Goal: Task Accomplishment & Management: Manage account settings

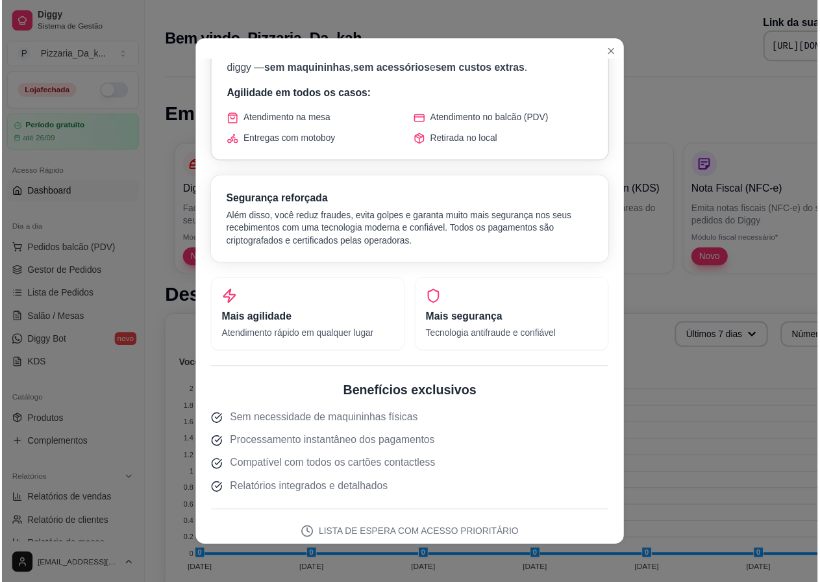
scroll to position [130, 0]
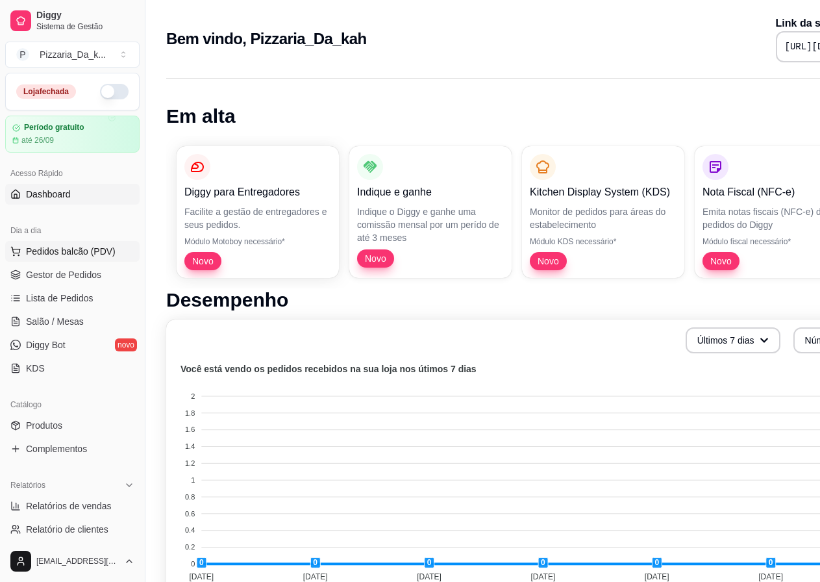
click at [44, 252] on span "Pedidos balcão (PDV)" at bounding box center [71, 251] width 90 height 13
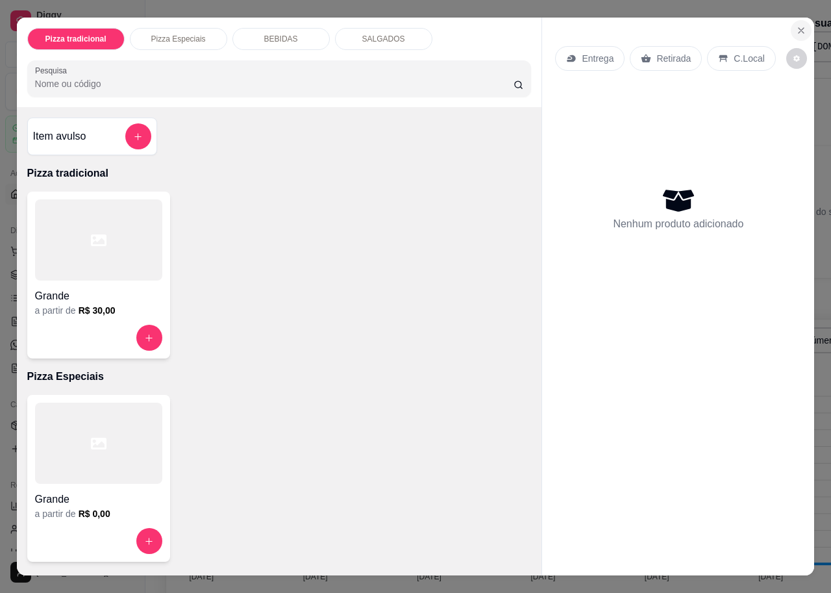
click at [796, 25] on icon "Close" at bounding box center [801, 30] width 10 height 10
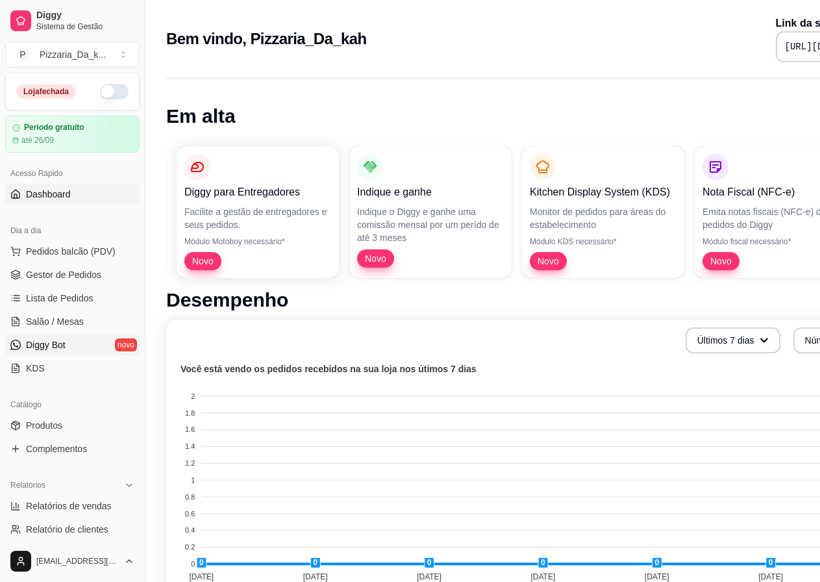
click at [43, 344] on span "Diggy Bot" at bounding box center [46, 344] width 40 height 13
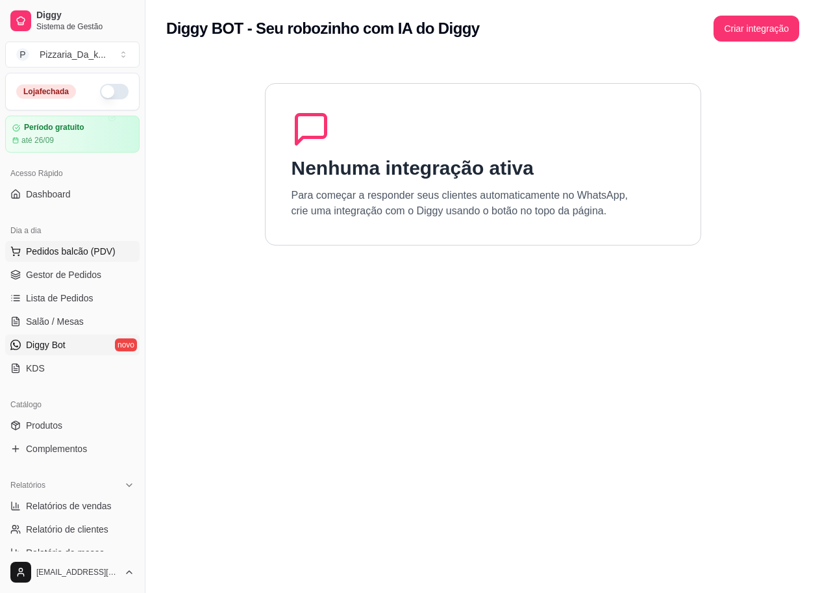
click at [71, 251] on span "Pedidos balcão (PDV)" at bounding box center [71, 251] width 90 height 13
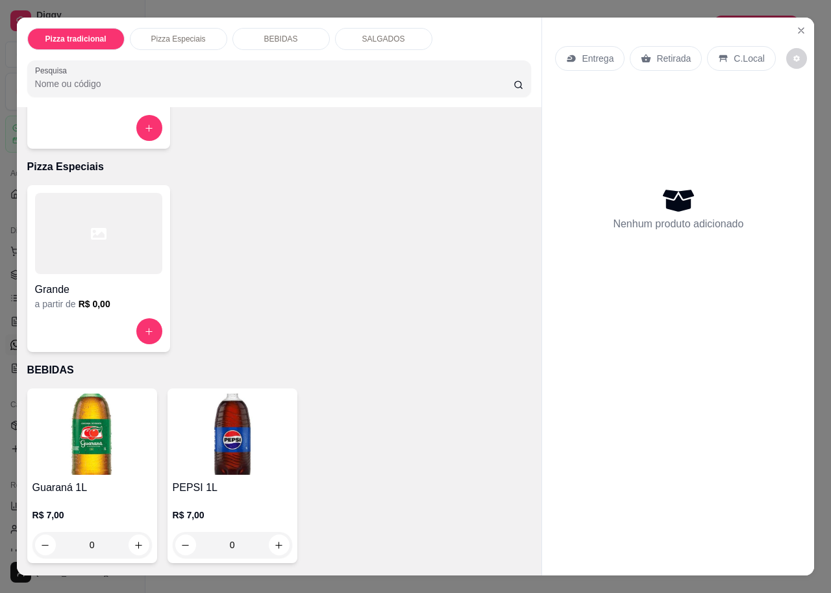
scroll to position [325, 0]
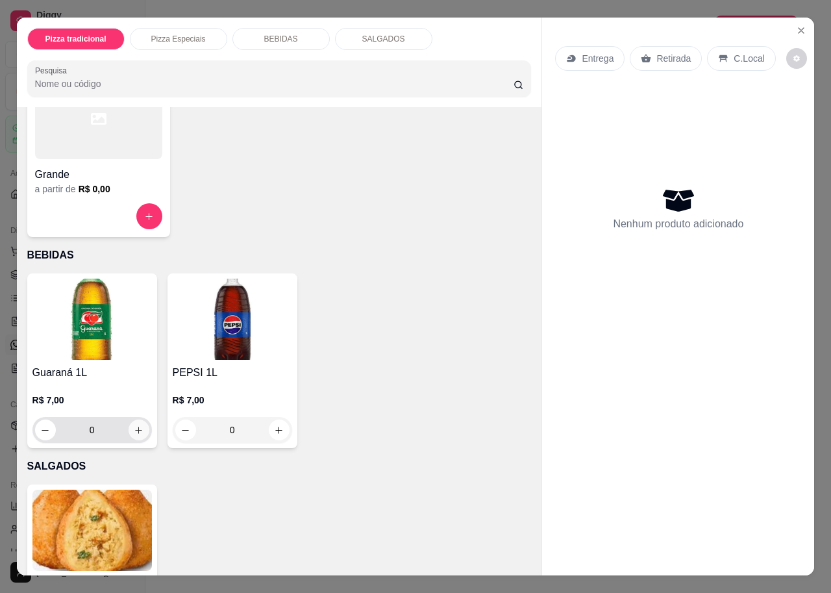
click at [136, 425] on icon "increase-product-quantity" at bounding box center [139, 430] width 10 height 10
type input "1"
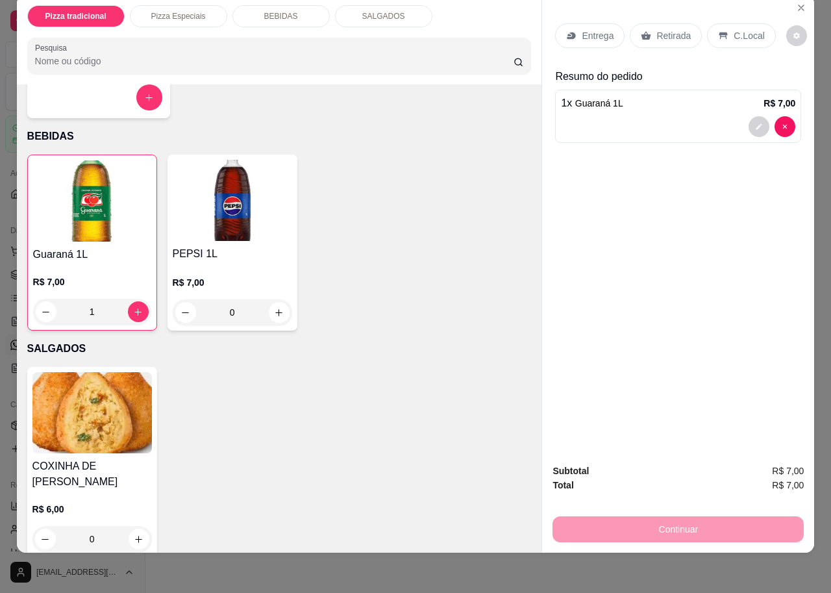
scroll to position [29, 0]
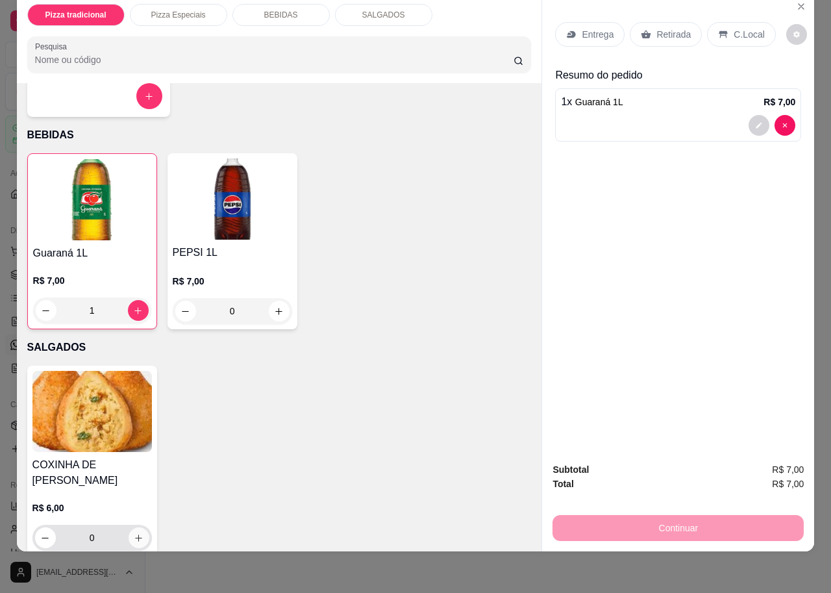
click at [134, 533] on icon "increase-product-quantity" at bounding box center [139, 538] width 10 height 10
type input "1"
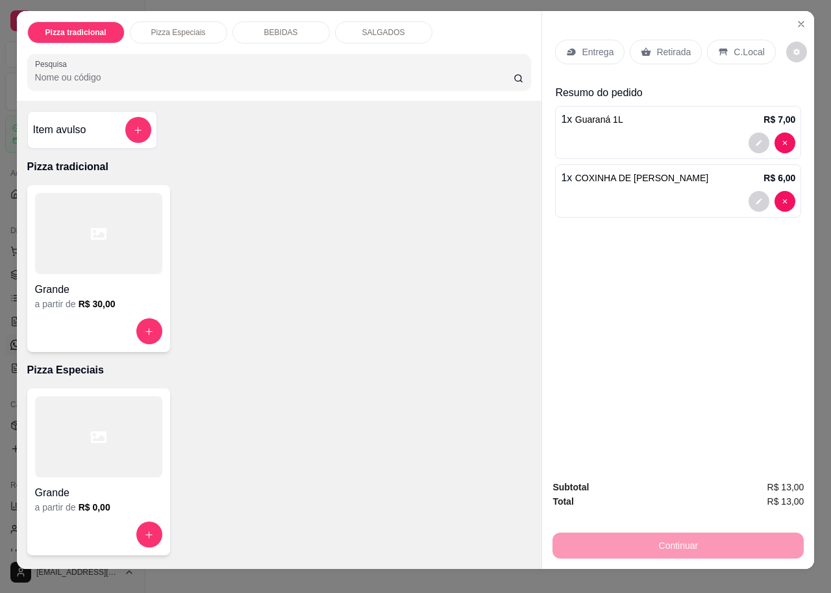
scroll to position [0, 0]
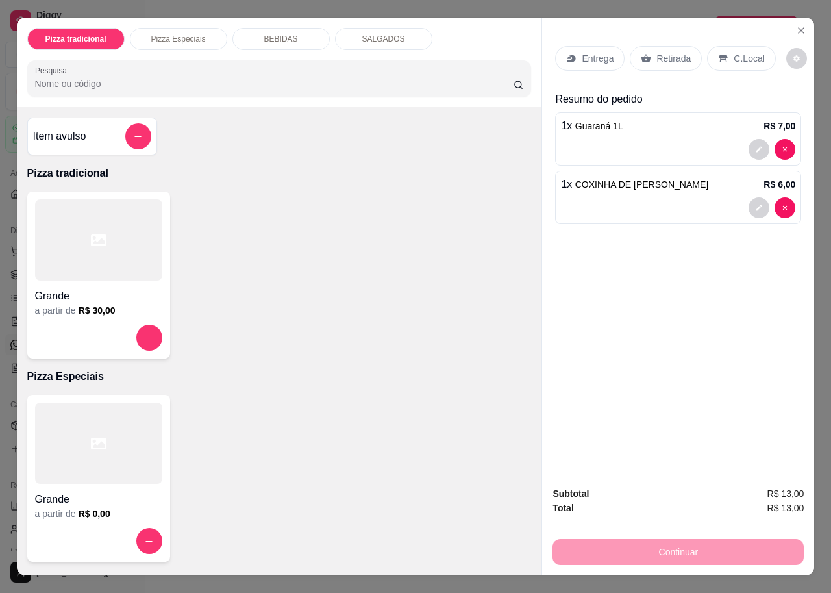
click at [582, 55] on p "Entrega" at bounding box center [598, 58] width 32 height 13
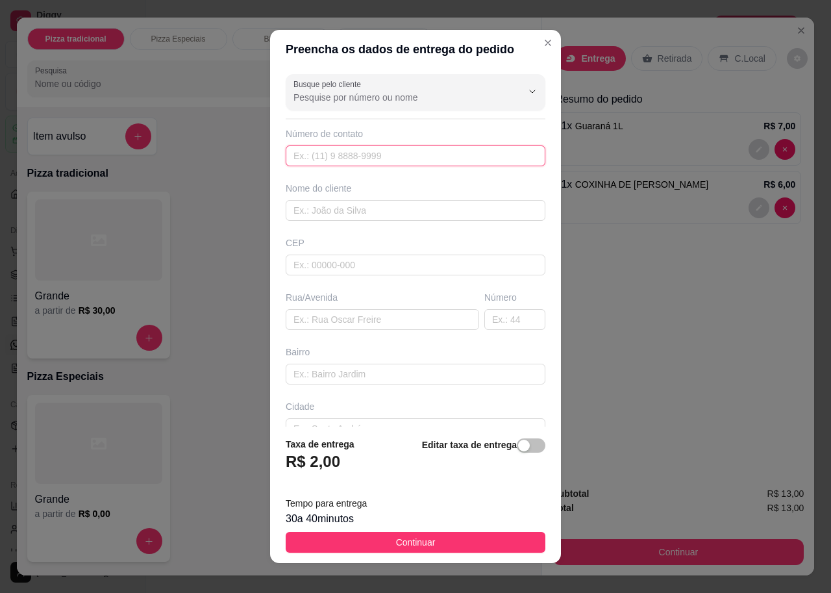
click at [373, 155] on input "text" at bounding box center [416, 155] width 260 height 21
type input "[PHONE_NUMBER]"
click at [377, 208] on input "text" at bounding box center [416, 210] width 260 height 21
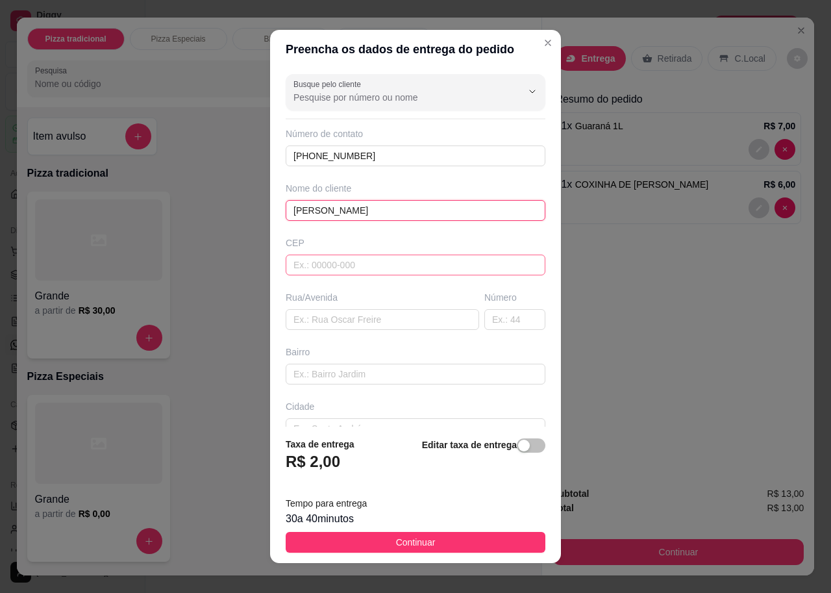
type input "[PERSON_NAME]"
click at [334, 259] on input "text" at bounding box center [416, 265] width 260 height 21
type input "57071120"
type input "[GEOGRAPHIC_DATA]"
type input "Clima Bom"
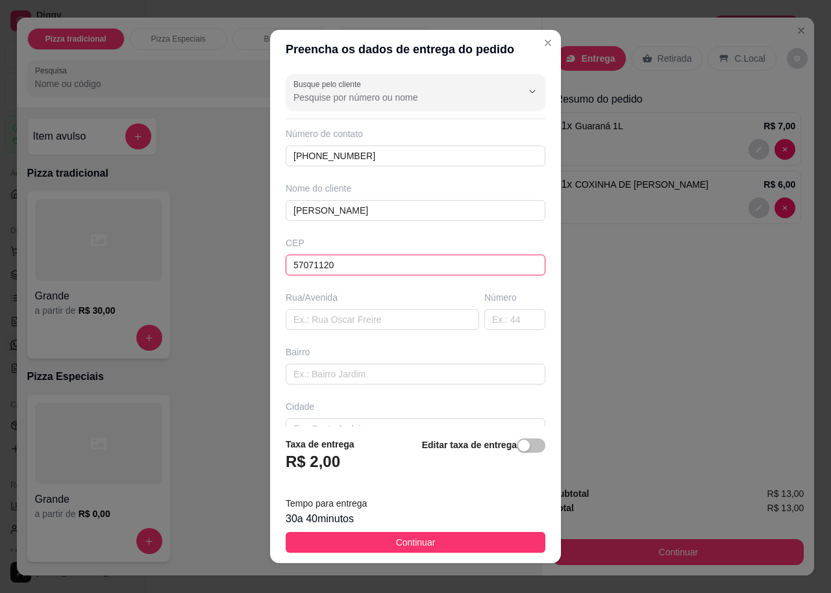
type input "Maceió"
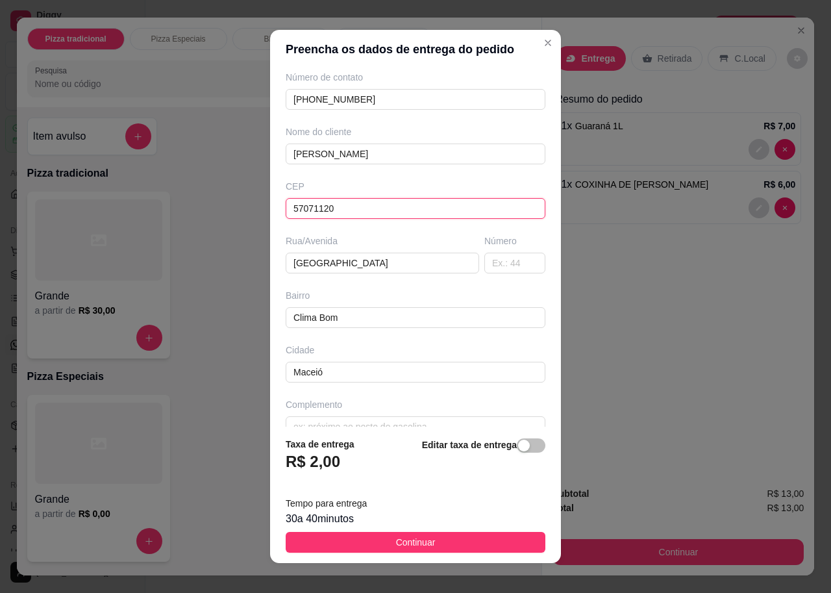
scroll to position [79, 0]
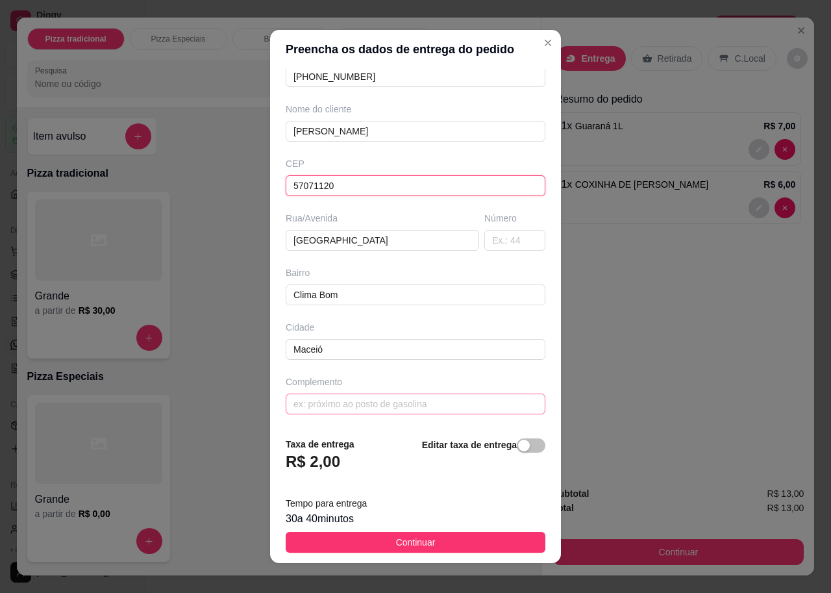
type input "57071120"
click at [343, 401] on input "text" at bounding box center [416, 403] width 260 height 21
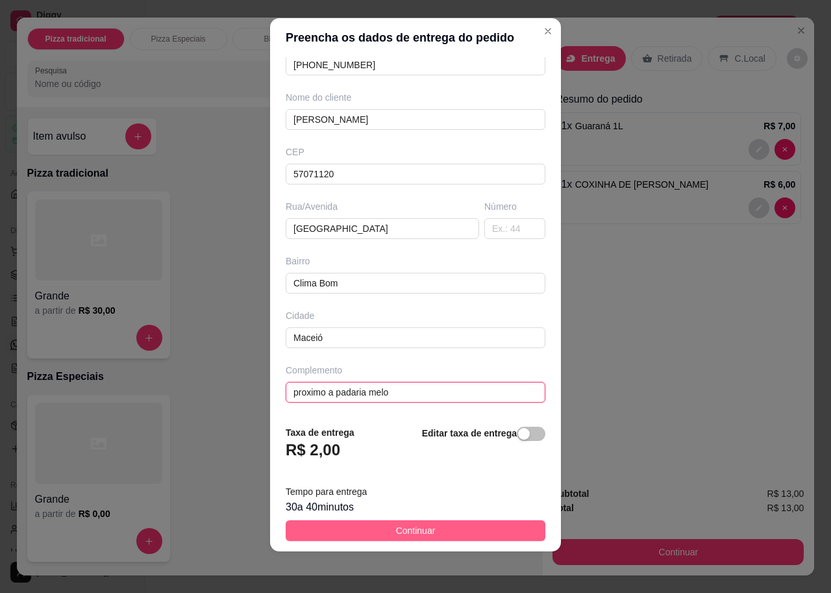
type input "proximo a padaria melo"
click at [407, 526] on span "Continuar" at bounding box center [416, 530] width 40 height 14
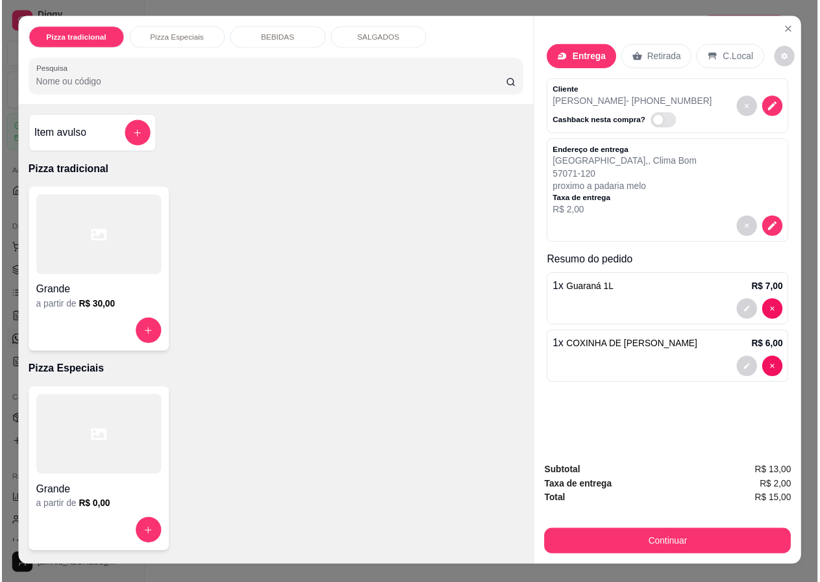
scroll to position [0, 0]
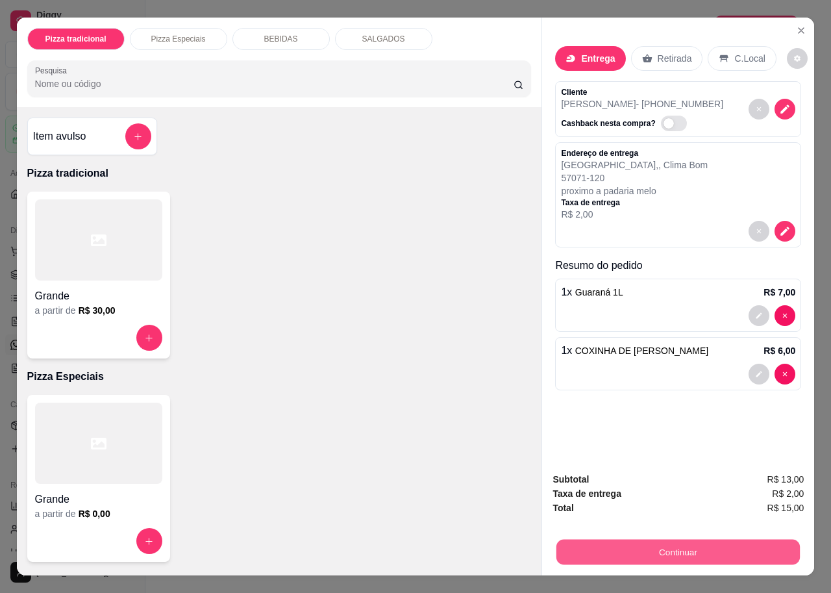
click at [683, 540] on button "Continuar" at bounding box center [677, 551] width 243 height 25
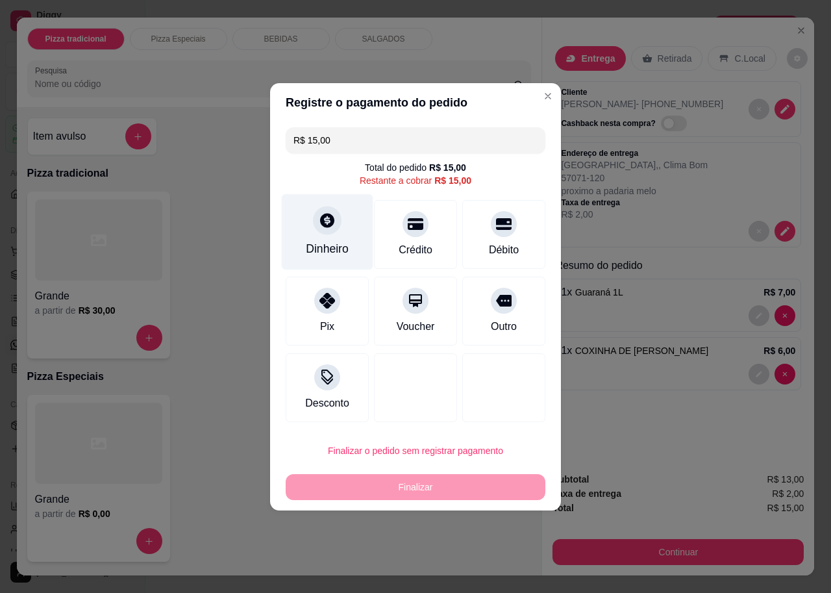
click at [336, 222] on div at bounding box center [327, 220] width 29 height 29
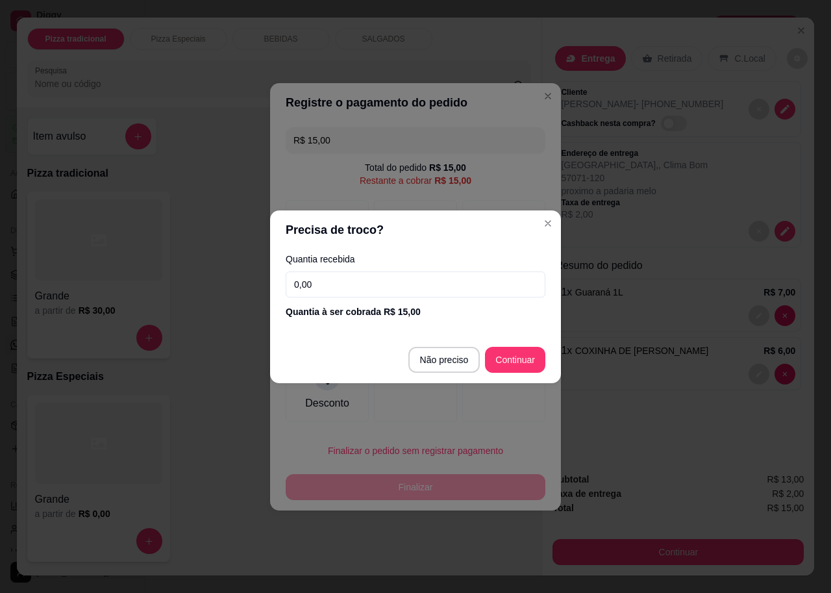
click at [365, 279] on input "0,00" at bounding box center [416, 284] width 260 height 26
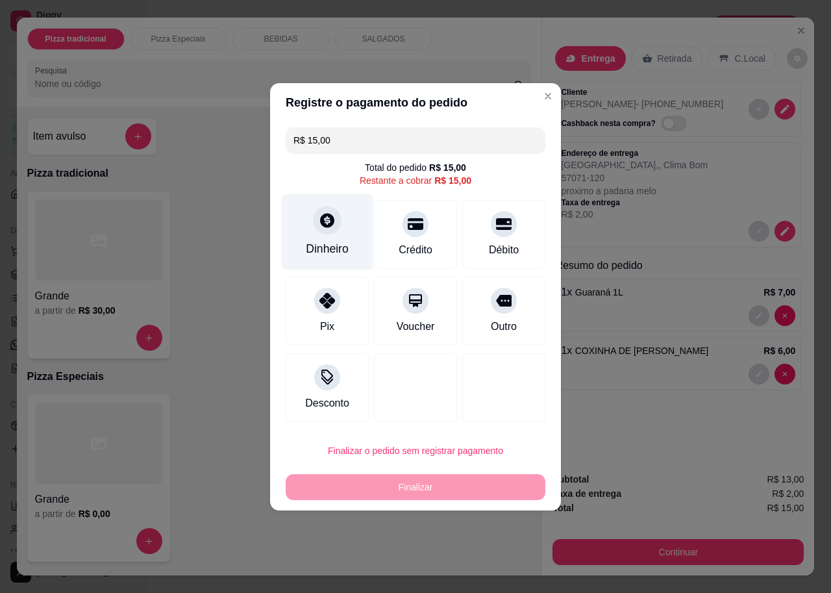
click at [334, 217] on icon at bounding box center [327, 220] width 17 height 17
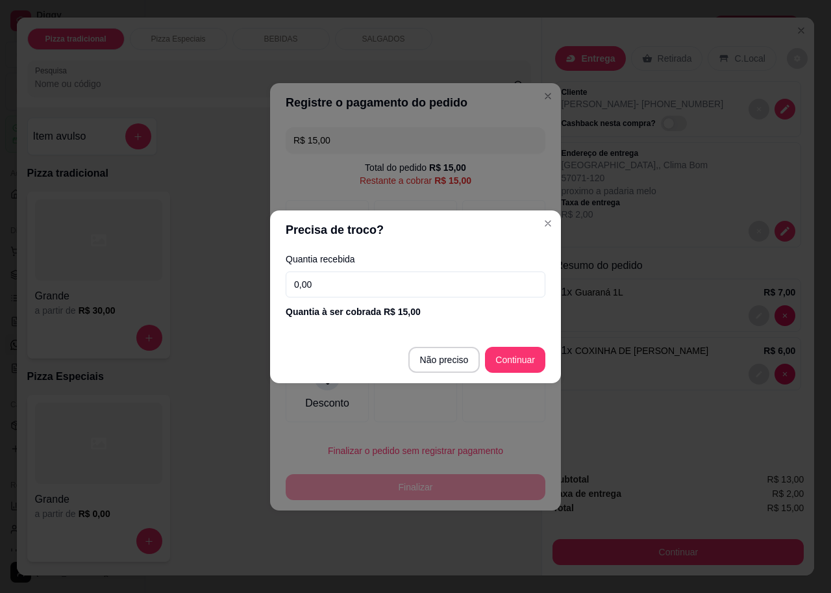
drag, startPoint x: 371, startPoint y: 279, endPoint x: 368, endPoint y: 261, distance: 18.5
click at [368, 261] on div "Quantia recebida 0,00 Quantia à ser cobrada R$ 15,00" at bounding box center [415, 286] width 291 height 74
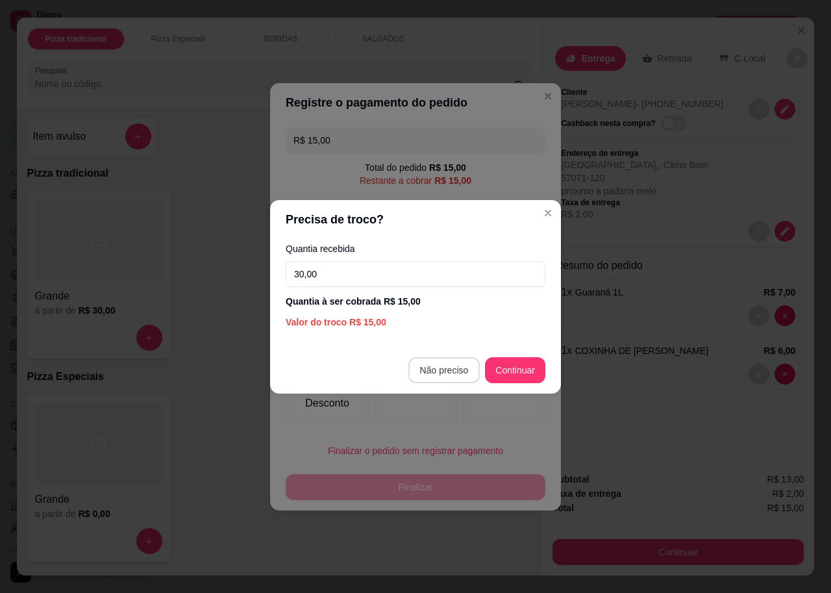
type input "30,00"
type input "R$ 0,00"
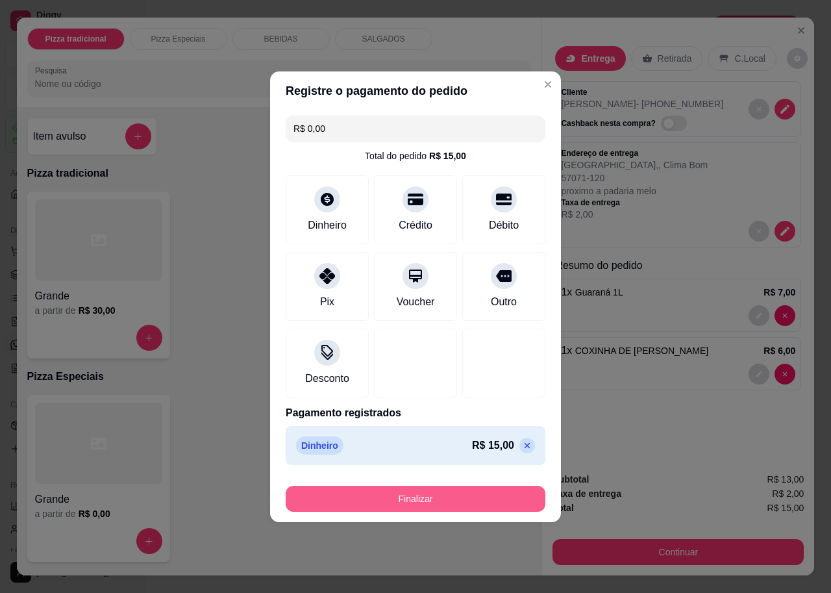
click at [439, 498] on button "Finalizar" at bounding box center [416, 499] width 260 height 26
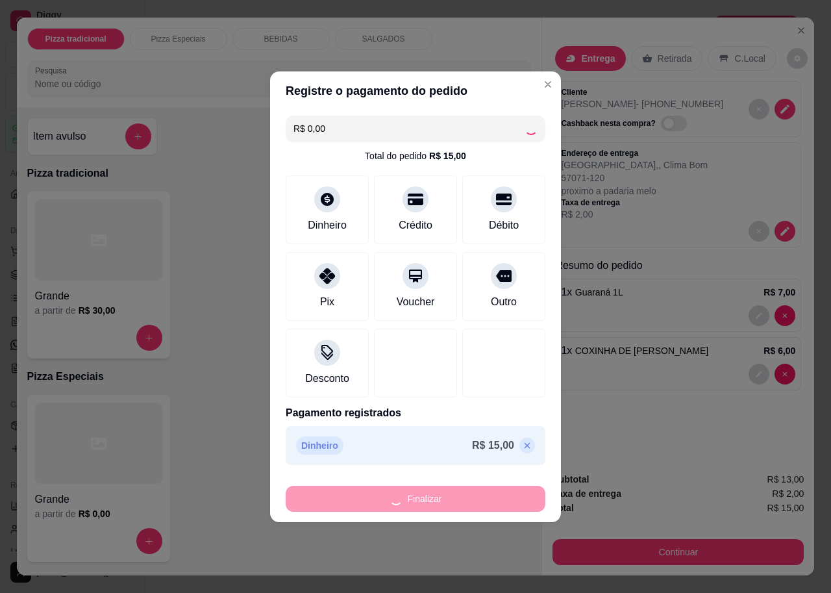
type input "0"
type input "-R$ 15,00"
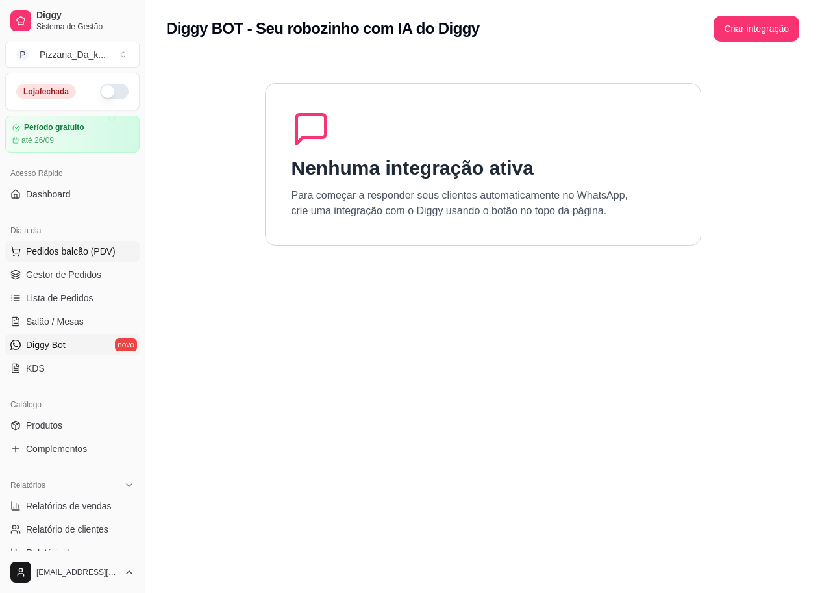
click at [71, 251] on span "Pedidos balcão (PDV)" at bounding box center [71, 251] width 90 height 13
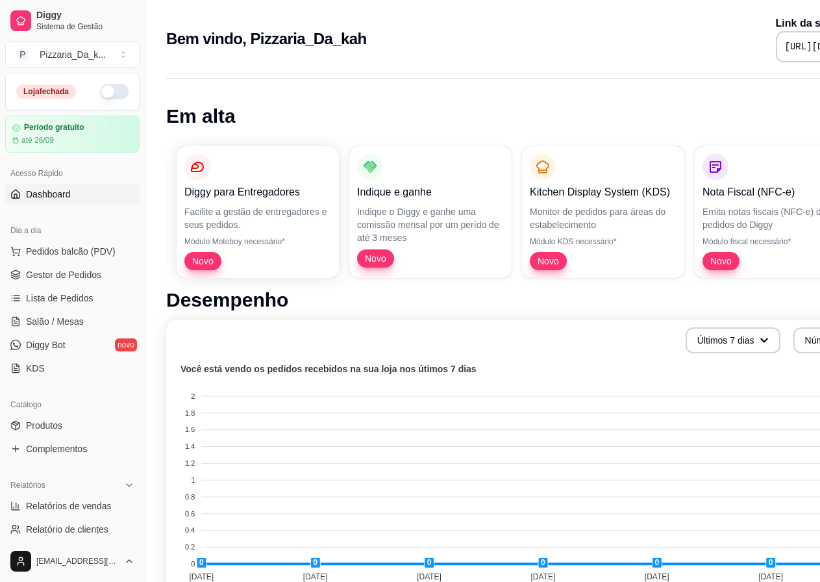
click at [110, 91] on button "button" at bounding box center [114, 92] width 29 height 16
click at [50, 255] on span "Pedidos balcão (PDV)" at bounding box center [71, 251] width 90 height 13
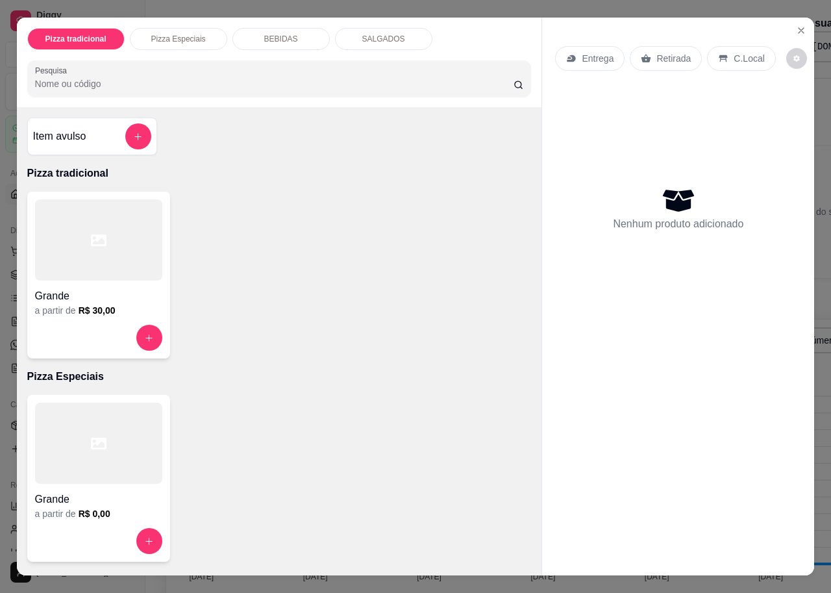
click at [646, 55] on div "Retirada" at bounding box center [666, 58] width 72 height 25
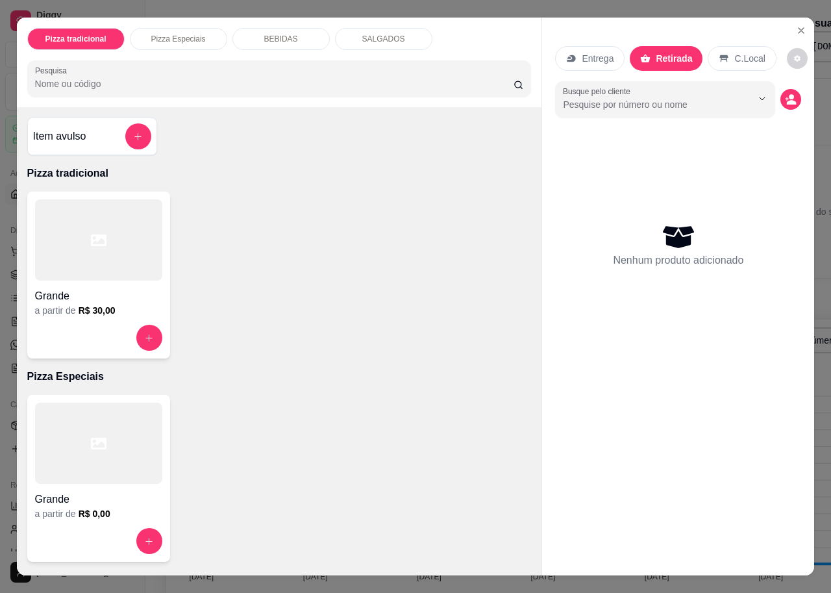
click at [597, 56] on p "Entrega" at bounding box center [598, 58] width 32 height 13
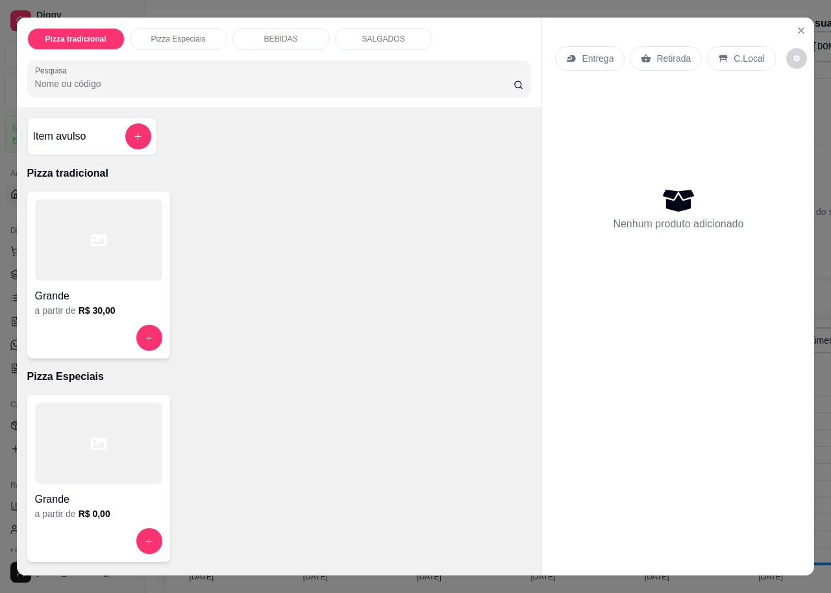
click at [105, 79] on input "Pesquisa" at bounding box center [274, 83] width 478 height 13
click at [796, 25] on icon "Close" at bounding box center [801, 30] width 10 height 10
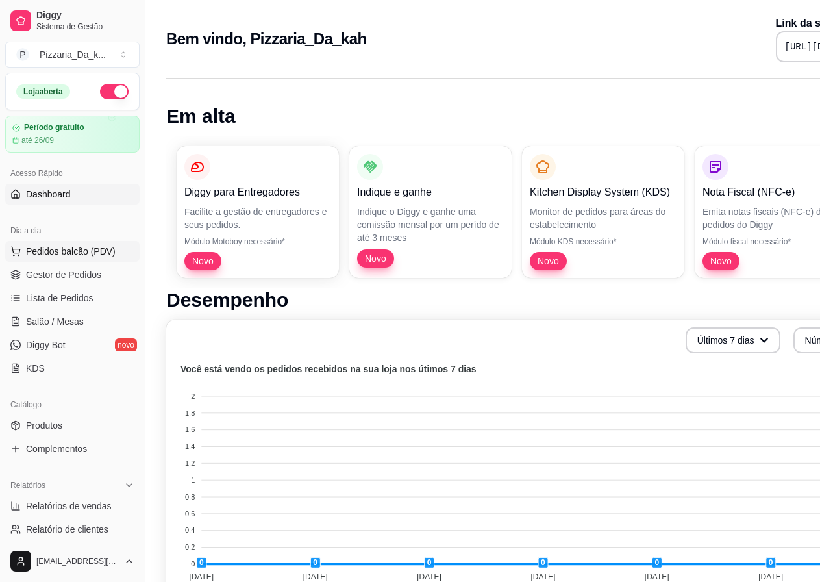
click at [46, 251] on span "Pedidos balcão (PDV)" at bounding box center [71, 251] width 90 height 13
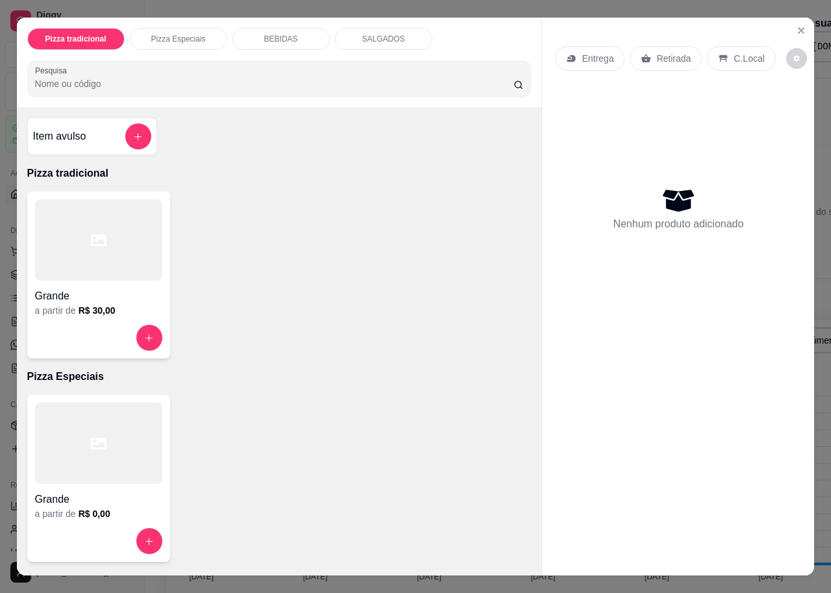
click at [656, 56] on p "Retirada" at bounding box center [673, 58] width 34 height 13
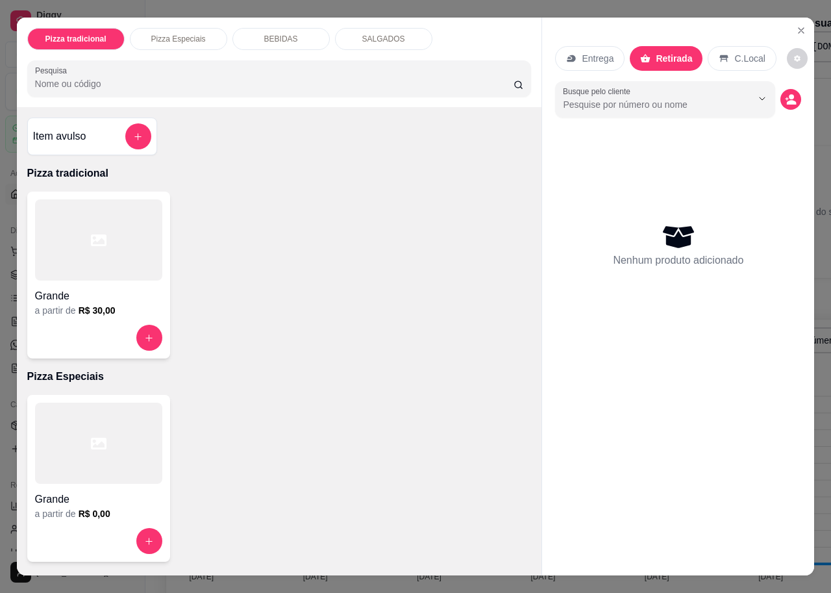
click at [597, 55] on p "Entrega" at bounding box center [598, 58] width 32 height 13
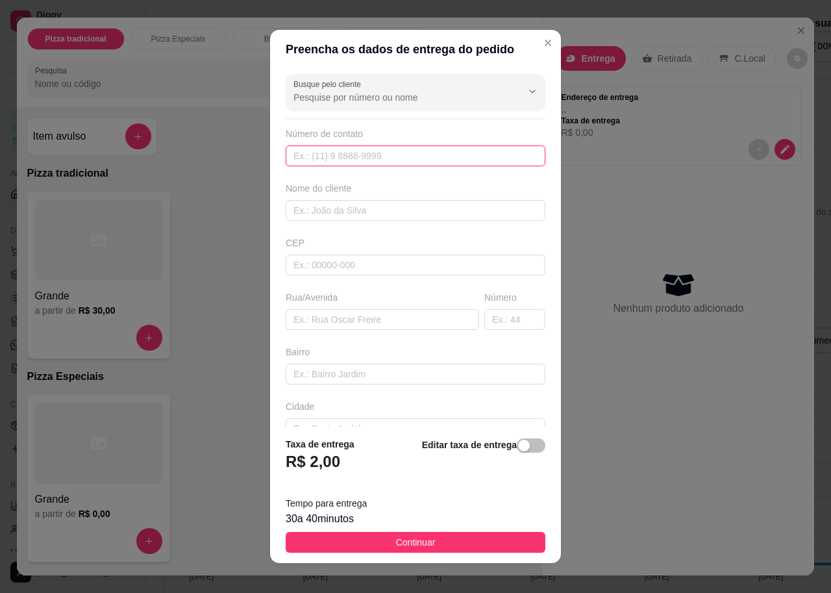
click at [368, 158] on input "text" at bounding box center [416, 155] width 260 height 21
type input "[PHONE_NUMBER]"
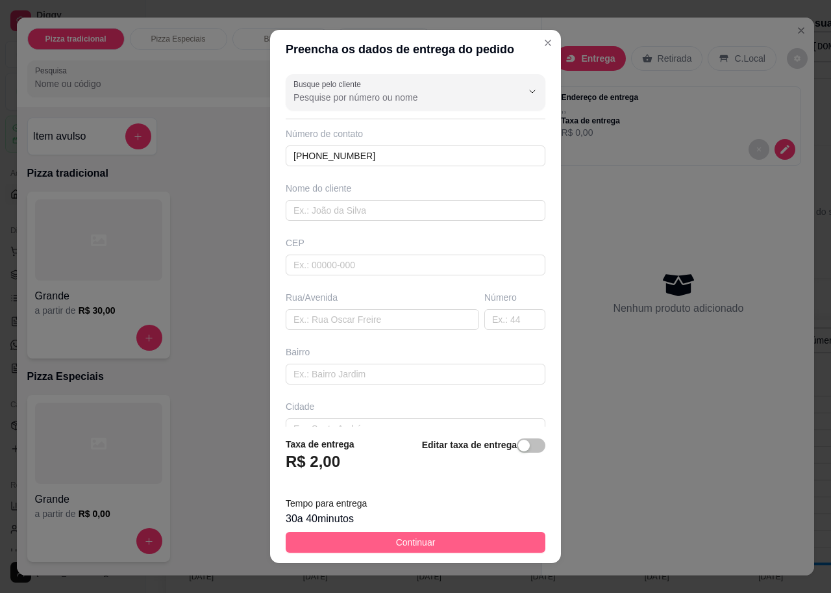
click at [330, 543] on button "Continuar" at bounding box center [416, 542] width 260 height 21
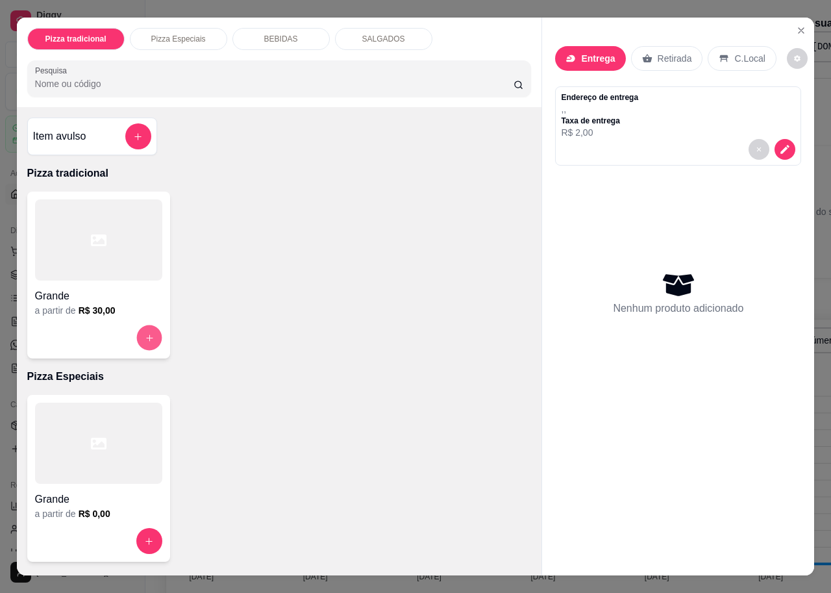
click at [144, 336] on icon "increase-product-quantity" at bounding box center [149, 338] width 10 height 10
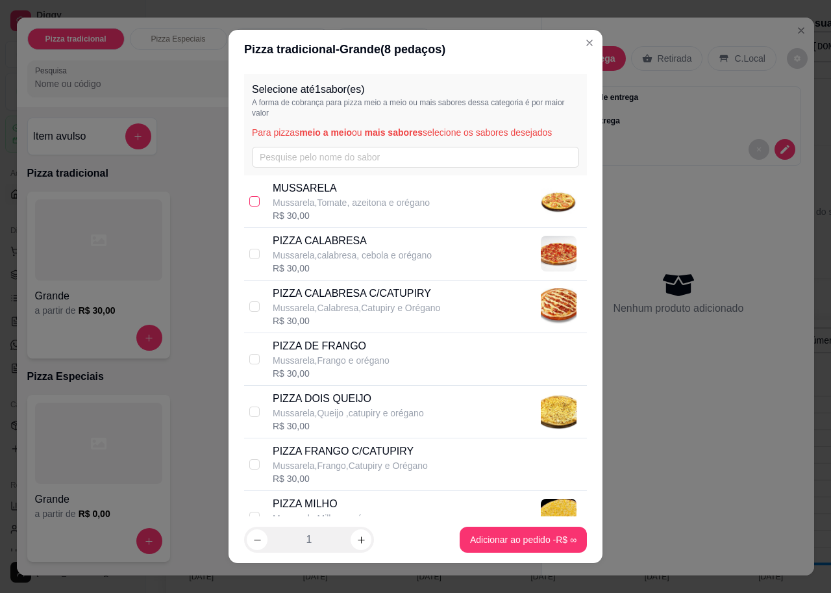
click at [249, 199] on input "checkbox" at bounding box center [254, 201] width 10 height 10
checkbox input "true"
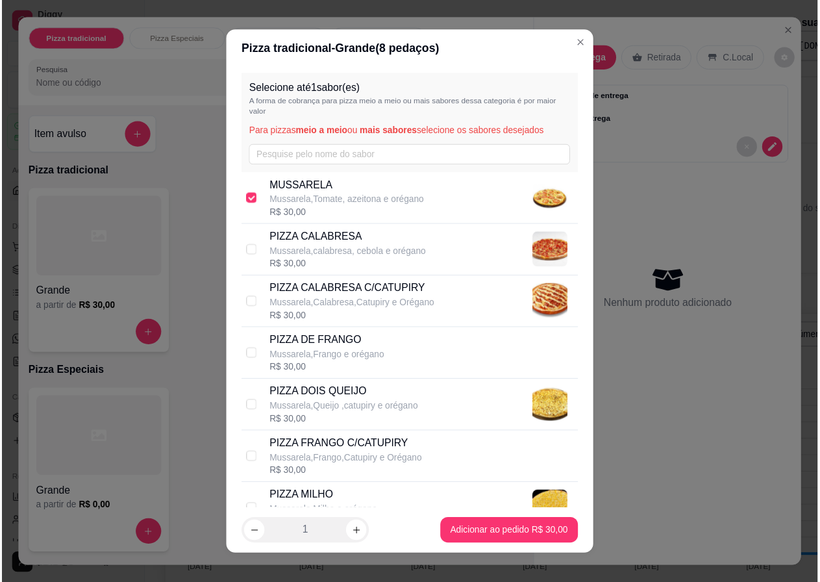
scroll to position [65, 0]
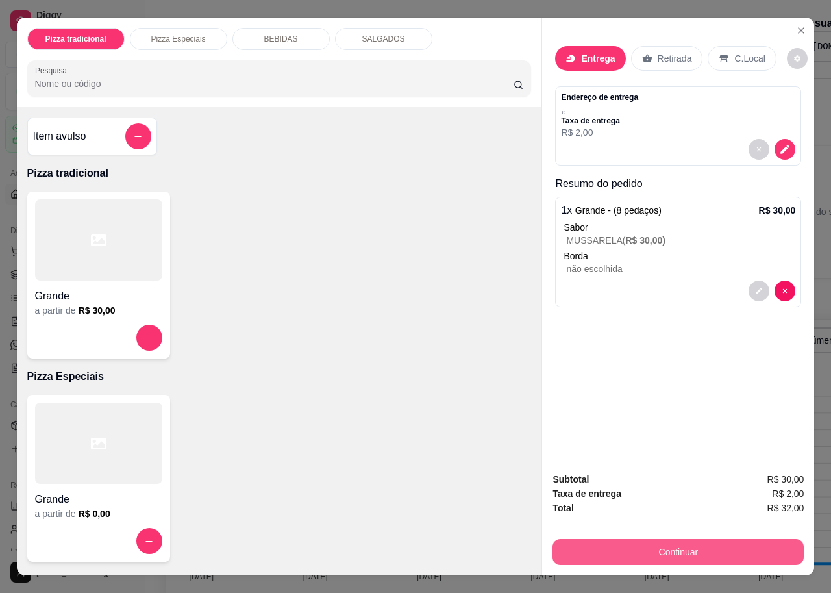
click at [635, 548] on button "Continuar" at bounding box center [678, 552] width 251 height 26
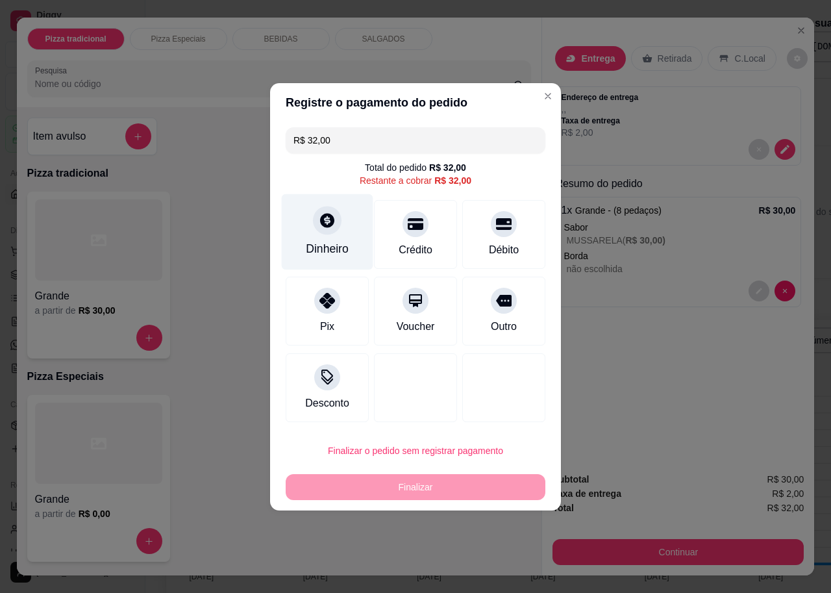
click at [323, 240] on div "Dinheiro" at bounding box center [328, 231] width 92 height 76
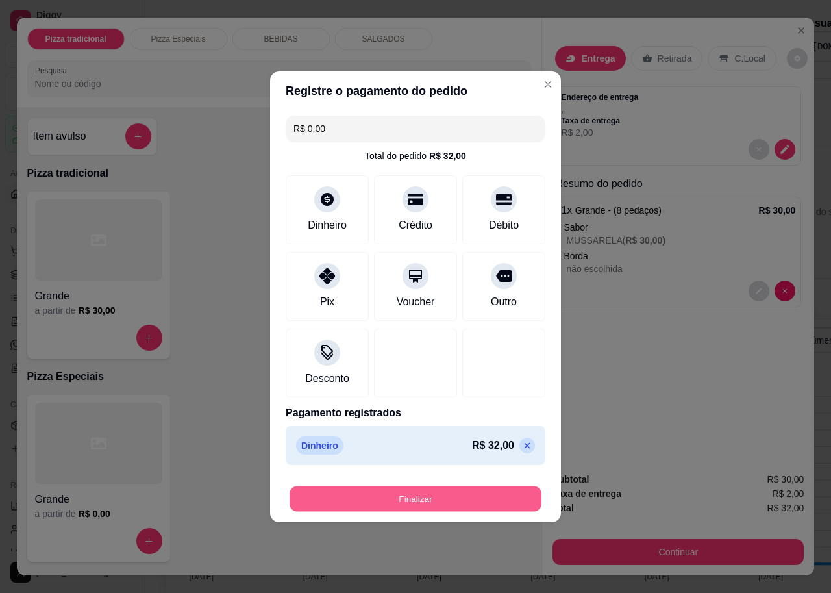
click at [444, 502] on button "Finalizar" at bounding box center [416, 498] width 252 height 25
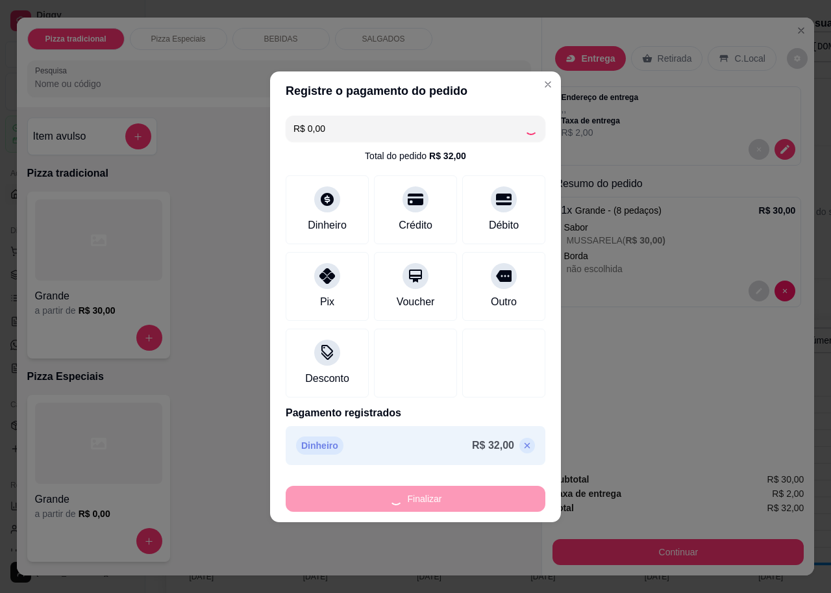
type input "-R$ 32,00"
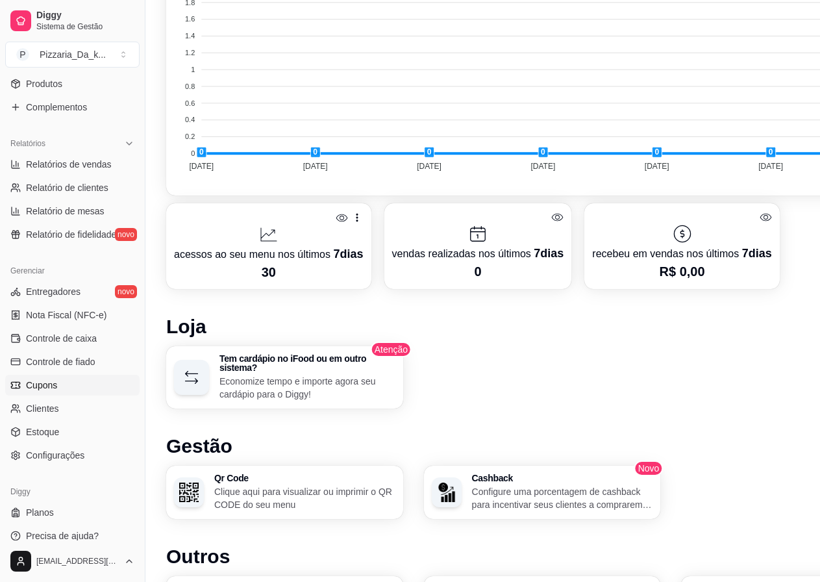
scroll to position [584, 0]
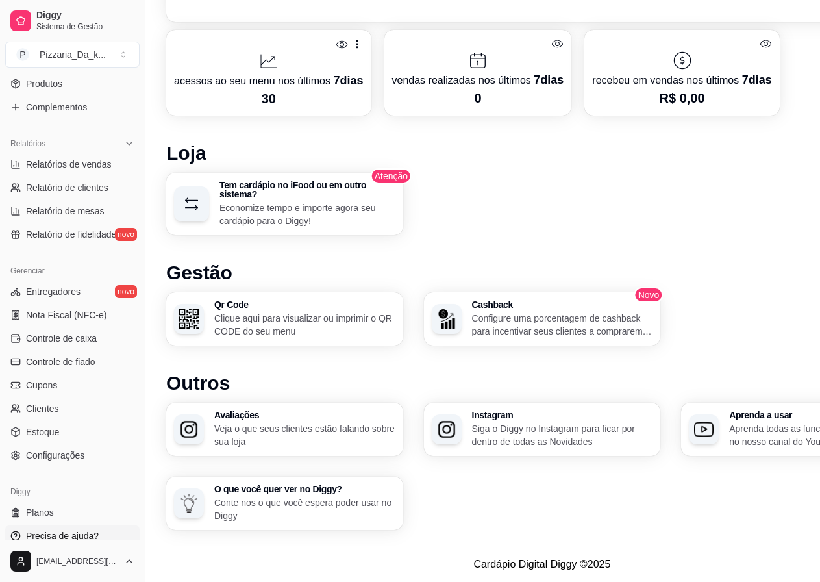
click at [55, 541] on span "Precisa de ajuda?" at bounding box center [62, 535] width 73 height 13
click at [79, 316] on span "Nota Fiscal (NFC-e)" at bounding box center [66, 314] width 81 height 13
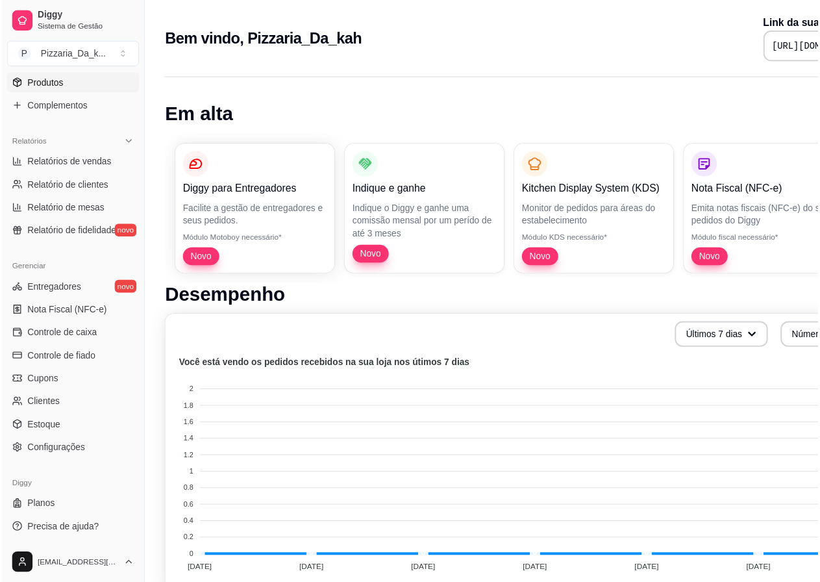
scroll to position [584, 0]
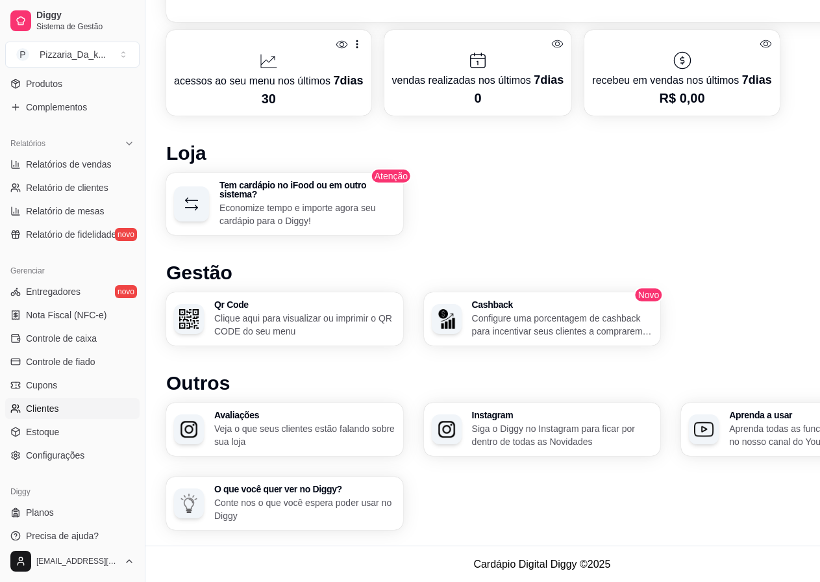
click at [49, 405] on span "Clientes" at bounding box center [42, 408] width 33 height 13
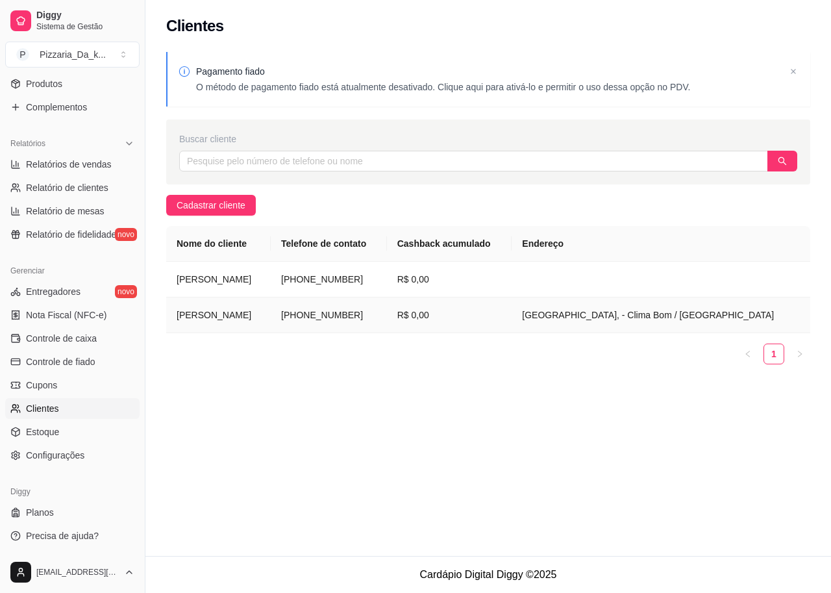
click at [386, 319] on td "[PHONE_NUMBER]" at bounding box center [329, 315] width 116 height 36
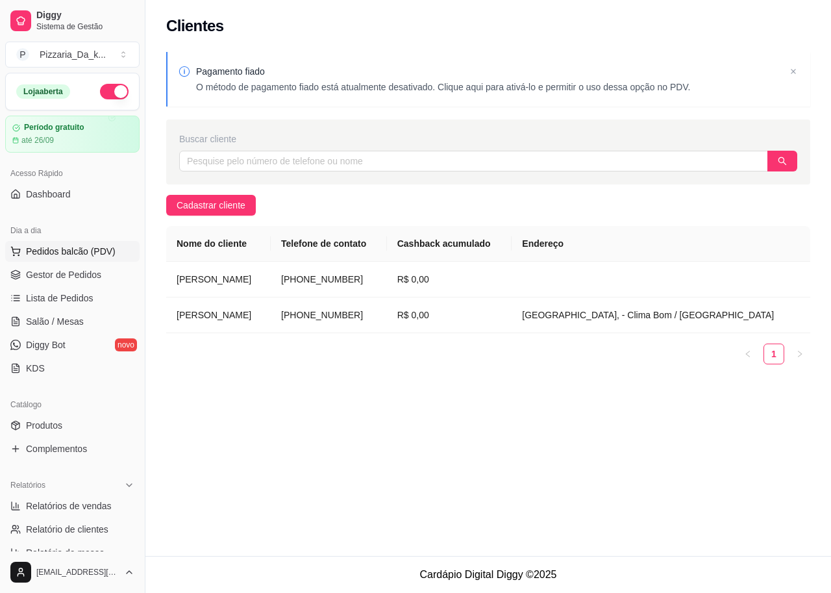
click at [5, 241] on button "Pedidos balcão (PDV)" at bounding box center [72, 251] width 134 height 21
click at [54, 256] on span "Pedidos balcão (PDV)" at bounding box center [71, 251] width 90 height 13
click at [5, 241] on button "Pedidos balcão (PDV)" at bounding box center [72, 251] width 134 height 21
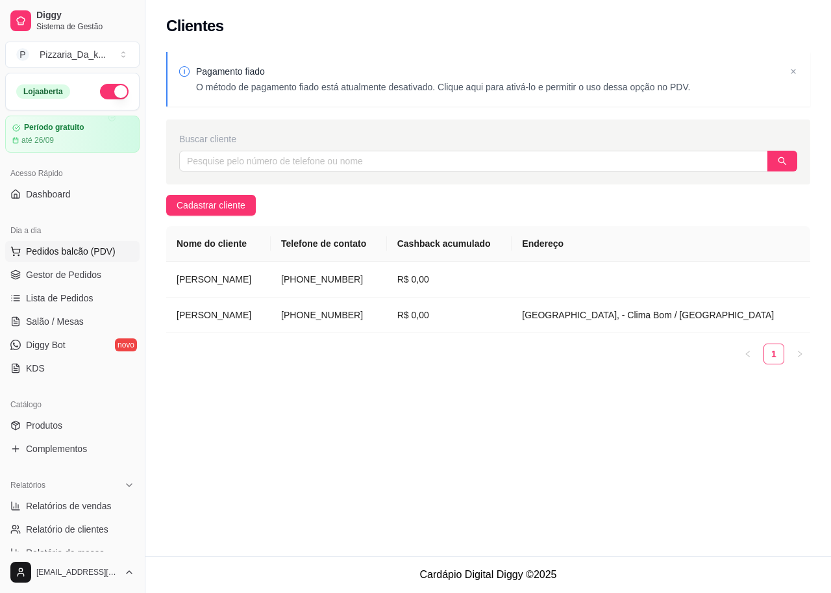
click at [5, 241] on button "Pedidos balcão (PDV)" at bounding box center [72, 251] width 134 height 21
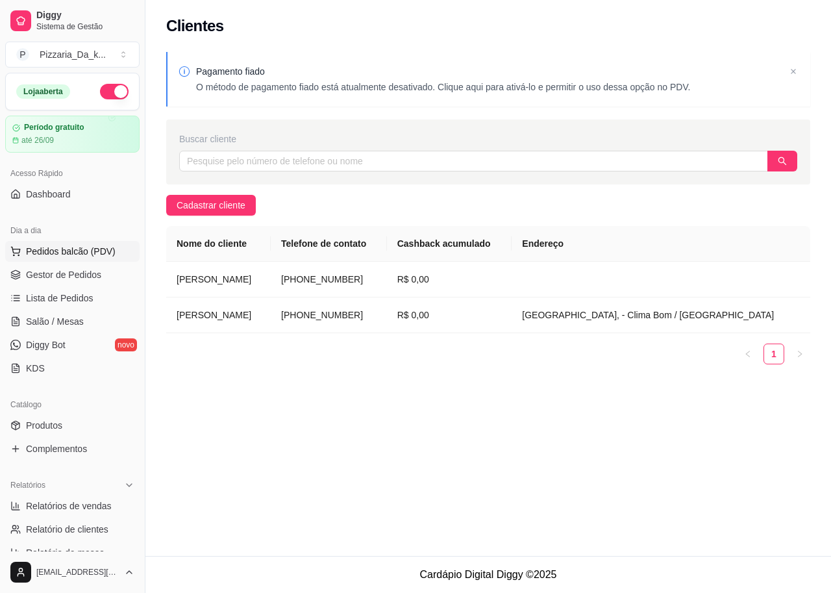
click at [5, 241] on button "Pedidos balcão (PDV)" at bounding box center [72, 251] width 134 height 21
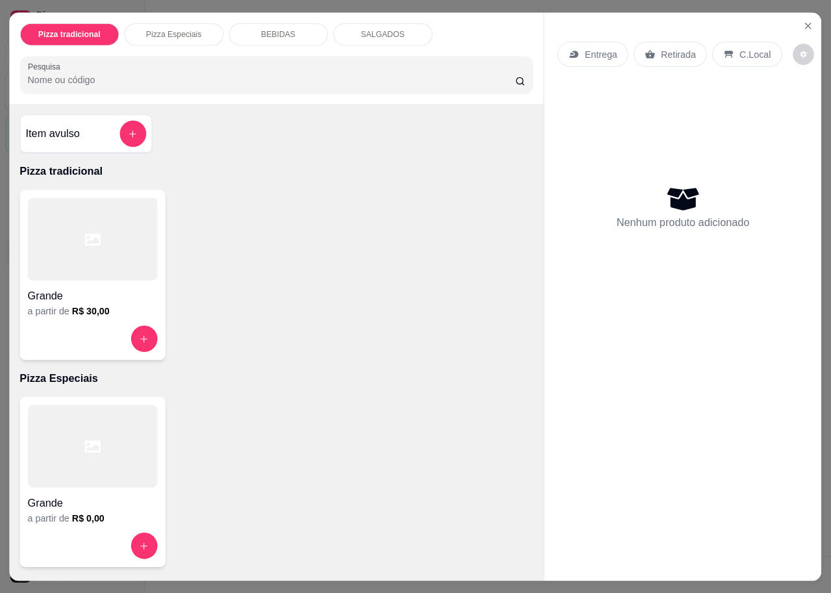
click at [5, 241] on button "Pedidos balcão (PDV)" at bounding box center [72, 251] width 134 height 21
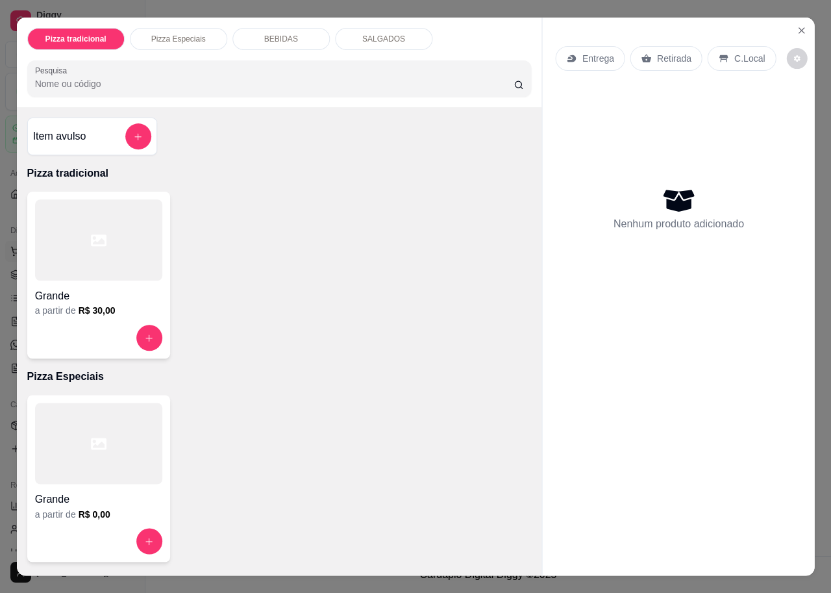
click at [5, 241] on button "Pedidos balcão (PDV)" at bounding box center [72, 251] width 134 height 21
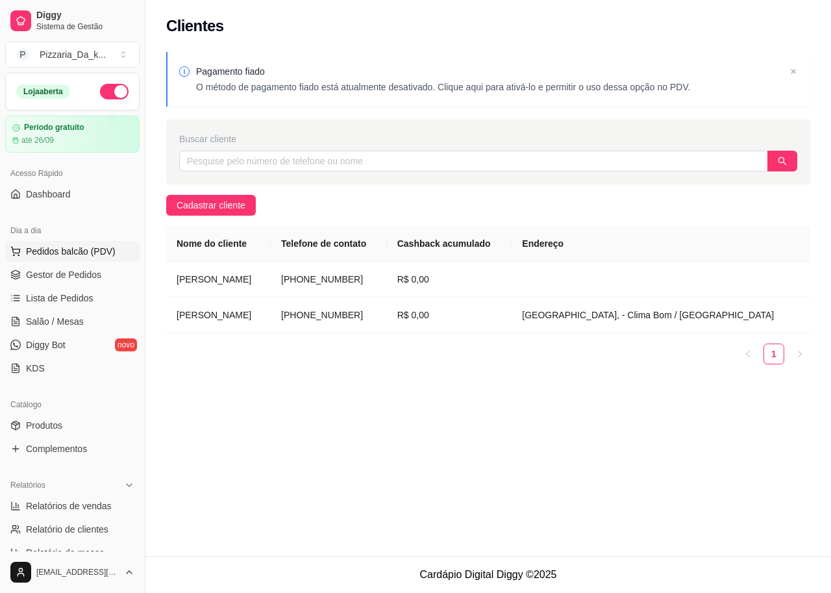
click at [5, 241] on button "Pedidos balcão (PDV)" at bounding box center [72, 251] width 134 height 21
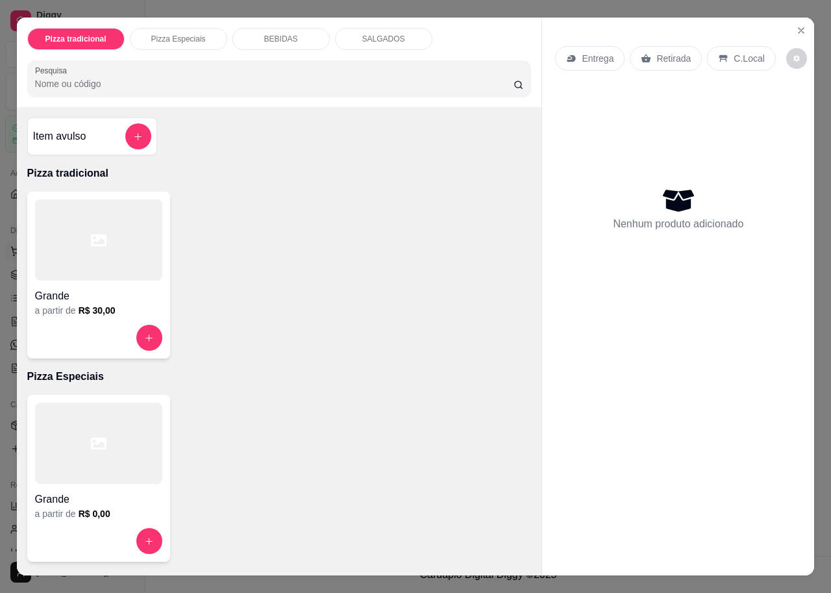
click at [5, 241] on button "Pedidos balcão (PDV)" at bounding box center [72, 251] width 134 height 21
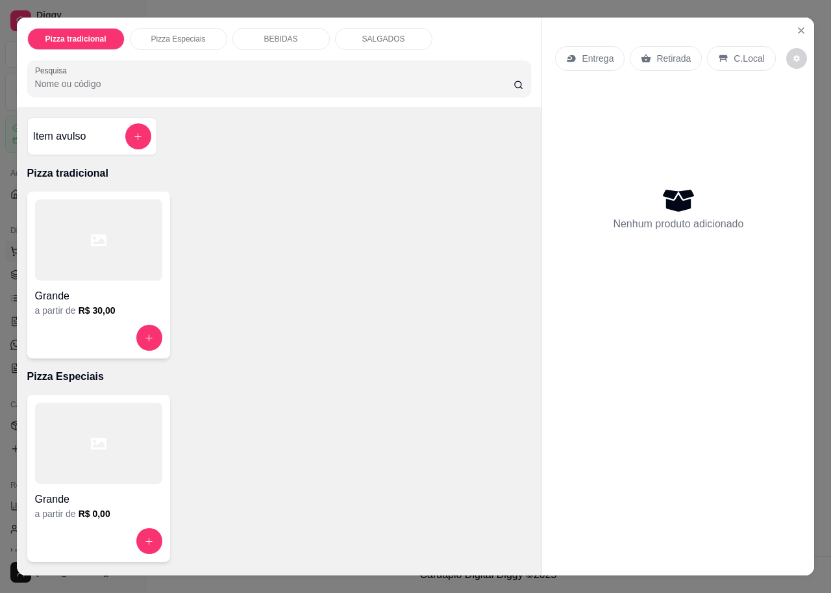
click at [5, 241] on button "Pedidos balcão (PDV)" at bounding box center [72, 251] width 134 height 21
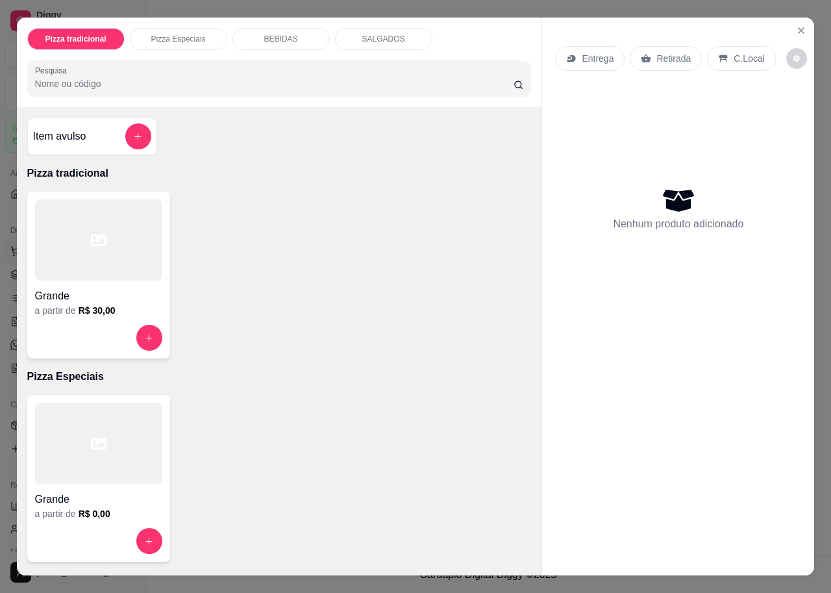
click at [5, 241] on button "Pedidos balcão (PDV)" at bounding box center [72, 251] width 134 height 21
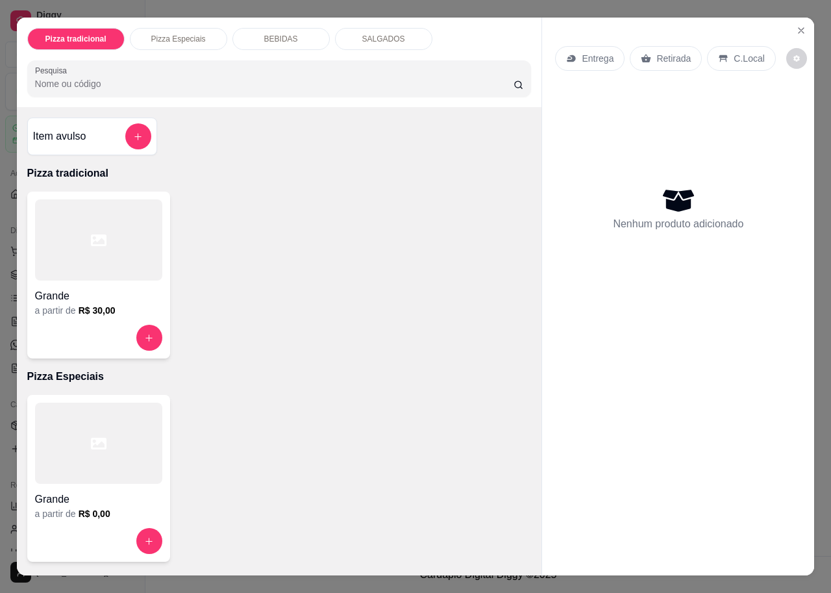
click at [5, 241] on button "Pedidos balcão (PDV)" at bounding box center [72, 251] width 134 height 21
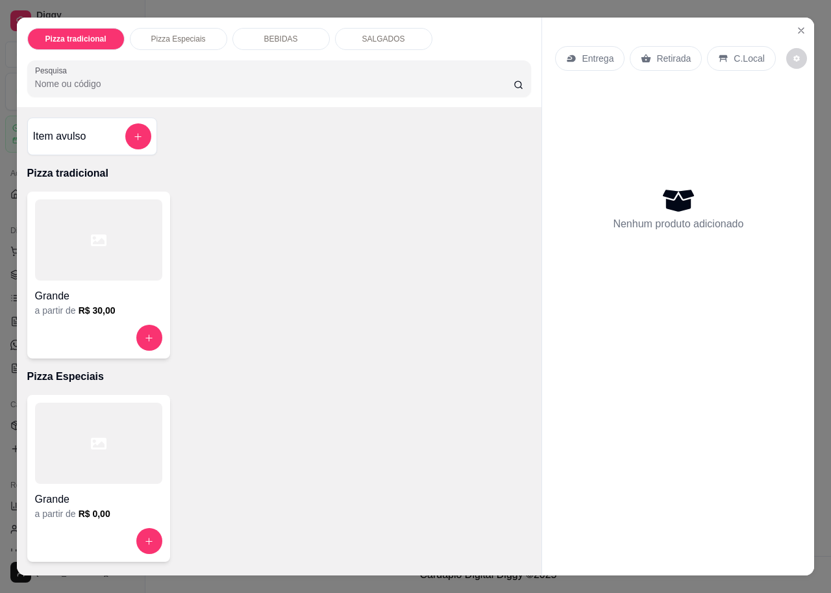
click at [5, 241] on button "Pedidos balcão (PDV)" at bounding box center [72, 251] width 134 height 21
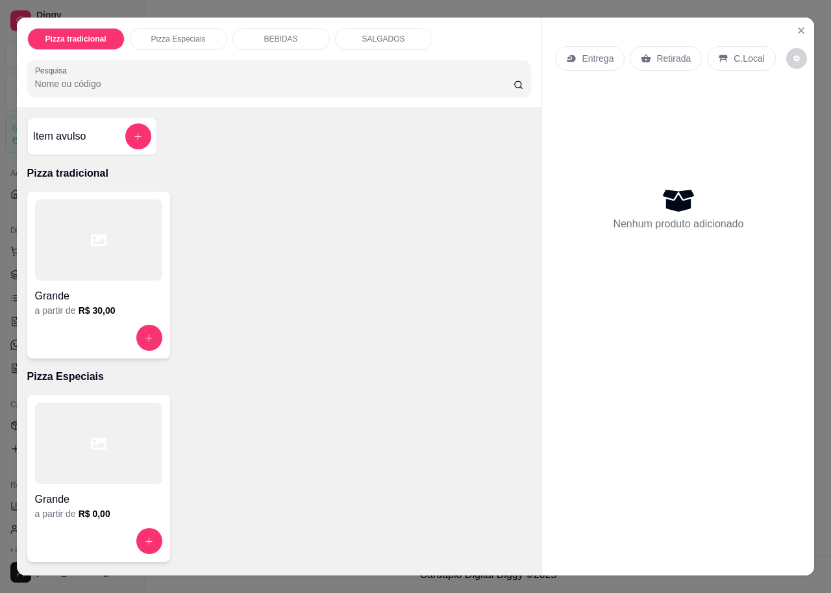
click at [5, 241] on button "Pedidos balcão (PDV)" at bounding box center [72, 251] width 134 height 21
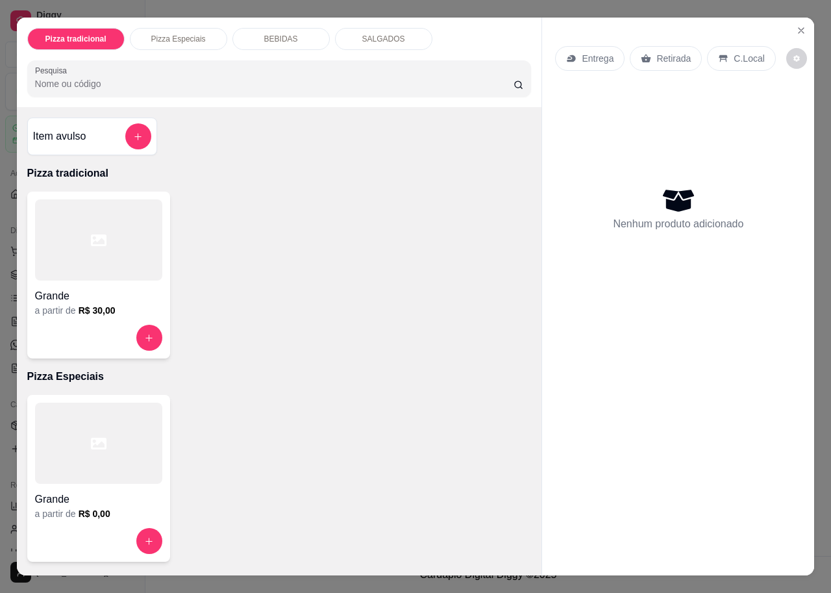
click at [5, 241] on button "Pedidos balcão (PDV)" at bounding box center [72, 251] width 134 height 21
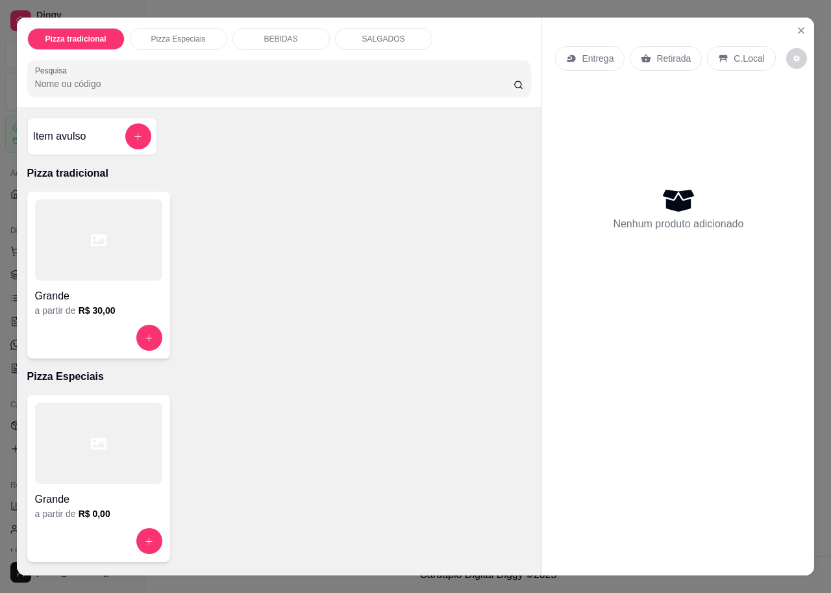
click at [5, 241] on button "Pedidos balcão (PDV)" at bounding box center [72, 251] width 134 height 21
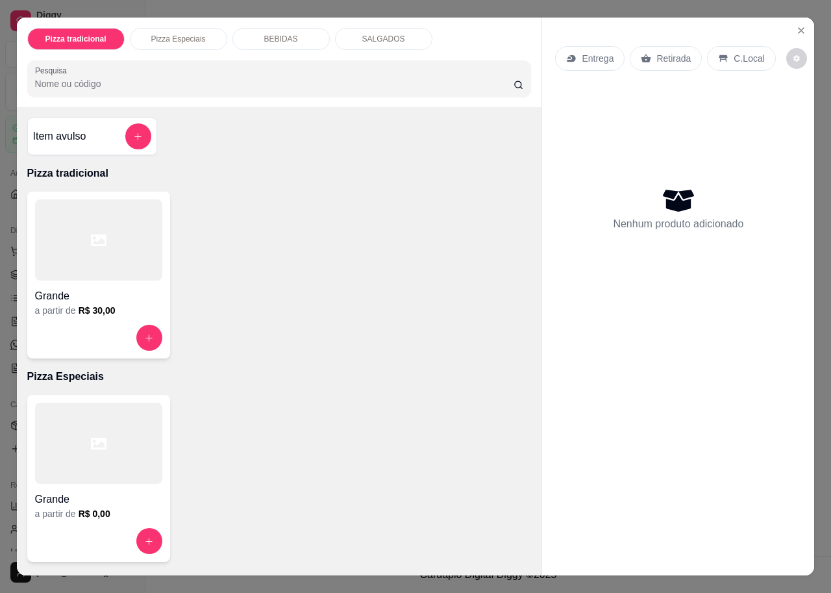
click at [5, 241] on button "Pedidos balcão (PDV)" at bounding box center [72, 251] width 134 height 21
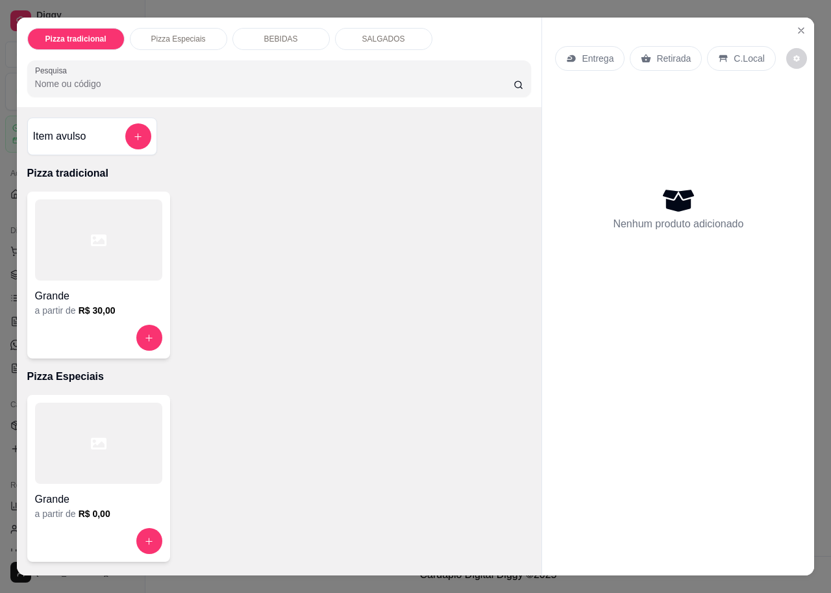
click at [5, 241] on button "Pedidos balcão (PDV)" at bounding box center [72, 251] width 134 height 21
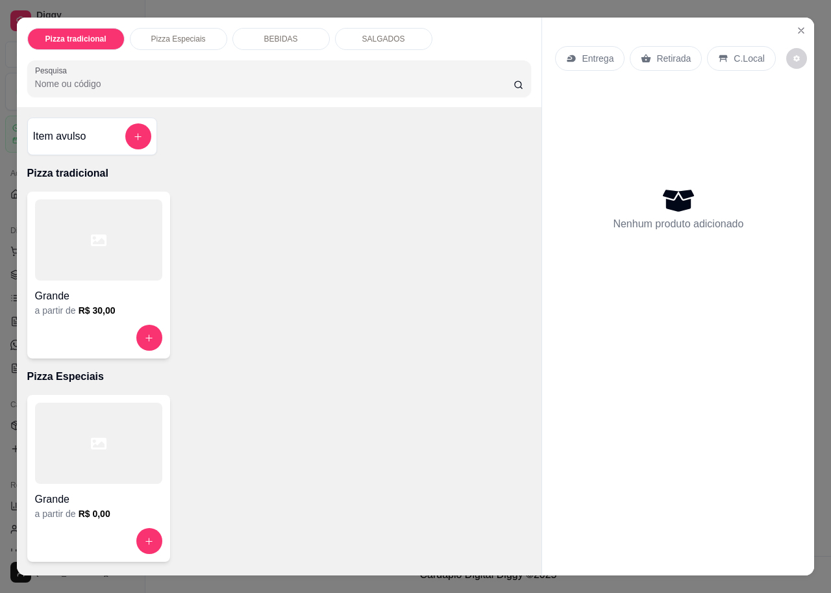
click at [5, 241] on button "Pedidos balcão (PDV)" at bounding box center [72, 251] width 134 height 21
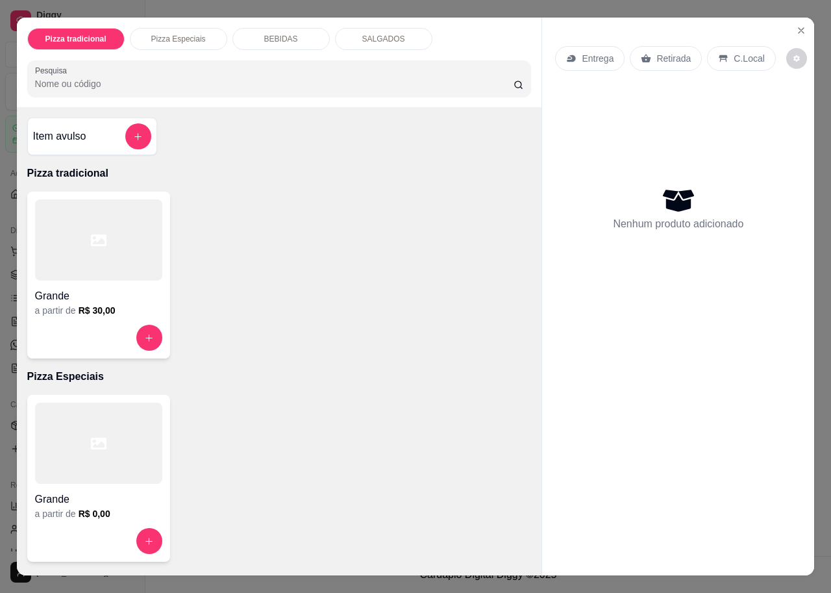
click at [5, 241] on button "Pedidos balcão (PDV)" at bounding box center [72, 251] width 134 height 21
click at [54, 259] on div at bounding box center [98, 239] width 127 height 81
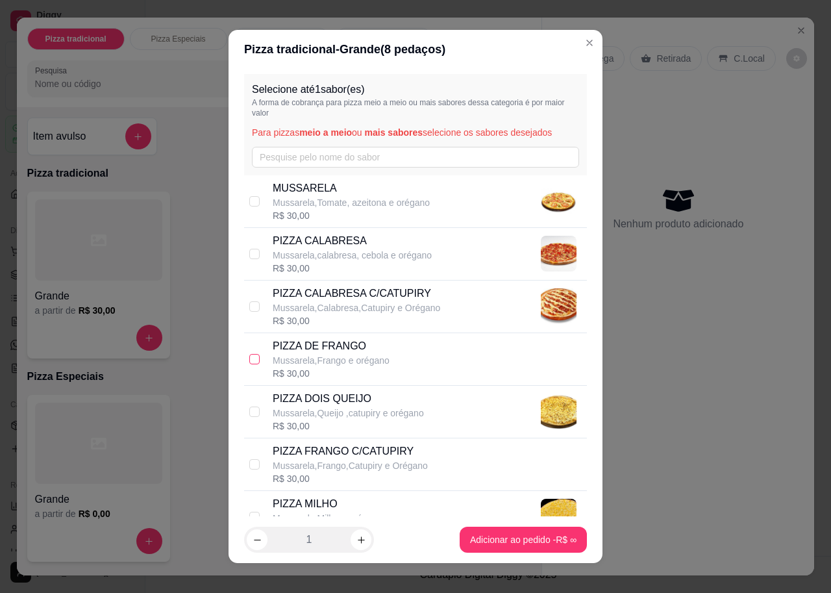
click at [249, 352] on label at bounding box center [254, 359] width 10 height 14
click at [249, 354] on input "checkbox" at bounding box center [254, 359] width 10 height 10
click at [249, 362] on input "checkbox" at bounding box center [254, 359] width 10 height 10
checkbox input "true"
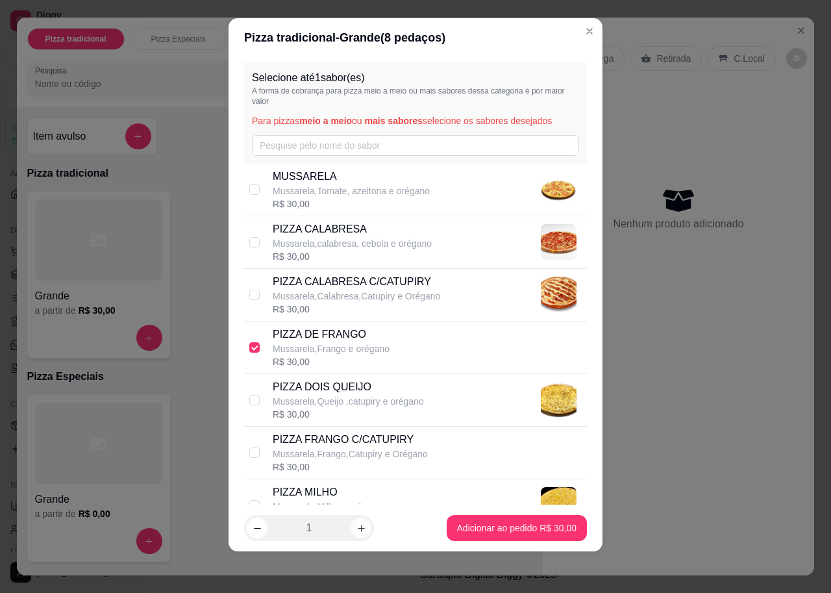
click at [360, 531] on button "increase-product-quantity" at bounding box center [361, 527] width 21 height 21
click at [256, 530] on button "decrease-product-quantity" at bounding box center [257, 528] width 20 height 20
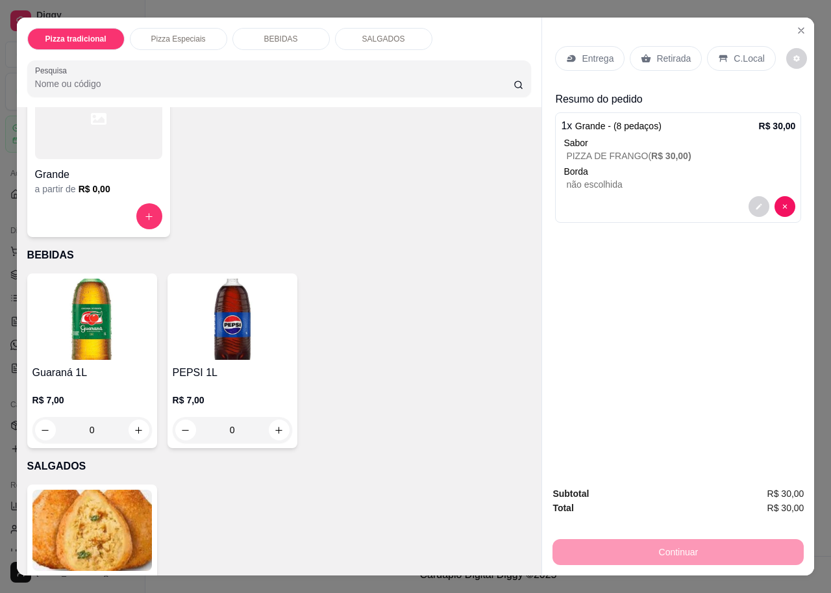
scroll to position [419, 0]
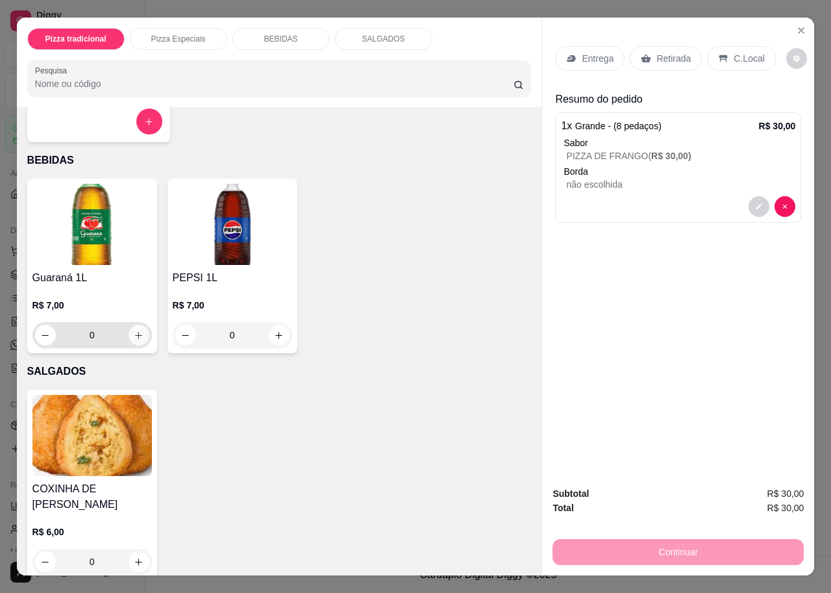
click at [137, 331] on icon "increase-product-quantity" at bounding box center [139, 335] width 10 height 10
type input "1"
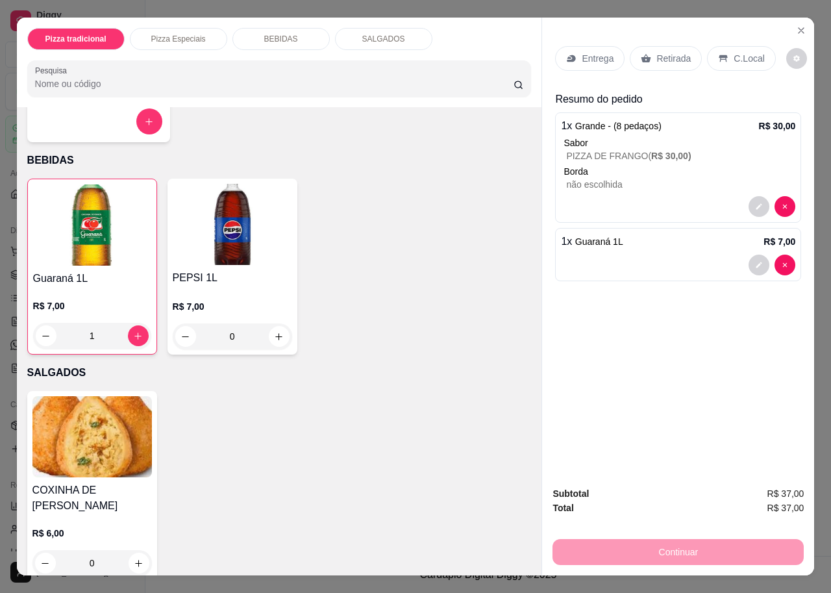
scroll to position [421, 0]
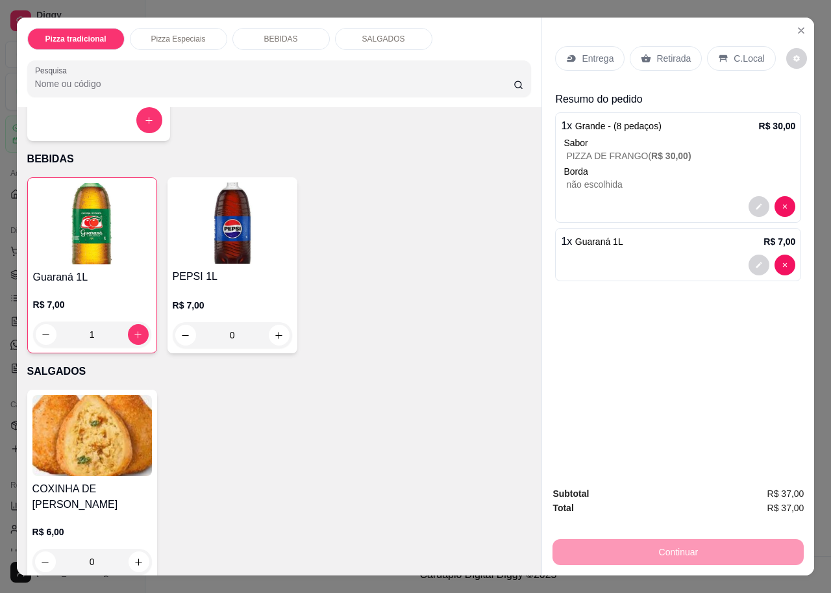
click at [645, 56] on div "Retirada" at bounding box center [666, 58] width 72 height 25
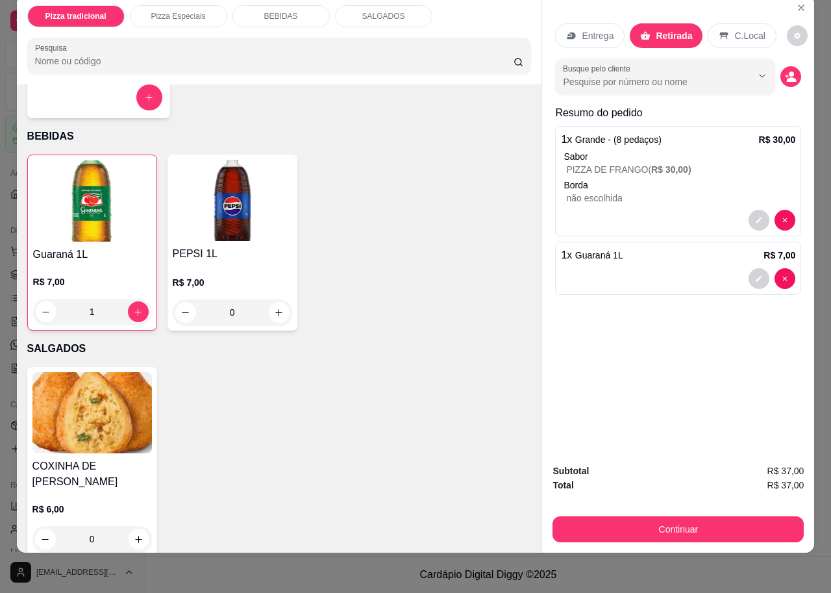
scroll to position [29, 0]
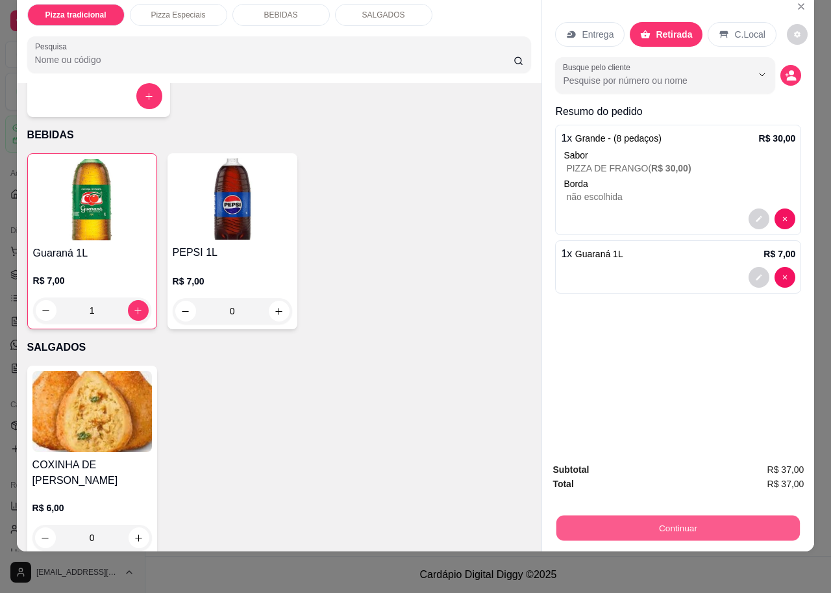
click at [671, 515] on button "Continuar" at bounding box center [677, 527] width 243 height 25
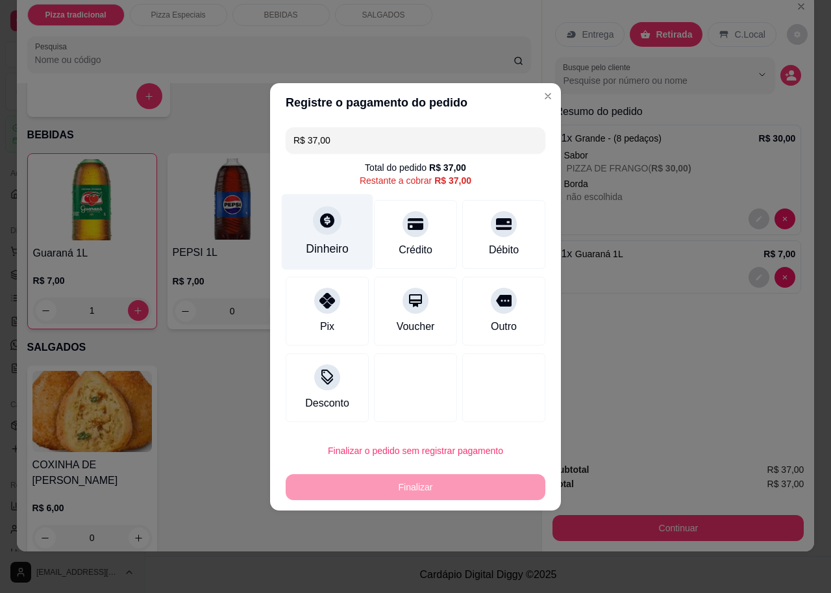
click at [329, 235] on div "Dinheiro" at bounding box center [328, 231] width 92 height 76
click at [316, 227] on div at bounding box center [327, 220] width 29 height 29
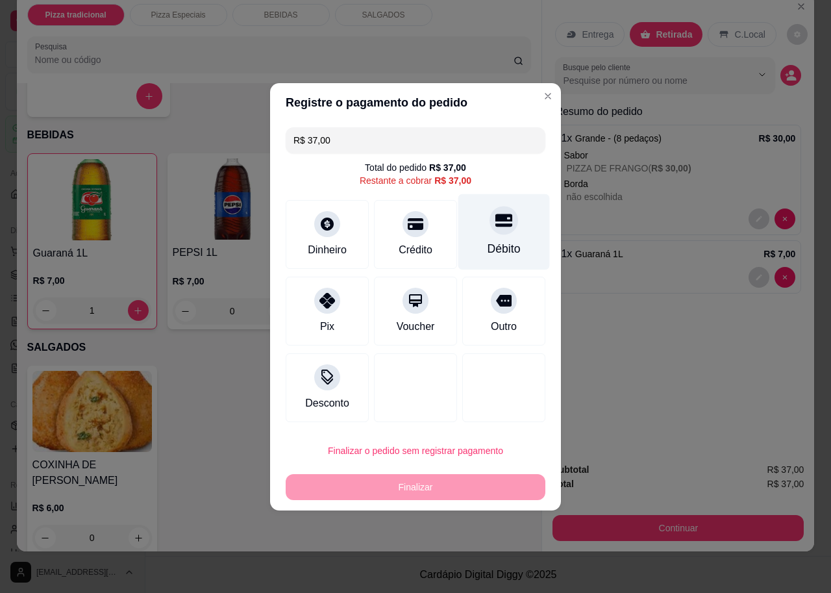
click at [495, 228] on icon at bounding box center [503, 220] width 17 height 17
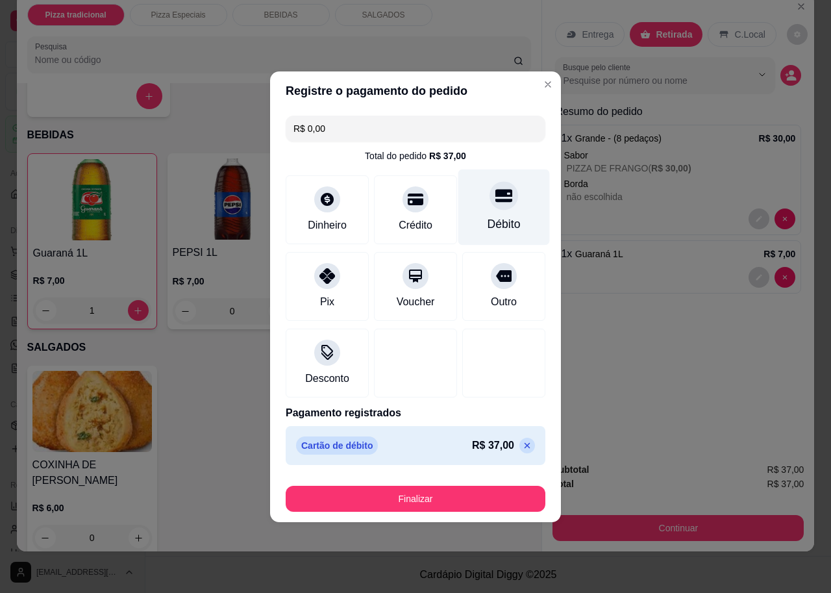
type input "R$ 0,00"
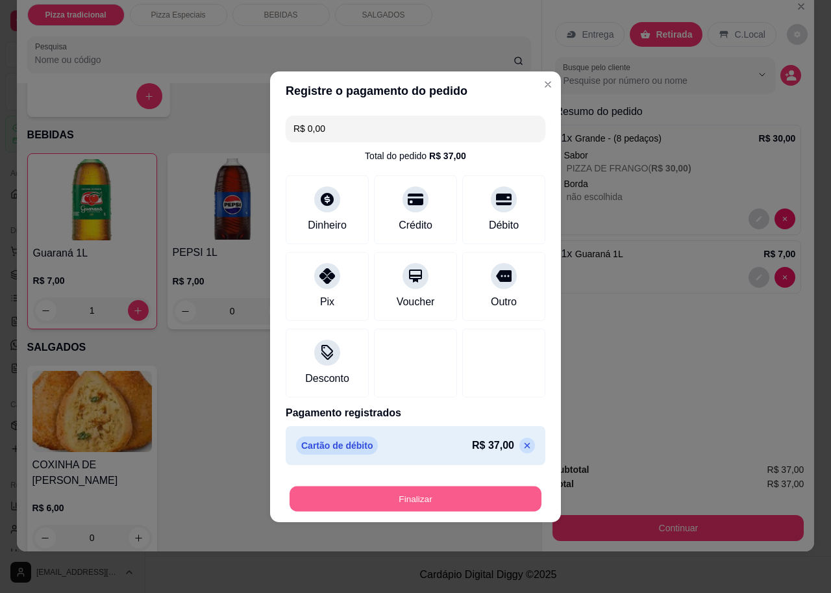
click at [379, 501] on button "Finalizar" at bounding box center [416, 498] width 252 height 25
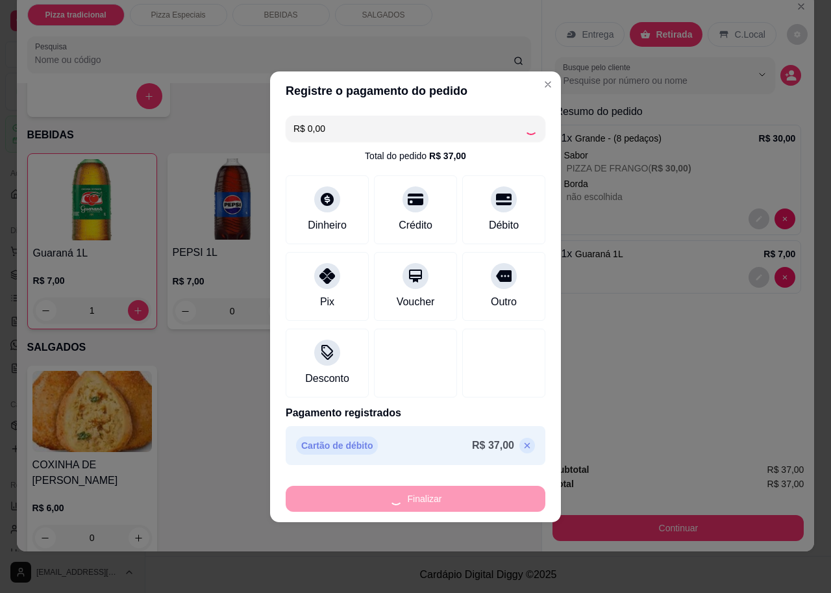
type input "0"
type input "-R$ 37,00"
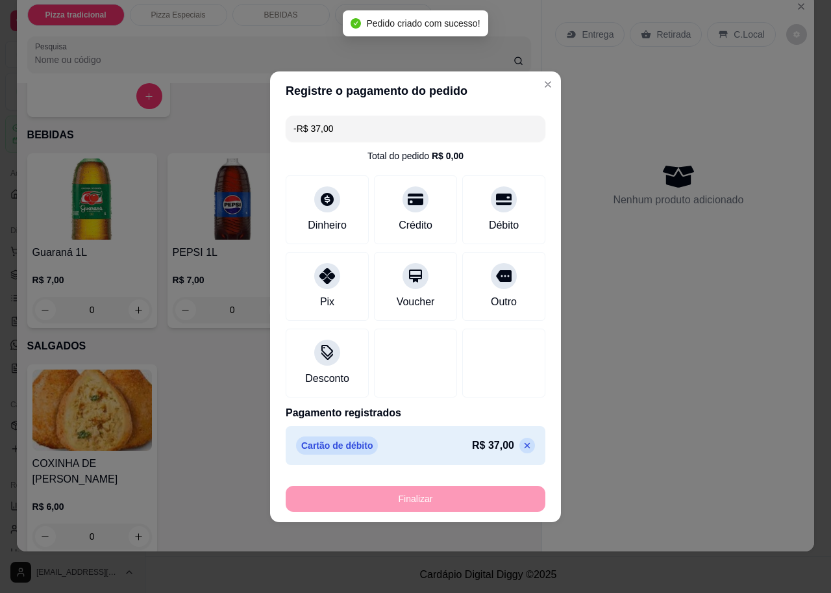
scroll to position [419, 0]
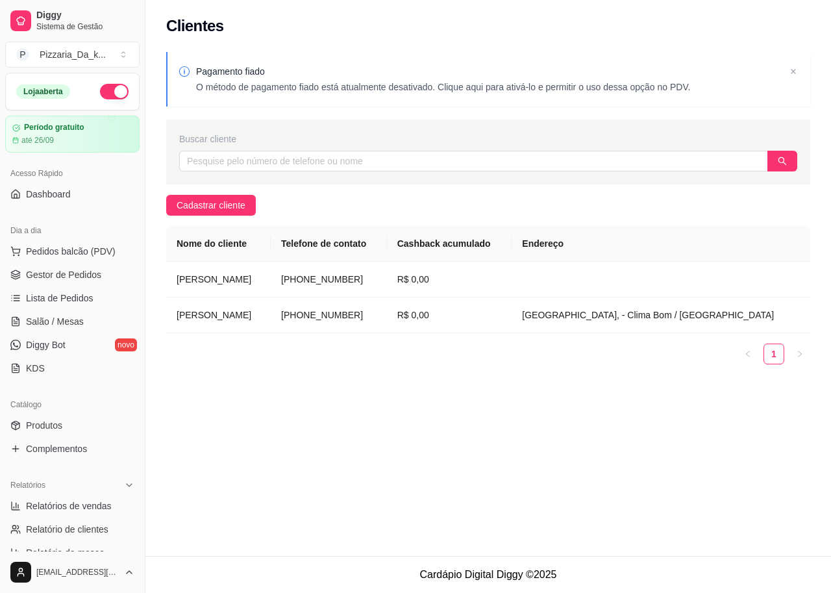
click at [799, 351] on icon "right" at bounding box center [800, 354] width 8 height 8
click at [774, 356] on link "1" at bounding box center [773, 353] width 19 height 19
click at [353, 310] on td "[PHONE_NUMBER]" at bounding box center [329, 315] width 116 height 36
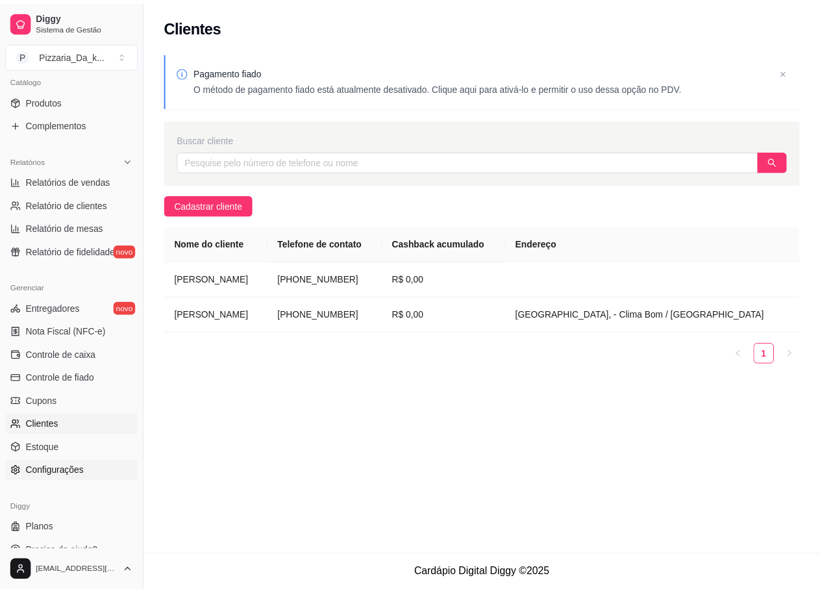
scroll to position [342, 0]
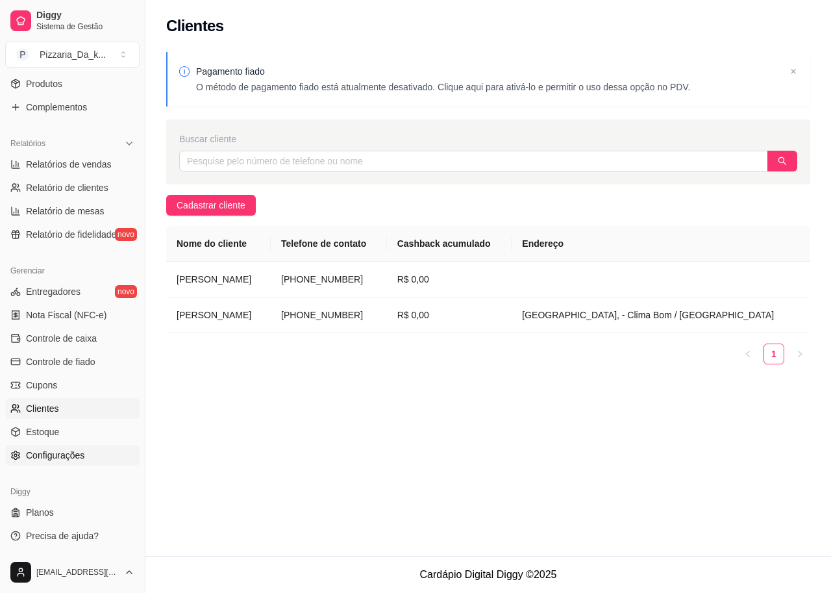
click at [45, 455] on span "Configurações" at bounding box center [55, 455] width 58 height 13
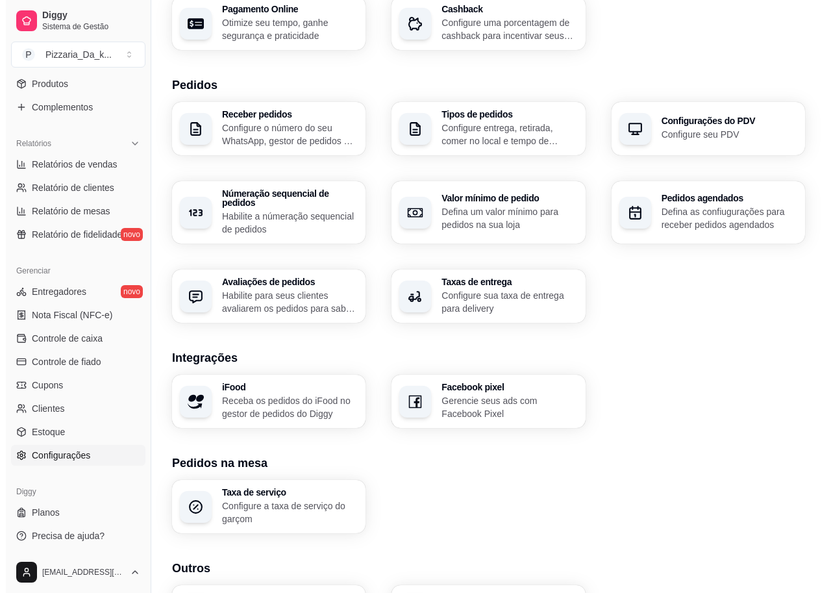
scroll to position [323, 0]
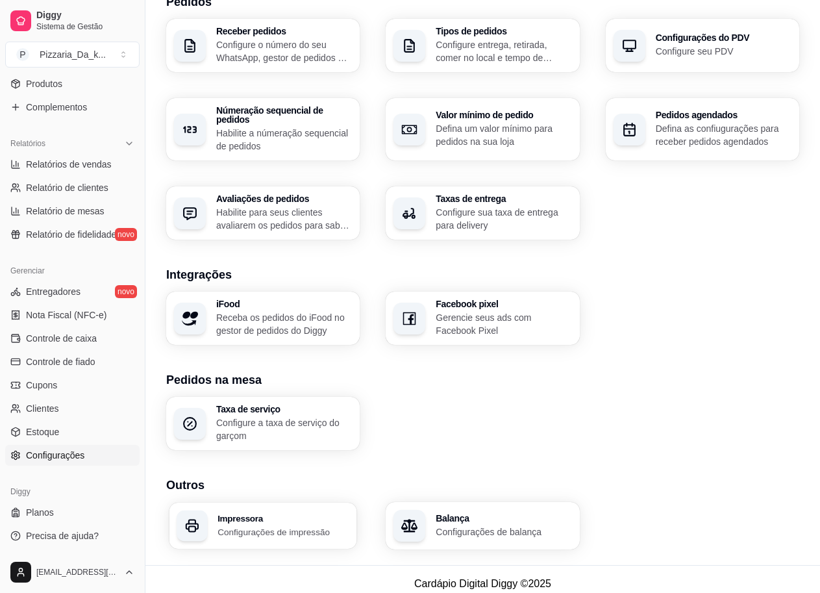
click at [271, 514] on h3 "Impressora" at bounding box center [283, 518] width 132 height 9
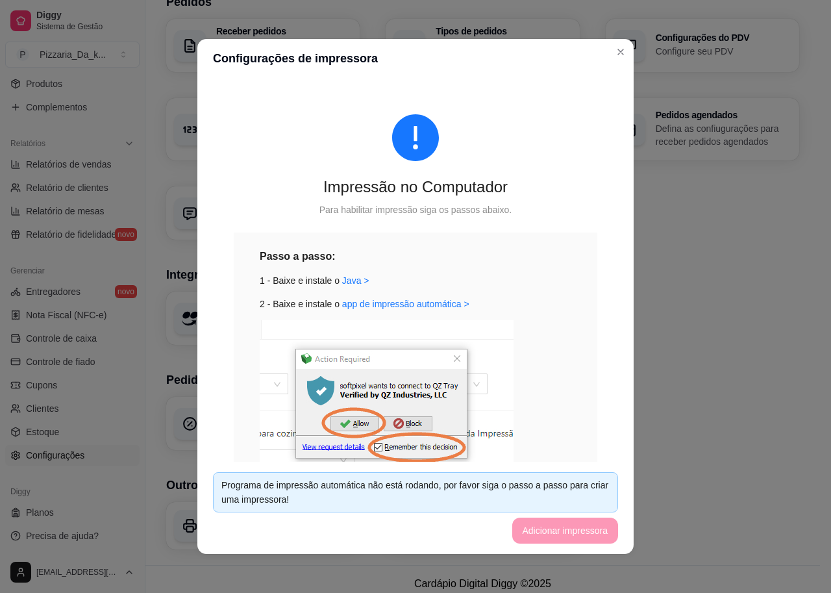
click at [389, 443] on img at bounding box center [387, 405] width 254 height 171
click at [400, 303] on link "app de impressão automática >" at bounding box center [405, 304] width 127 height 10
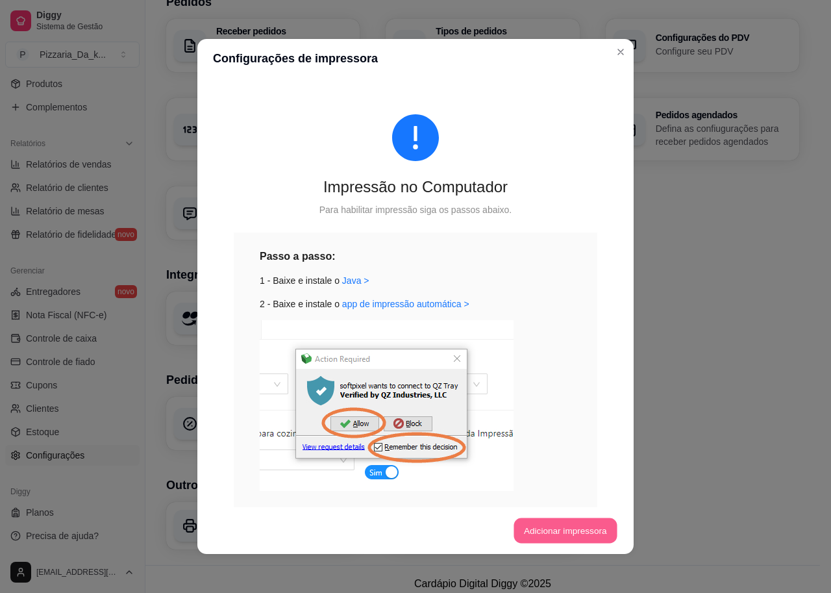
click at [576, 529] on button "Adicionar impressora" at bounding box center [565, 530] width 103 height 25
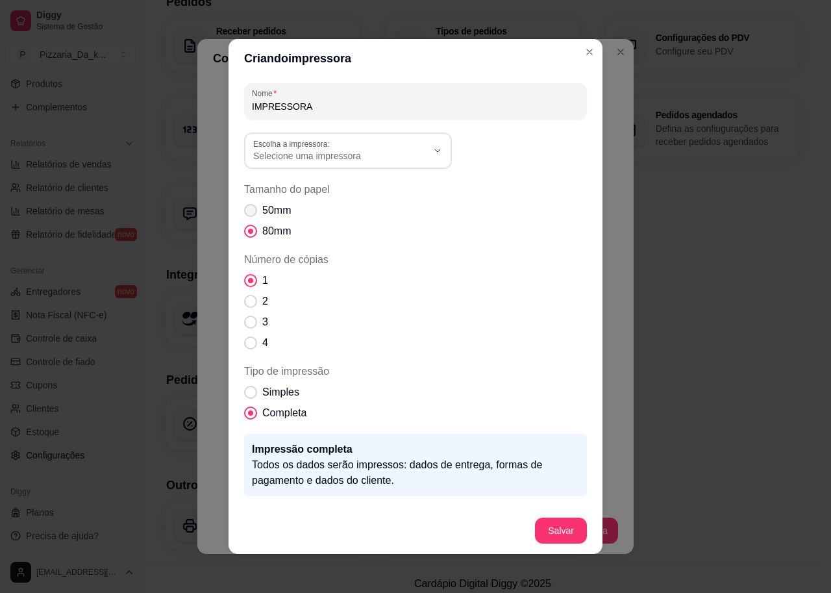
click at [245, 212] on span "Tamanho do papel" at bounding box center [250, 210] width 13 height 13
click at [245, 213] on input "50mm" at bounding box center [247, 217] width 8 height 8
radio input "true"
click at [245, 297] on span "Número de cópias" at bounding box center [251, 301] width 12 height 12
click at [245, 304] on input "2" at bounding box center [247, 308] width 8 height 8
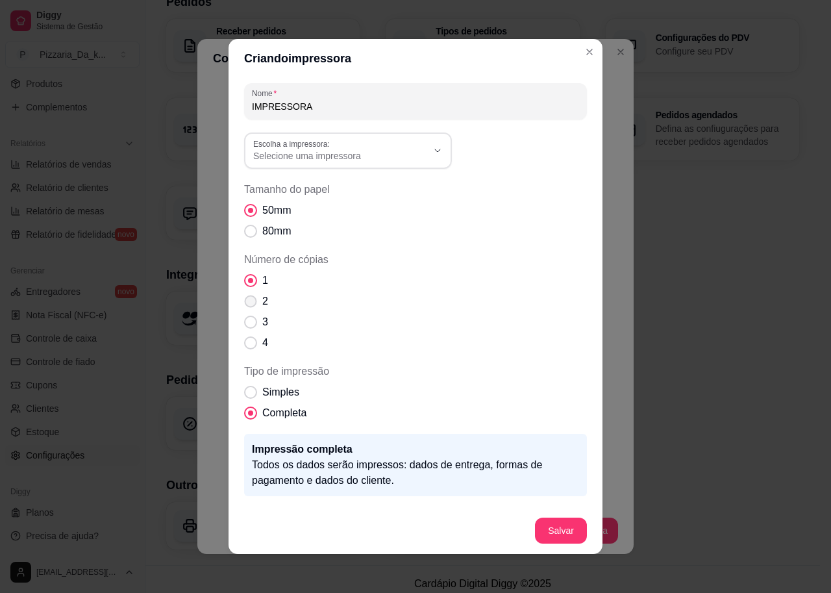
radio input "true"
click at [555, 528] on button "Salvar" at bounding box center [561, 530] width 52 height 26
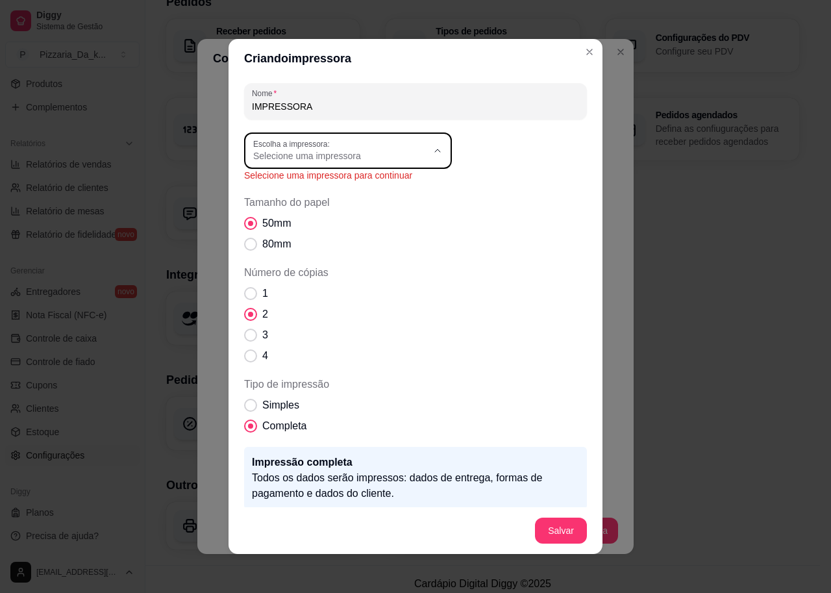
click at [373, 150] on span "Selecione uma impressora" at bounding box center [340, 155] width 174 height 13
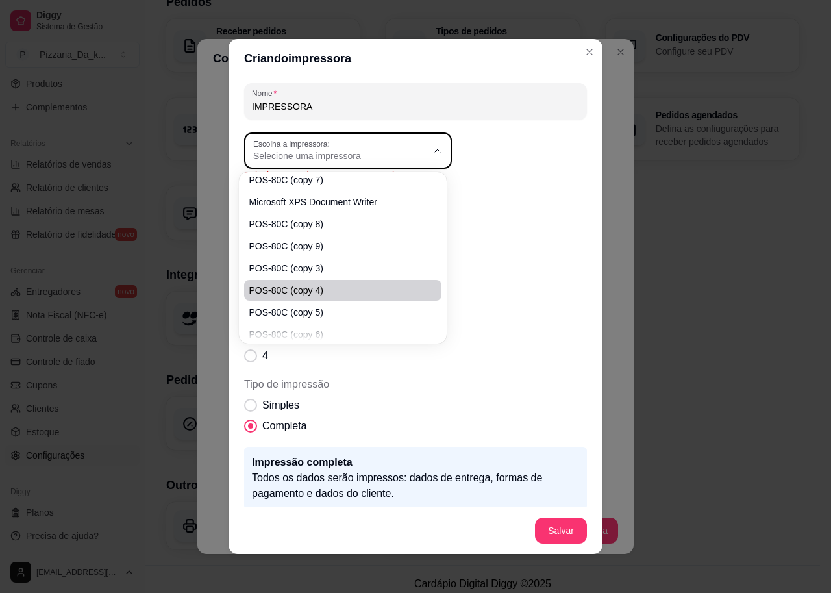
scroll to position [0, 0]
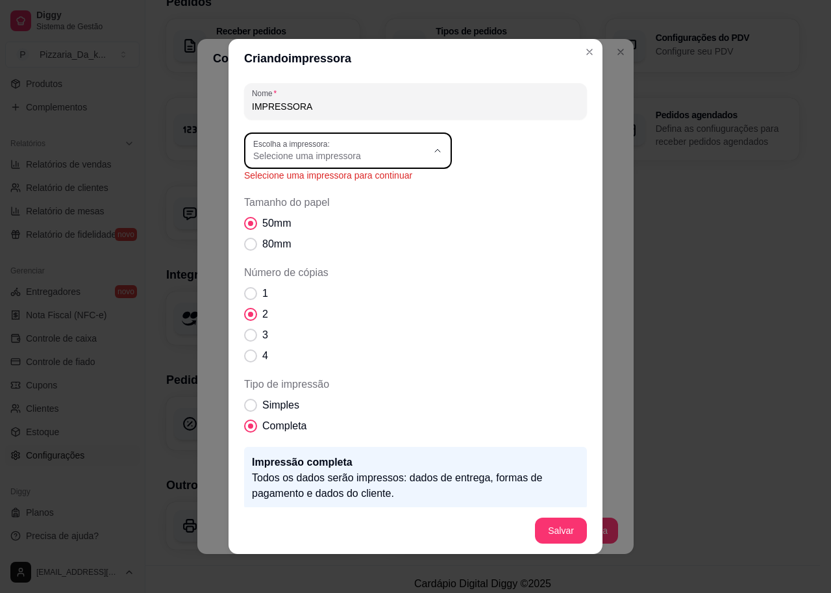
click at [315, 188] on span "POS-80C (copy 7)" at bounding box center [336, 186] width 167 height 12
type input "POS-80C (copy 7)"
select select "POS-80C (copy 7)"
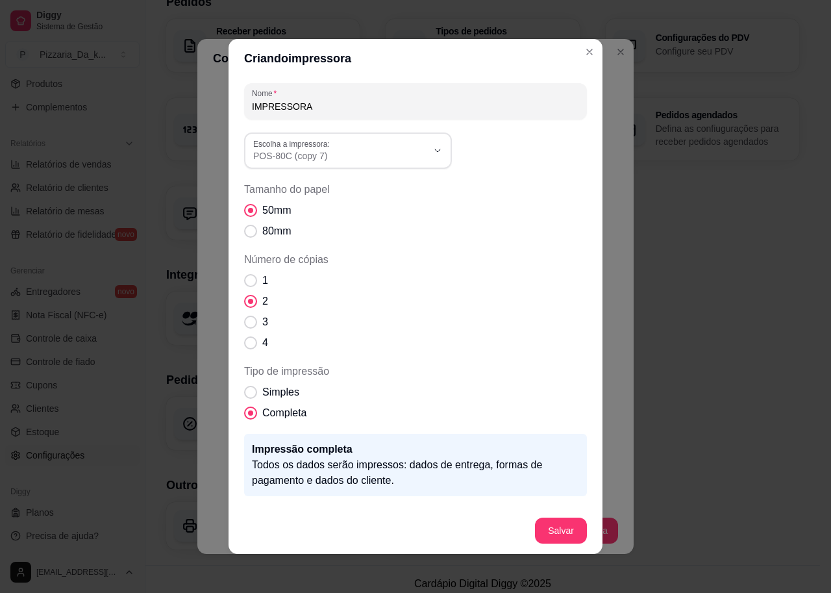
click at [327, 102] on input "IMPRESSORA" at bounding box center [415, 106] width 327 height 13
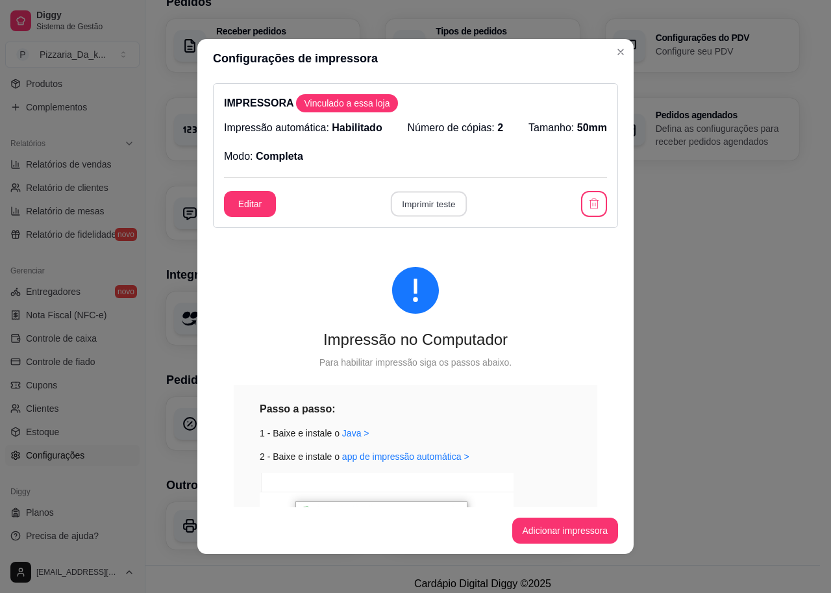
click at [398, 207] on button "Imprimir teste" at bounding box center [428, 204] width 76 height 25
click at [415, 201] on button "Imprimir teste" at bounding box center [428, 204] width 76 height 25
click at [417, 206] on button "Imprimir teste" at bounding box center [429, 204] width 79 height 26
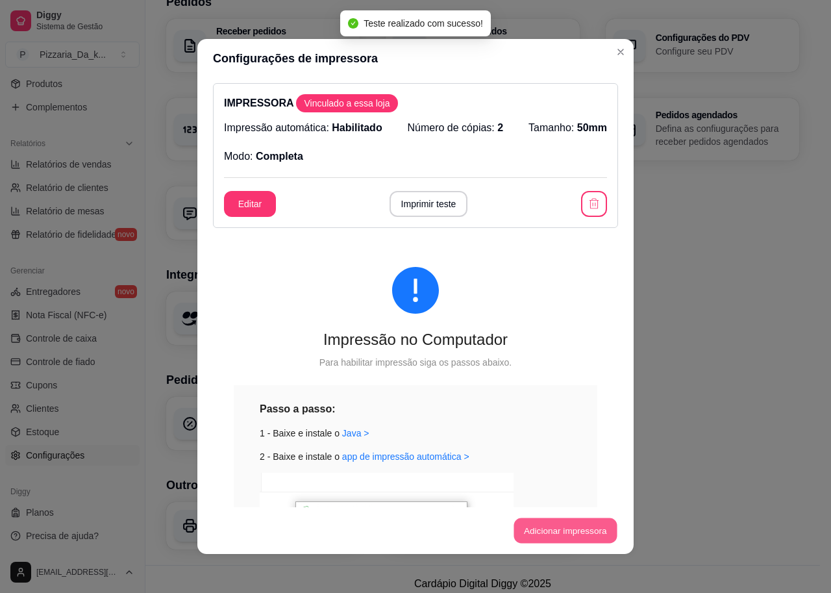
click at [556, 532] on button "Adicionar impressora" at bounding box center [565, 530] width 103 height 25
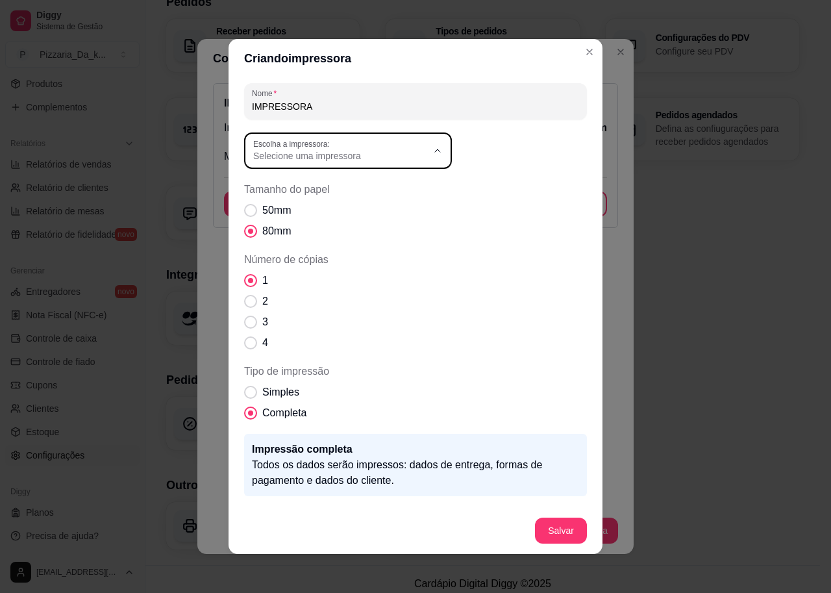
click at [406, 149] on div "Selecione uma impressora" at bounding box center [340, 150] width 174 height 23
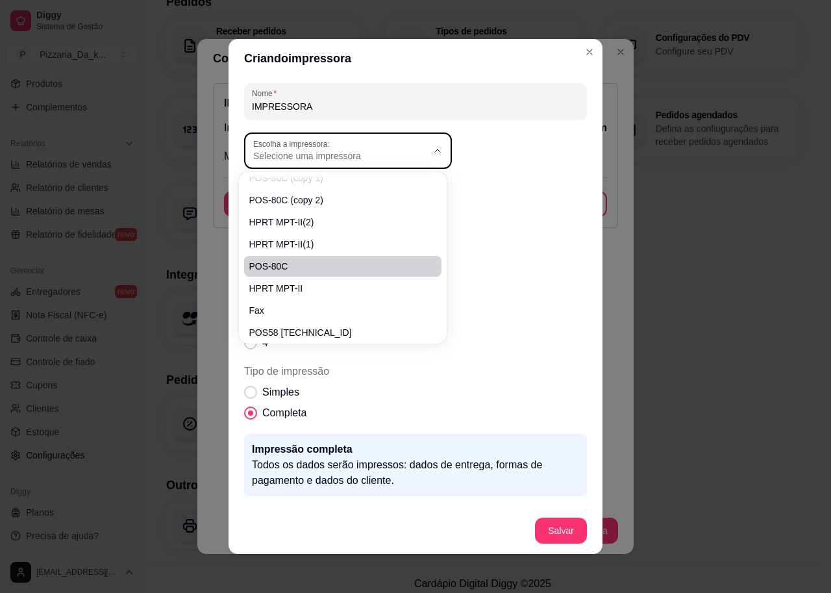
scroll to position [191, 0]
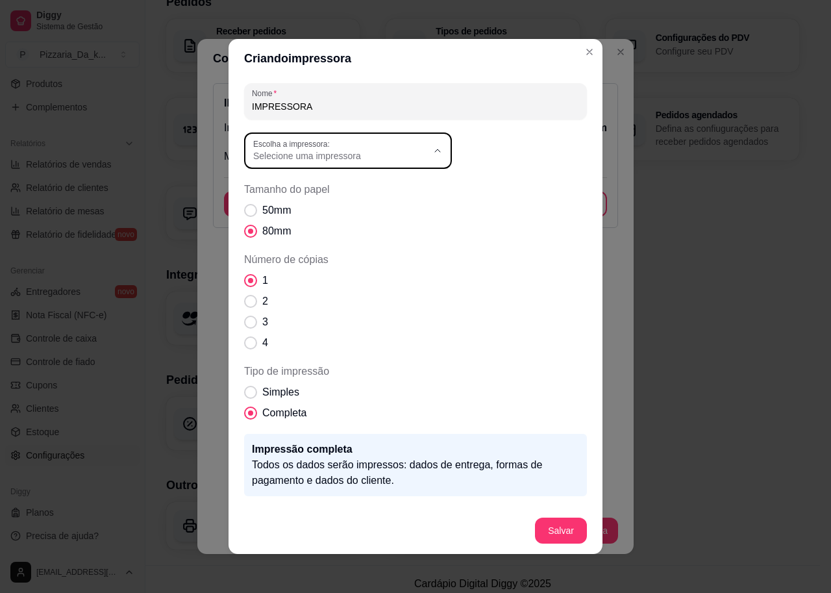
click at [286, 328] on span "POS58 [TECHNICAL_ID]" at bounding box center [336, 322] width 167 height 12
type input "POS58 [TECHNICAL_ID]"
select select "POS58 [TECHNICAL_ID]"
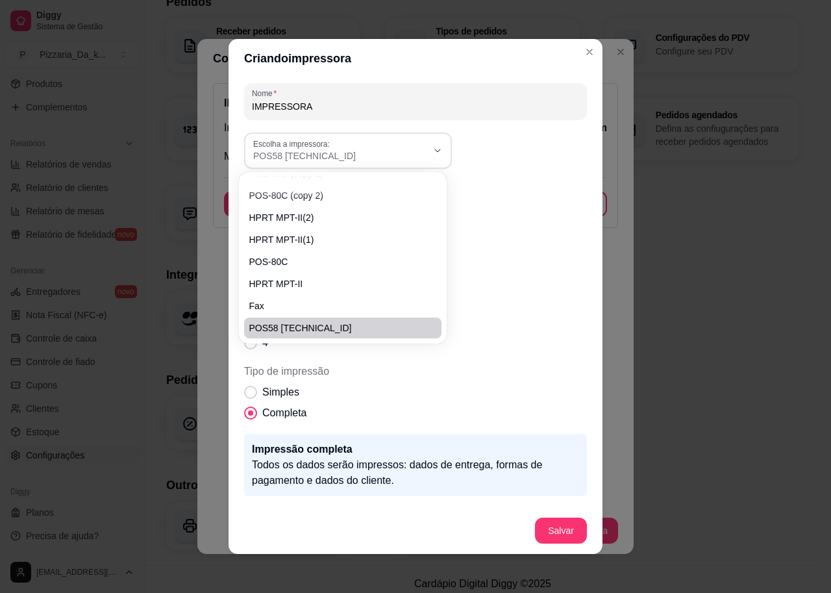
scroll to position [12, 0]
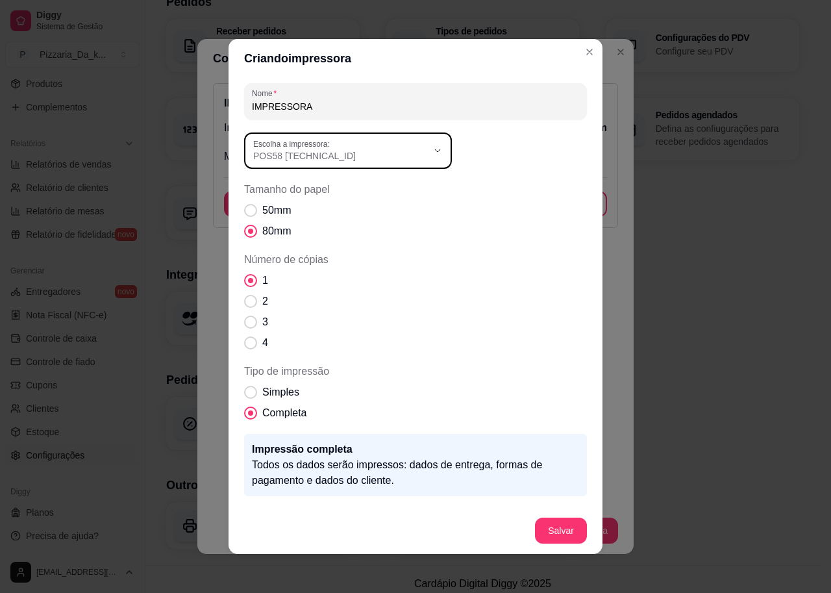
click at [544, 543] on footer "Salvar" at bounding box center [416, 530] width 374 height 47
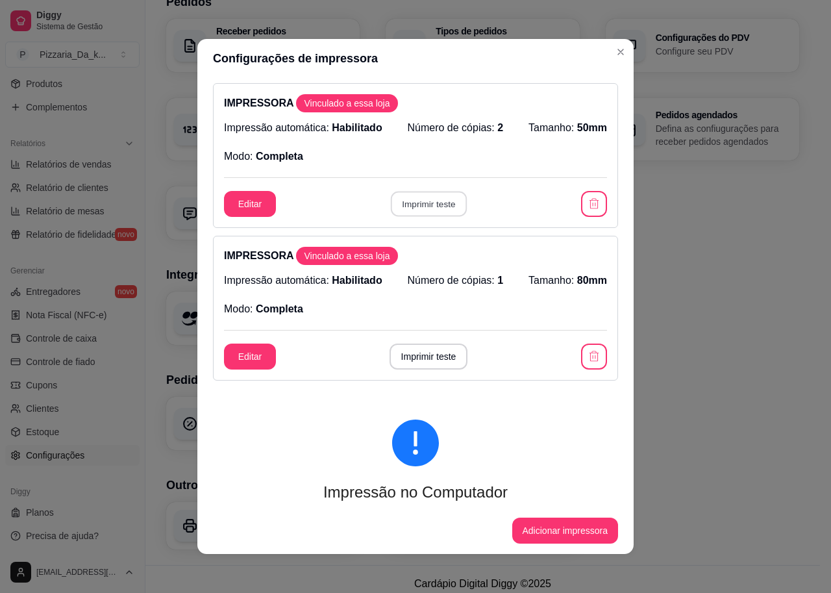
click at [418, 203] on button "Imprimir teste" at bounding box center [428, 204] width 76 height 25
click at [423, 207] on button "Imprimir teste" at bounding box center [429, 204] width 79 height 26
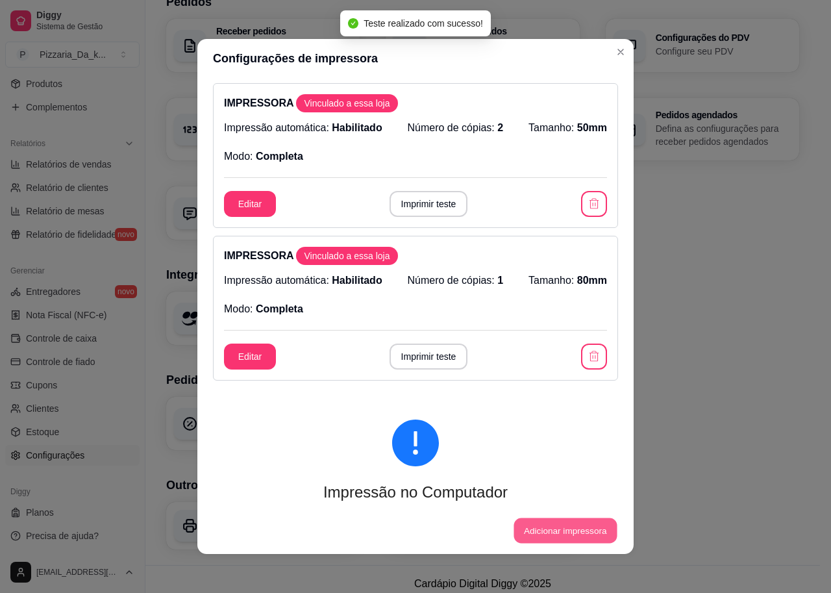
click at [532, 523] on button "Adicionar impressora" at bounding box center [565, 530] width 103 height 25
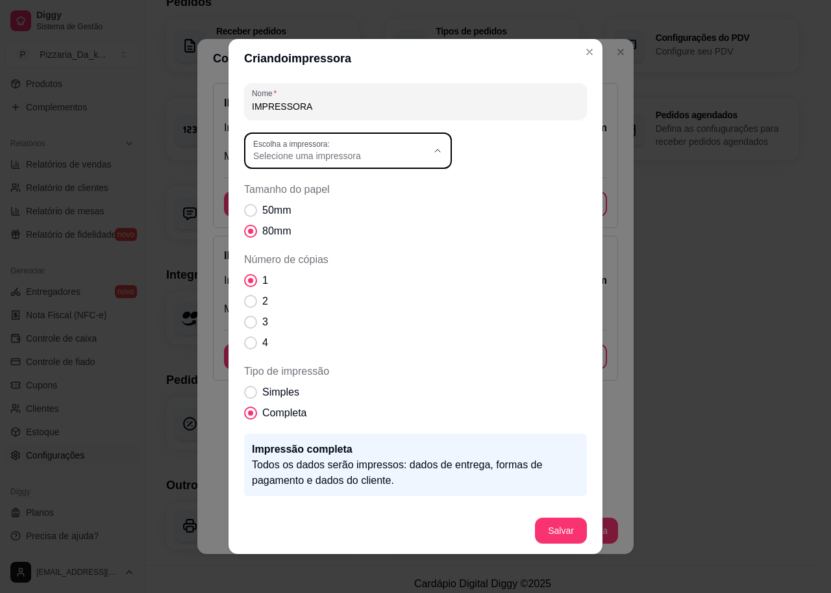
click at [286, 156] on span "Selecione uma impressora" at bounding box center [340, 155] width 174 height 13
click at [493, 318] on div "1 2 3 4" at bounding box center [415, 312] width 343 height 78
click at [245, 297] on span "Número de cópias" at bounding box center [251, 301] width 12 height 12
click at [245, 304] on input "2" at bounding box center [247, 308] width 8 height 8
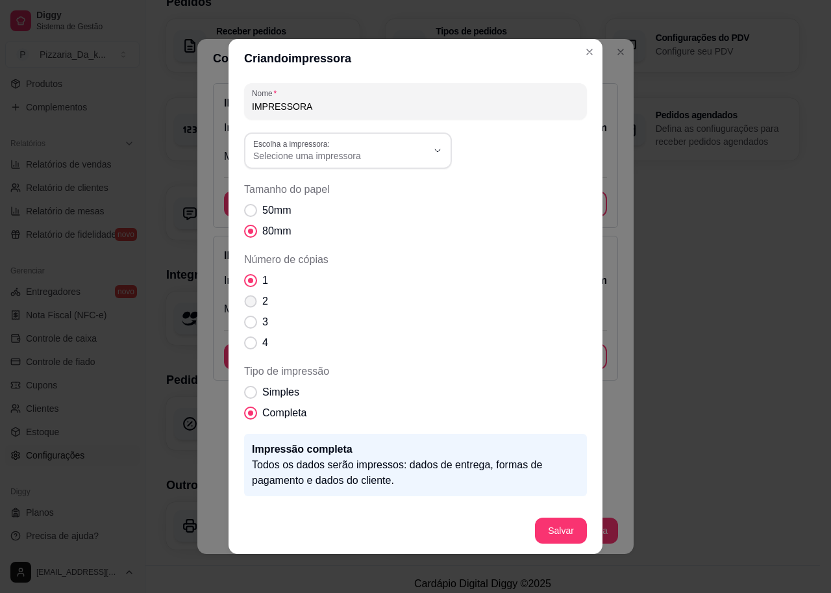
radio input "true"
click at [308, 143] on label "Escolha a impressora:" at bounding box center [293, 143] width 81 height 11
click at [288, 286] on span "HPRT MPT-II" at bounding box center [336, 279] width 167 height 12
type input "HPRT MPT-II"
select select "HPRT MPT-II"
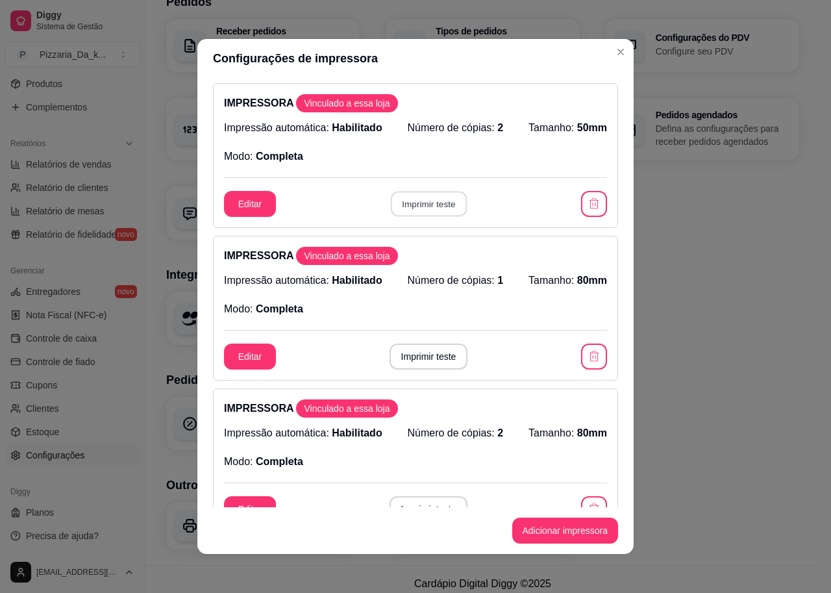
click at [410, 208] on button "Imprimir teste" at bounding box center [428, 204] width 76 height 25
click at [408, 206] on button "Imprimir teste" at bounding box center [428, 204] width 76 height 25
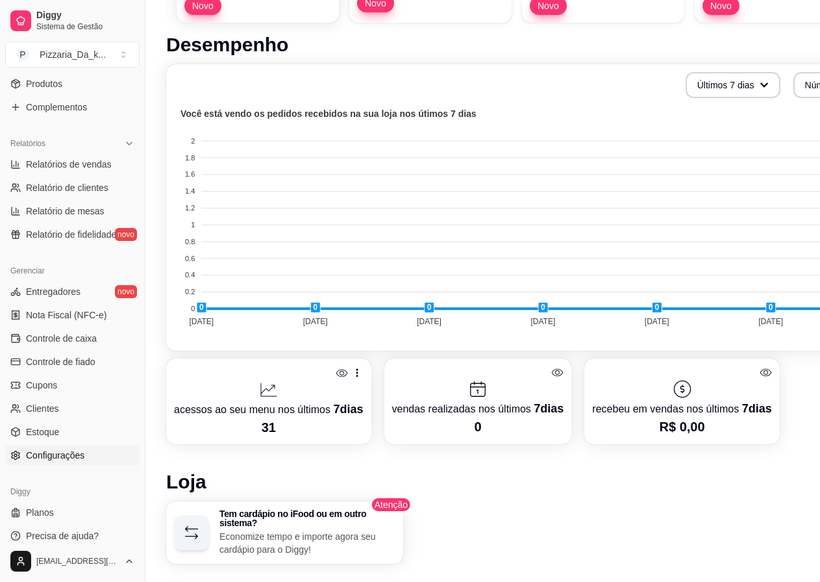
scroll to position [260, 0]
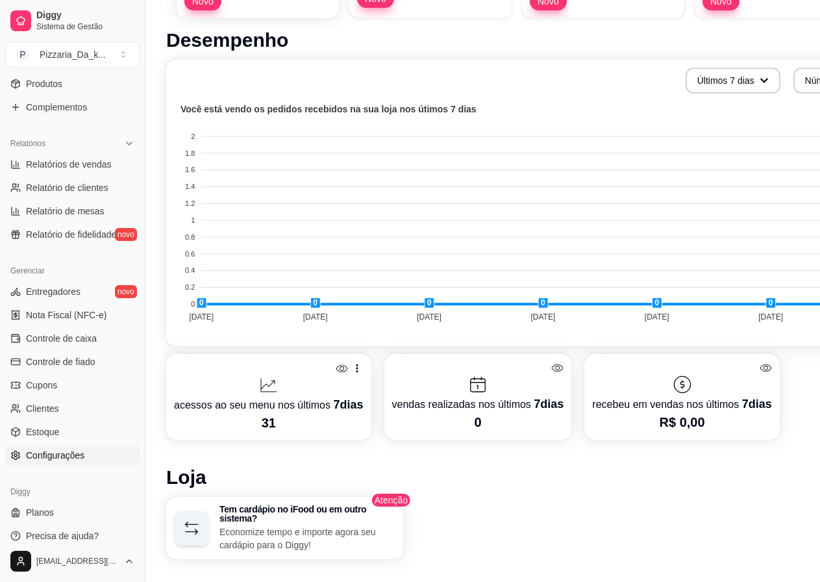
click at [32, 456] on span "Configurações" at bounding box center [55, 455] width 58 height 13
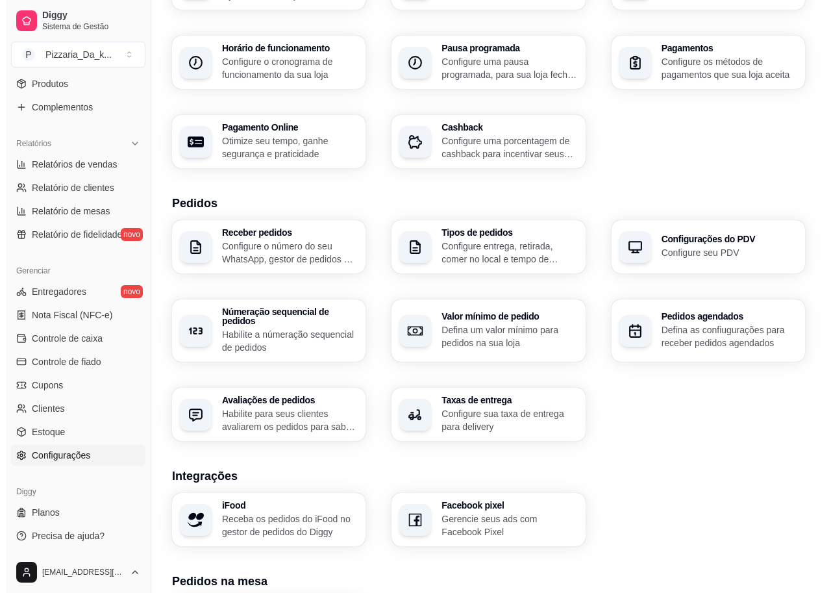
scroll to position [323, 0]
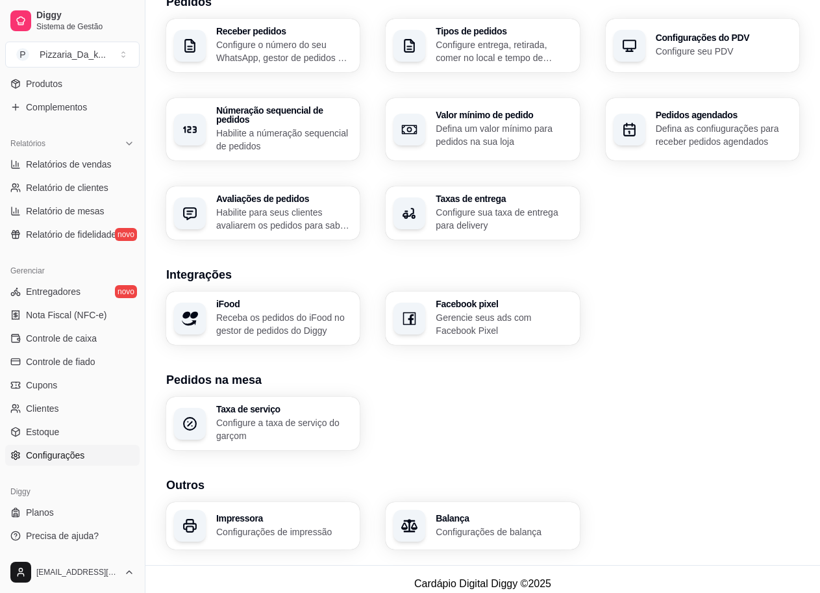
click at [215, 508] on div "Impressora Configurações de impressão" at bounding box center [262, 525] width 193 height 47
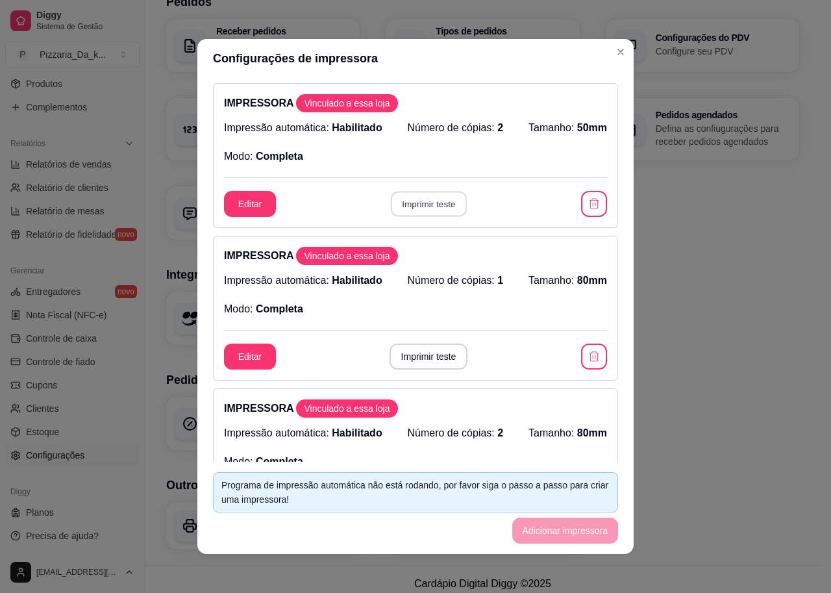
click at [419, 202] on button "Imprimir teste" at bounding box center [428, 204] width 76 height 25
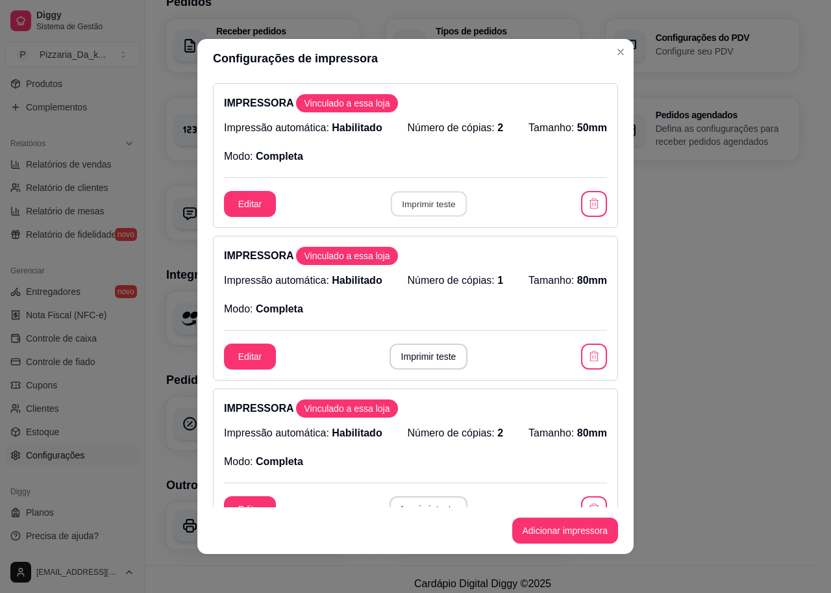
click at [434, 201] on button "Imprimir teste" at bounding box center [428, 204] width 76 height 25
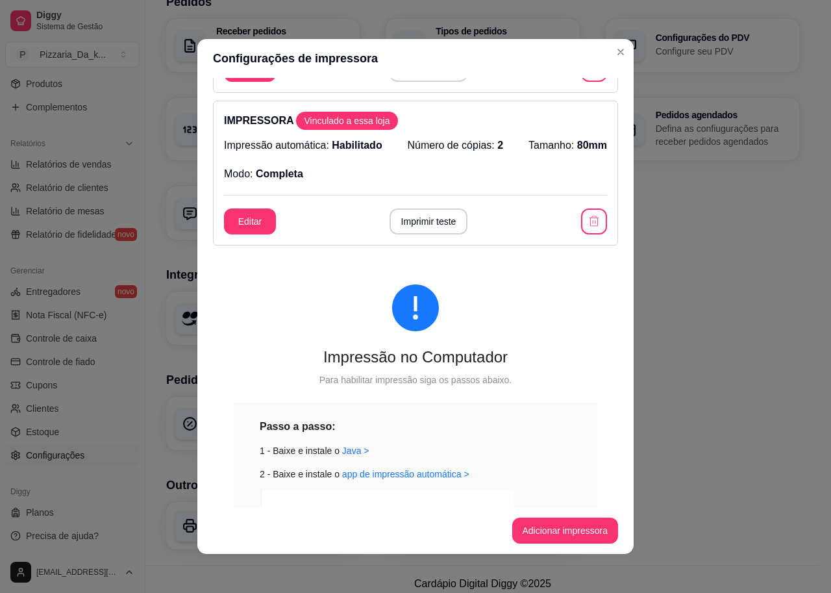
scroll to position [325, 0]
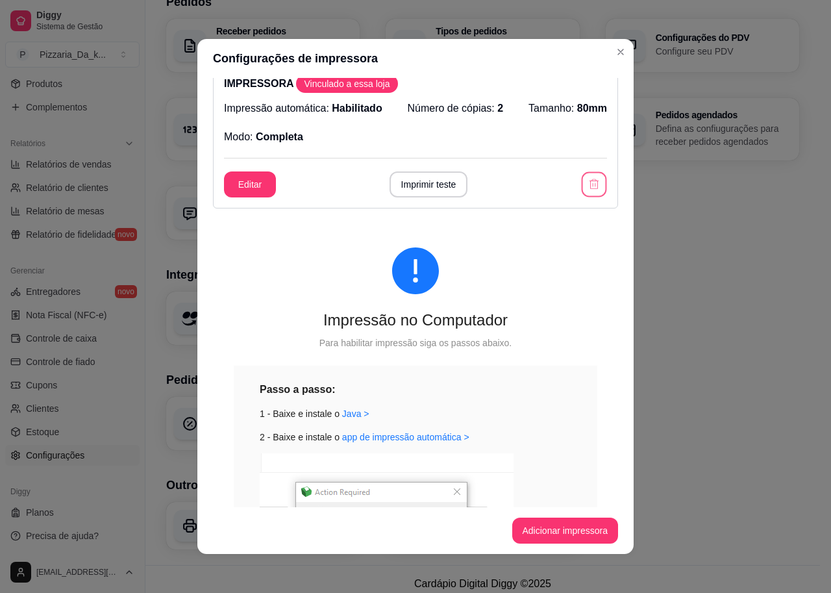
click at [582, 180] on button "button" at bounding box center [594, 184] width 25 height 25
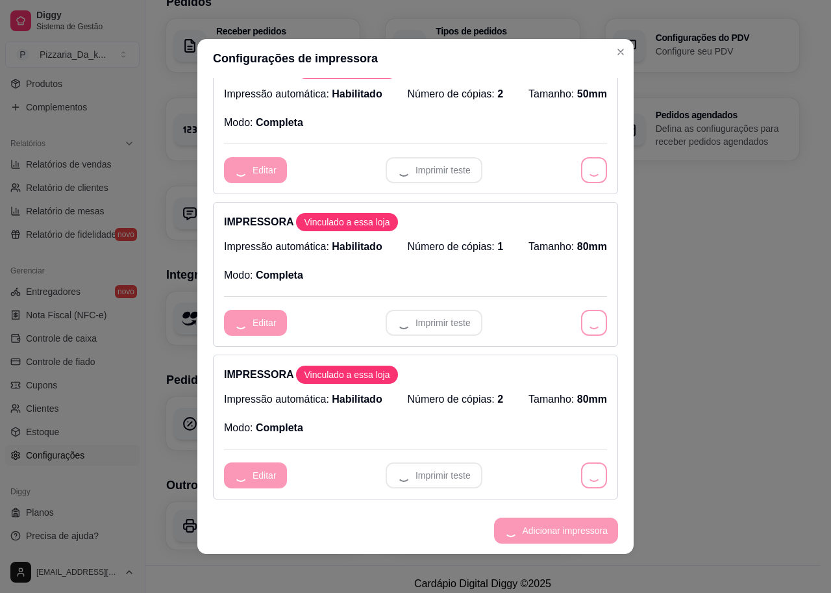
scroll to position [0, 0]
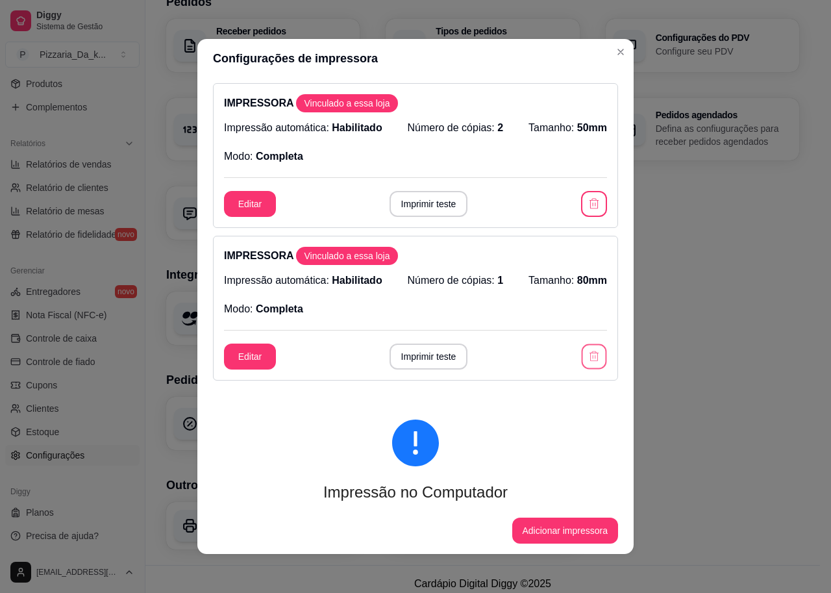
click at [590, 358] on icon "button" at bounding box center [594, 356] width 9 height 10
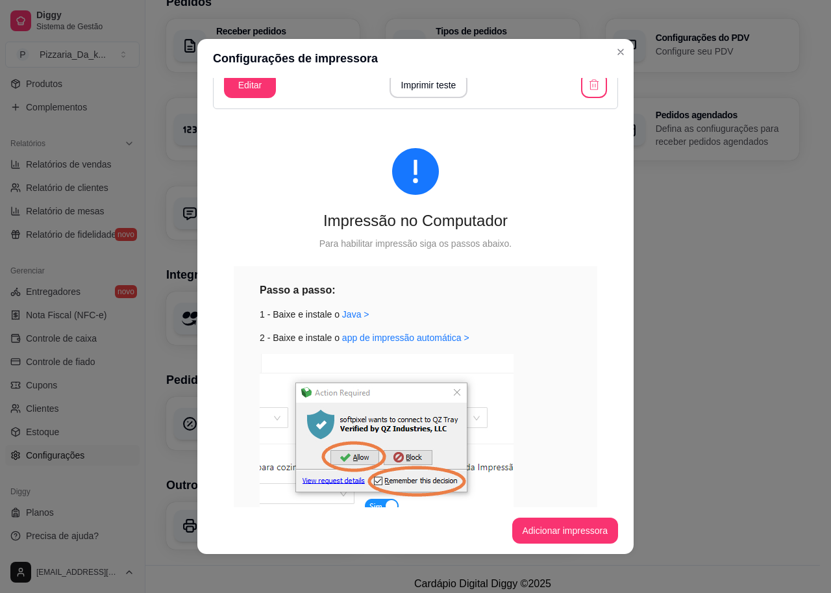
scroll to position [249, 0]
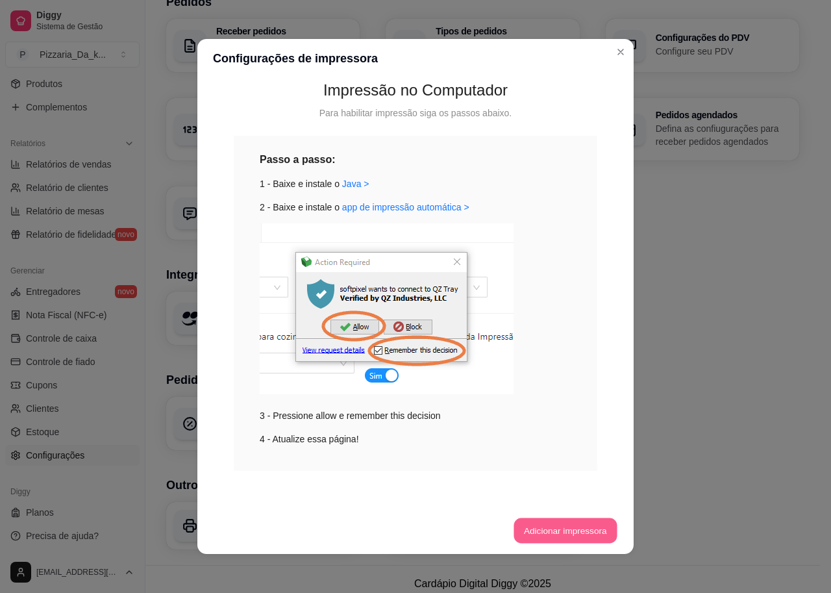
click at [558, 539] on button "Adicionar impressora" at bounding box center [565, 530] width 103 height 25
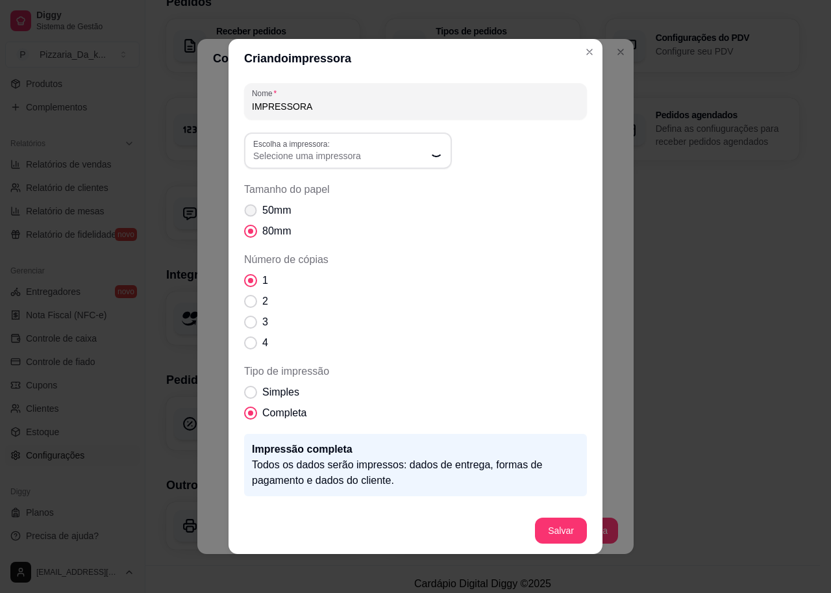
click at [245, 210] on span "Tamanho do papel" at bounding box center [251, 211] width 12 height 12
click at [245, 213] on input "50mm" at bounding box center [247, 217] width 8 height 8
radio input "true"
click at [245, 298] on span "Número de cópias" at bounding box center [251, 301] width 12 height 12
click at [243, 304] on input "2" at bounding box center [247, 308] width 8 height 8
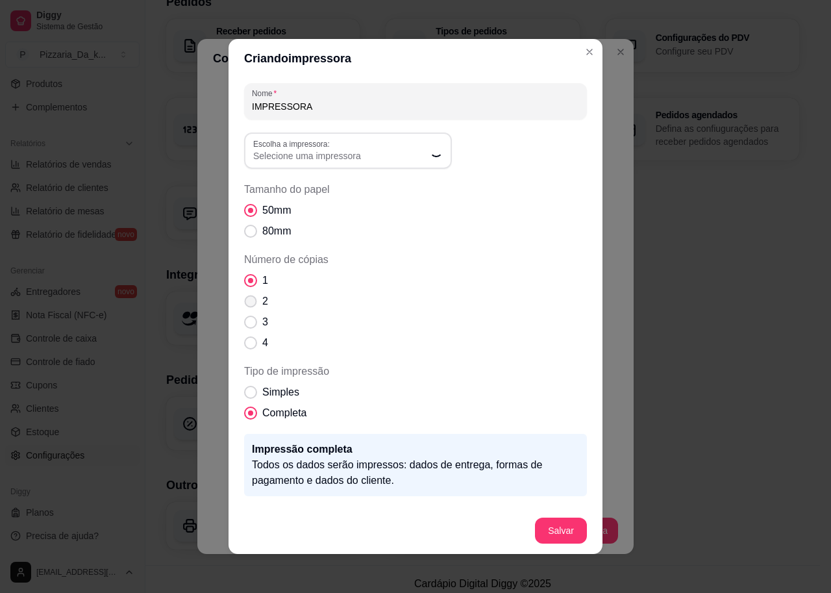
radio input "true"
click at [561, 536] on button "Salvar" at bounding box center [561, 530] width 51 height 25
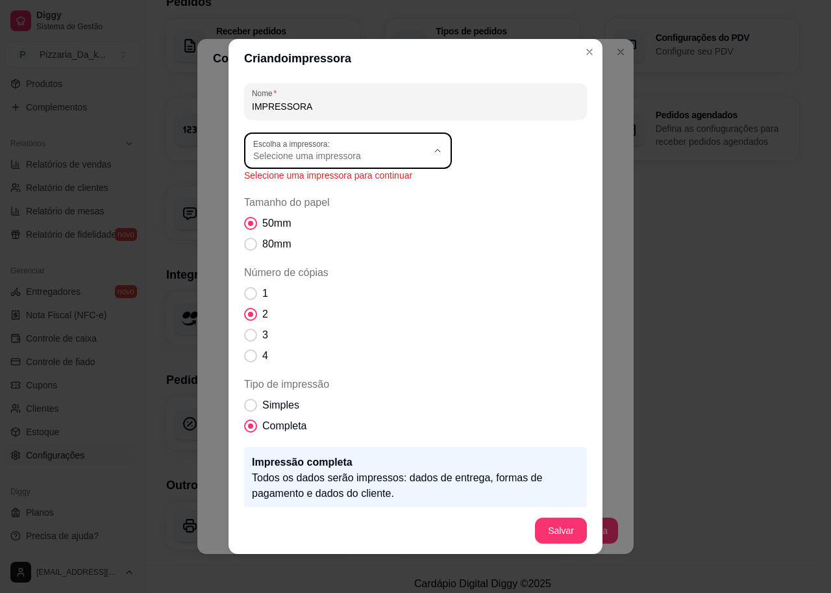
click at [388, 153] on span "Selecione uma impressora" at bounding box center [340, 155] width 174 height 13
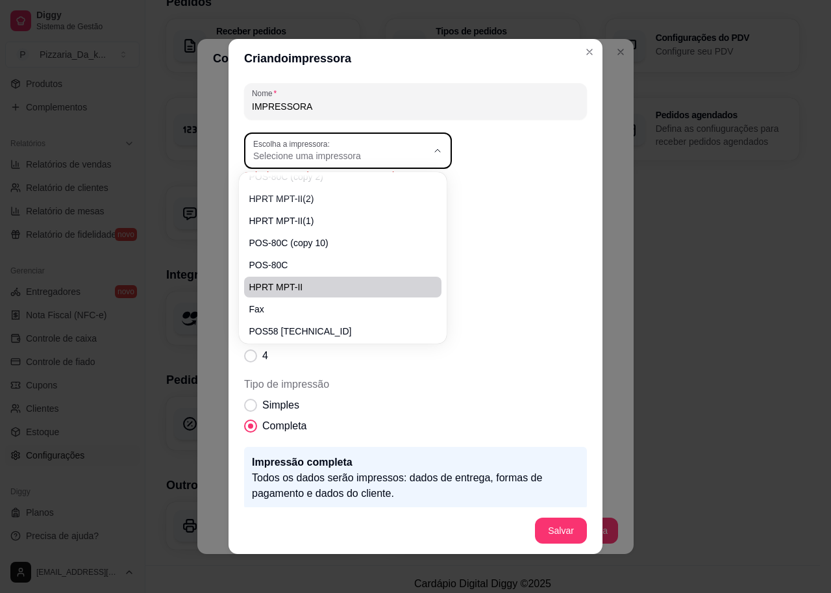
scroll to position [213, 0]
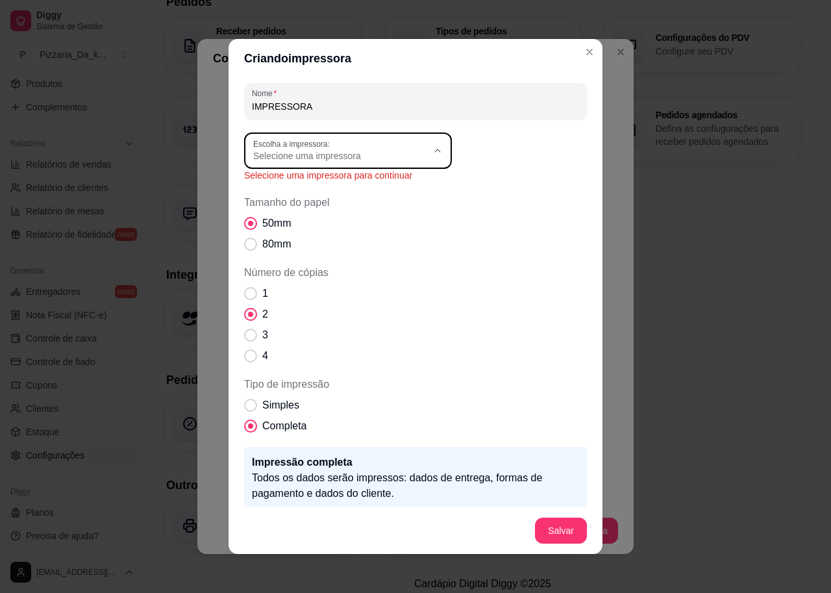
click at [301, 285] on span "HPRT MPT-II" at bounding box center [336, 279] width 167 height 12
type input "HPRT MPT-II"
select select "HPRT MPT-II"
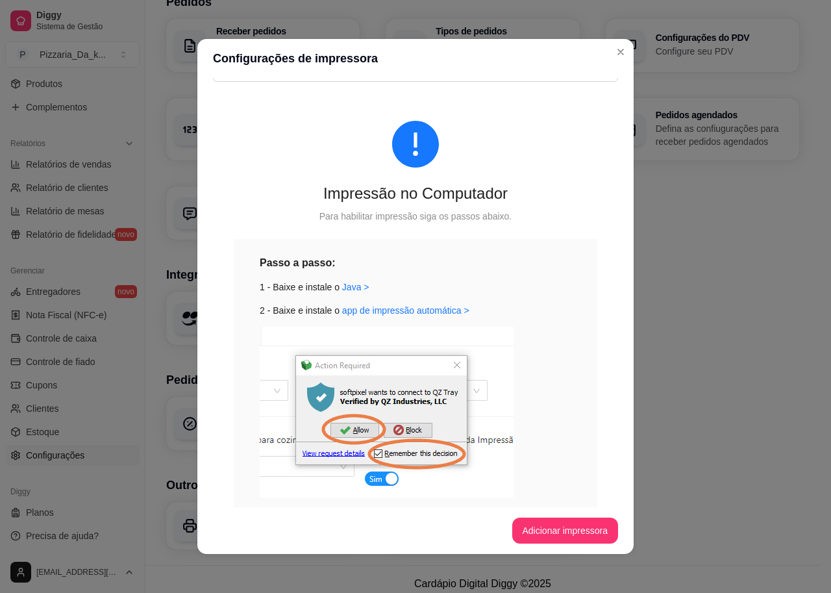
scroll to position [207, 0]
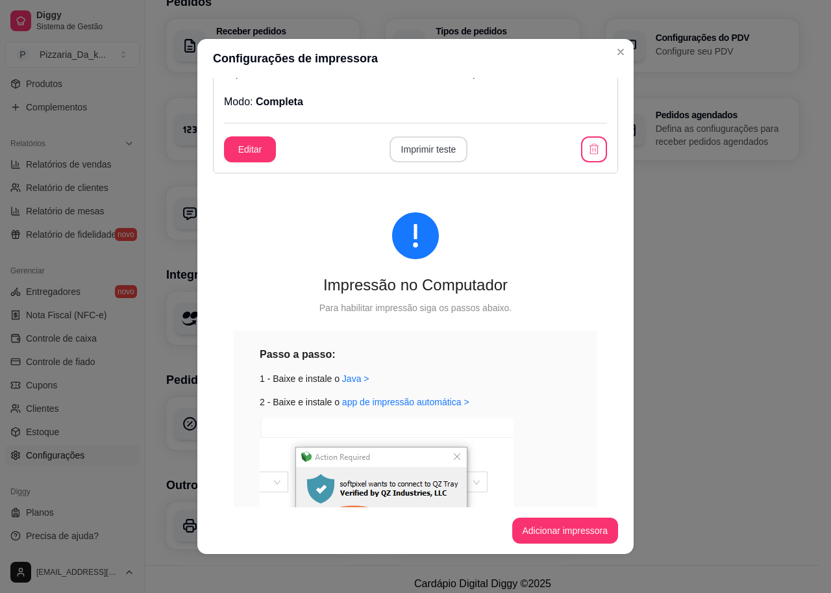
click at [422, 151] on button "Imprimir teste" at bounding box center [429, 149] width 79 height 26
click at [397, 145] on button "Imprimir teste" at bounding box center [429, 149] width 79 height 26
click at [252, 151] on button "Editar" at bounding box center [250, 149] width 51 height 25
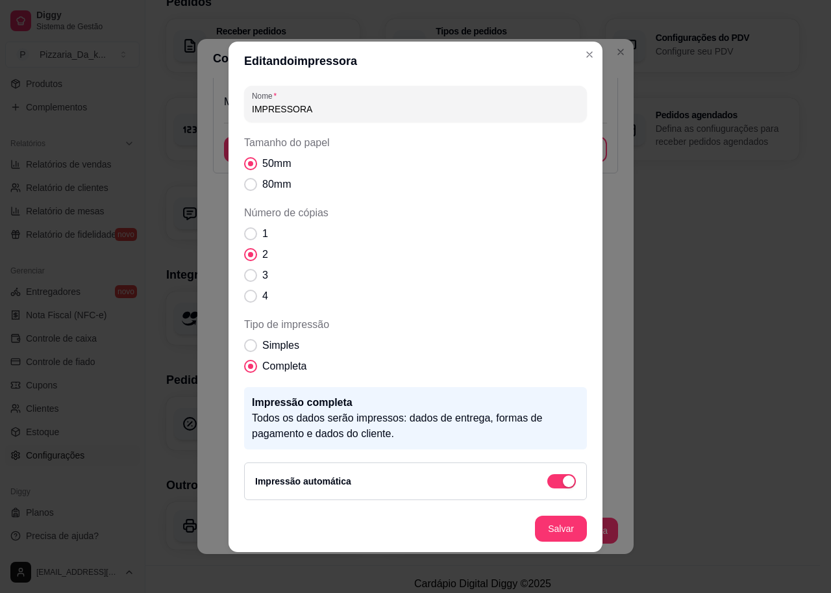
scroll to position [1, 0]
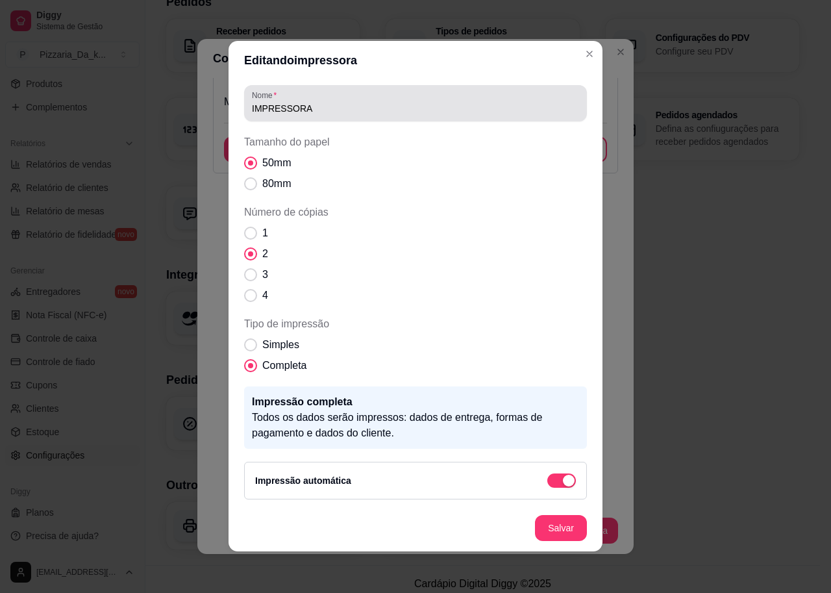
click at [351, 111] on input "IMPRESSORA" at bounding box center [415, 108] width 327 height 13
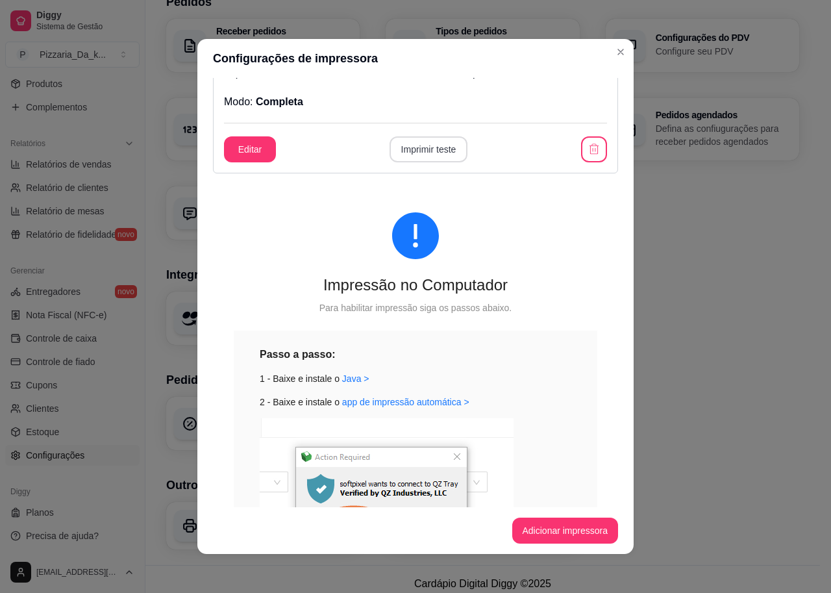
click at [437, 151] on button "Imprimir teste" at bounding box center [429, 149] width 79 height 26
click at [258, 148] on button "Editar" at bounding box center [250, 149] width 51 height 25
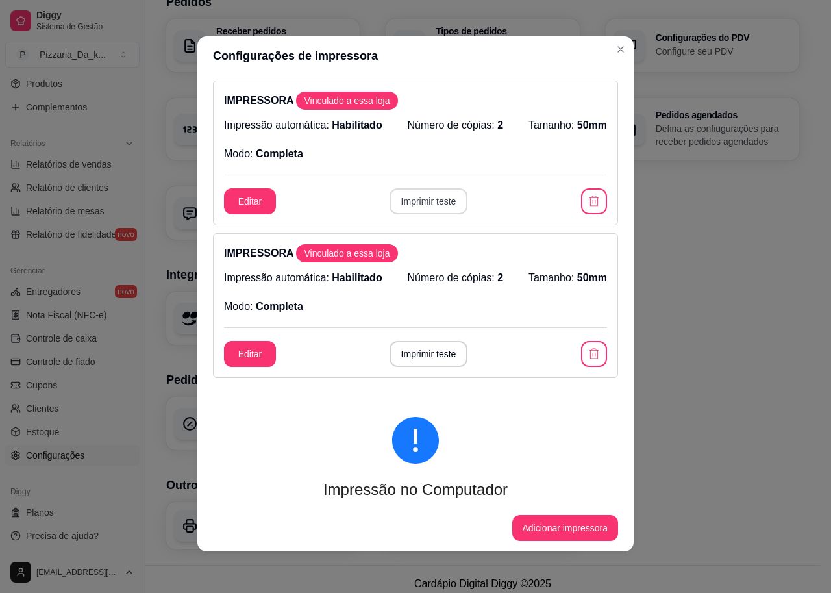
scroll to position [0, 0]
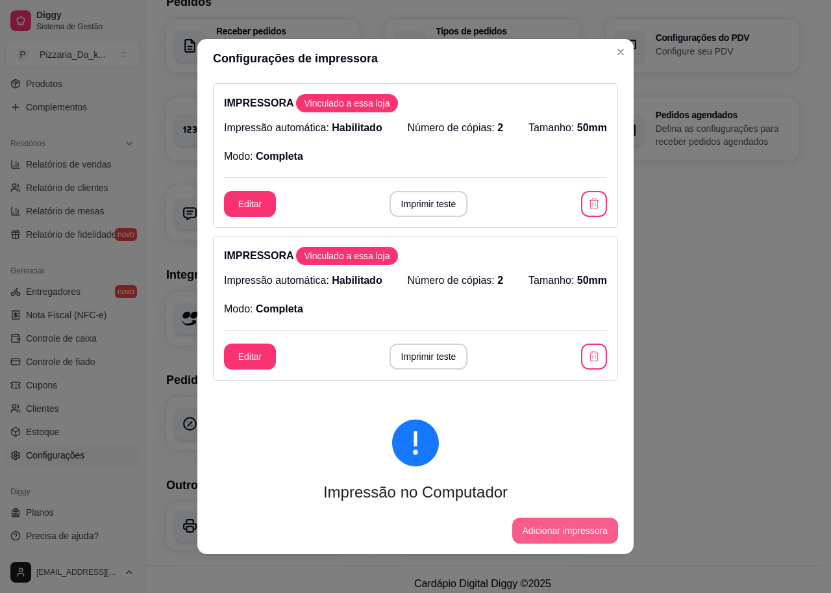
click at [551, 530] on button "Adicionar impressora" at bounding box center [565, 530] width 106 height 26
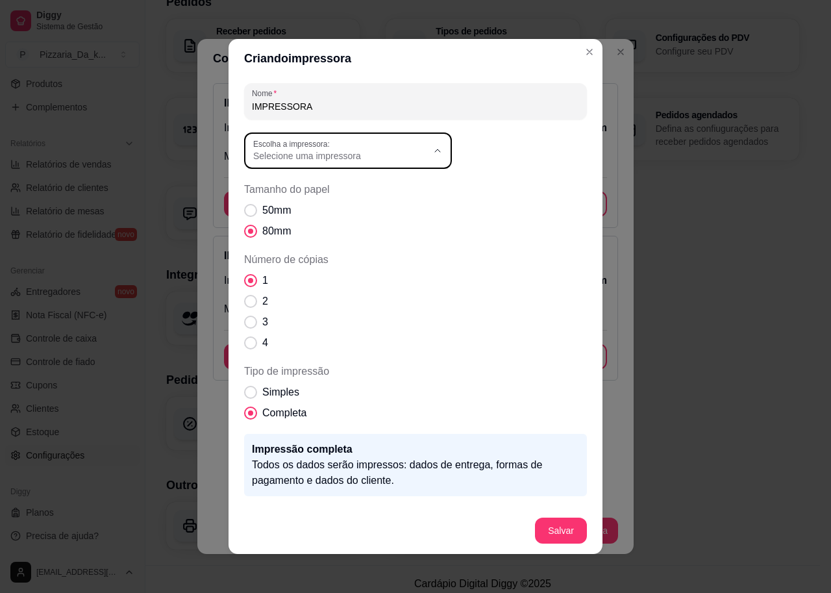
click at [386, 156] on span "Selecione uma impressora" at bounding box center [340, 155] width 174 height 13
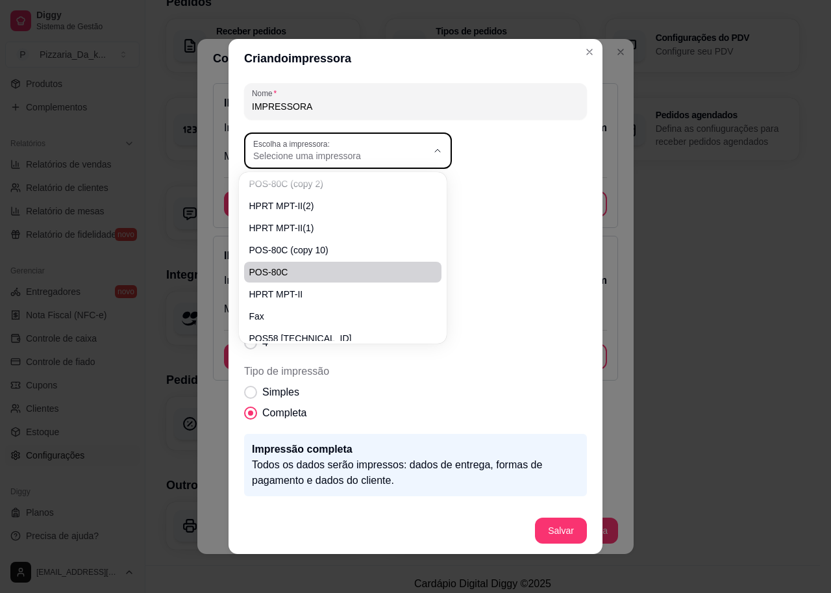
scroll to position [213, 0]
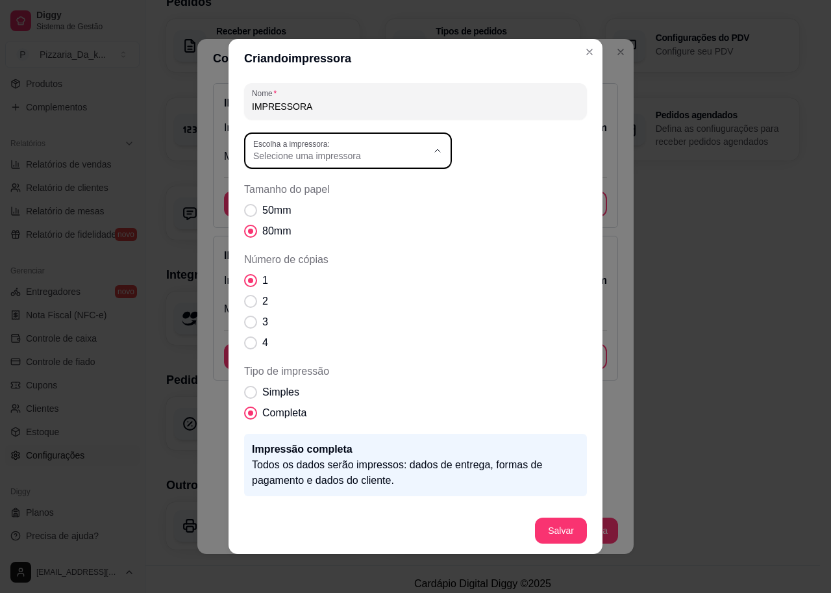
click at [297, 280] on span "HPRT MPT-II" at bounding box center [336, 279] width 167 height 12
type input "HPRT MPT-II"
select select "HPRT MPT-II"
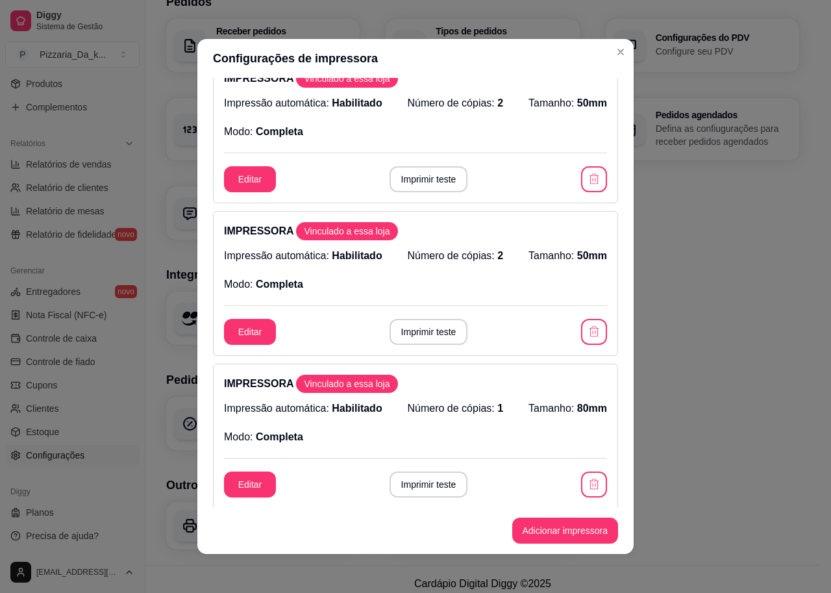
scroll to position [0, 0]
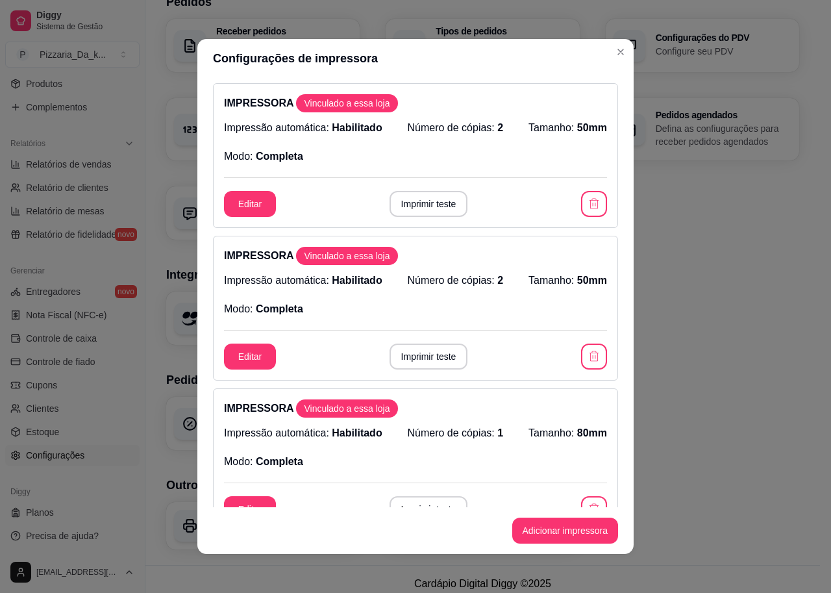
click at [356, 256] on span "Vinculado a essa loja" at bounding box center [347, 255] width 96 height 13
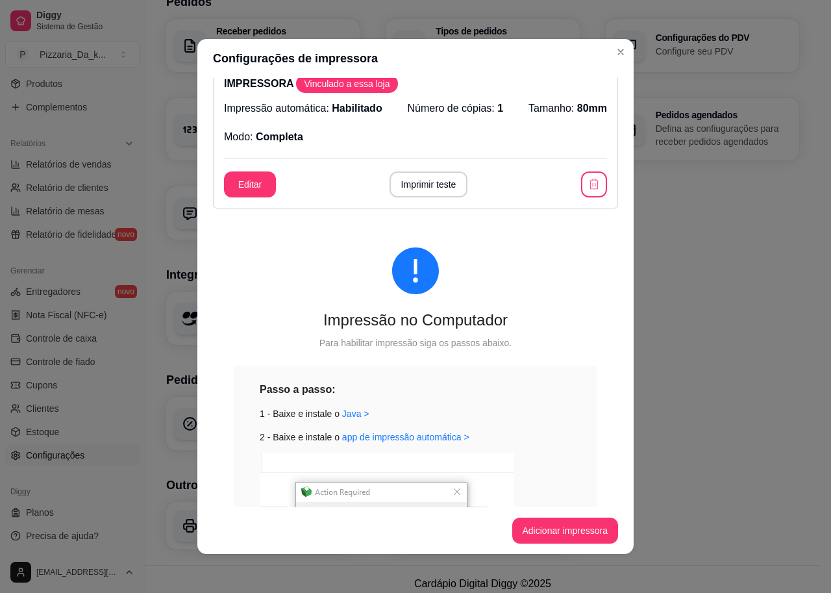
scroll to position [3, 0]
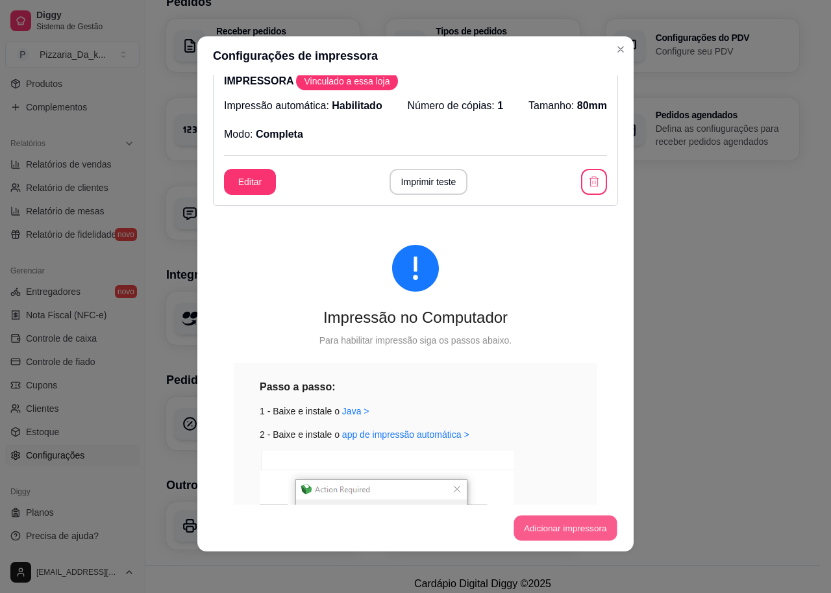
click at [563, 530] on button "Adicionar impressora" at bounding box center [565, 528] width 103 height 25
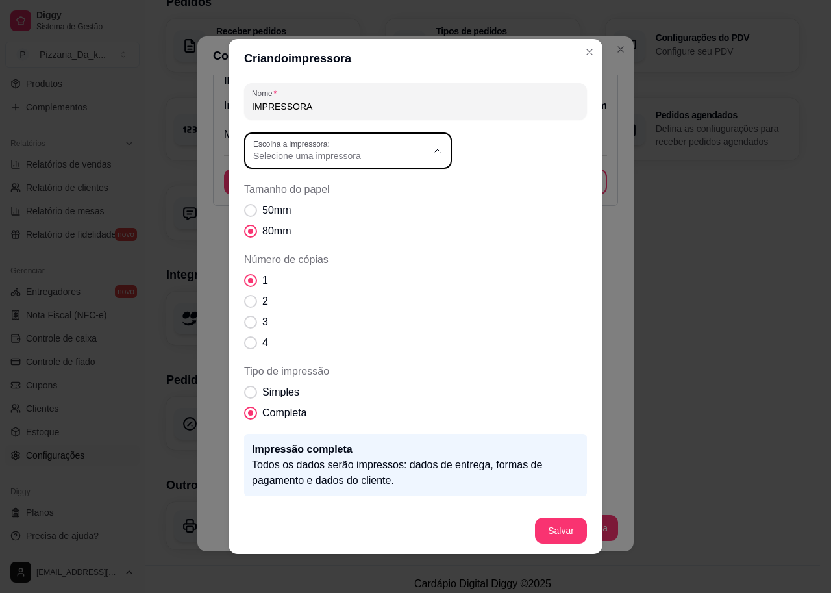
click at [343, 156] on span "Selecione uma impressora" at bounding box center [340, 155] width 174 height 13
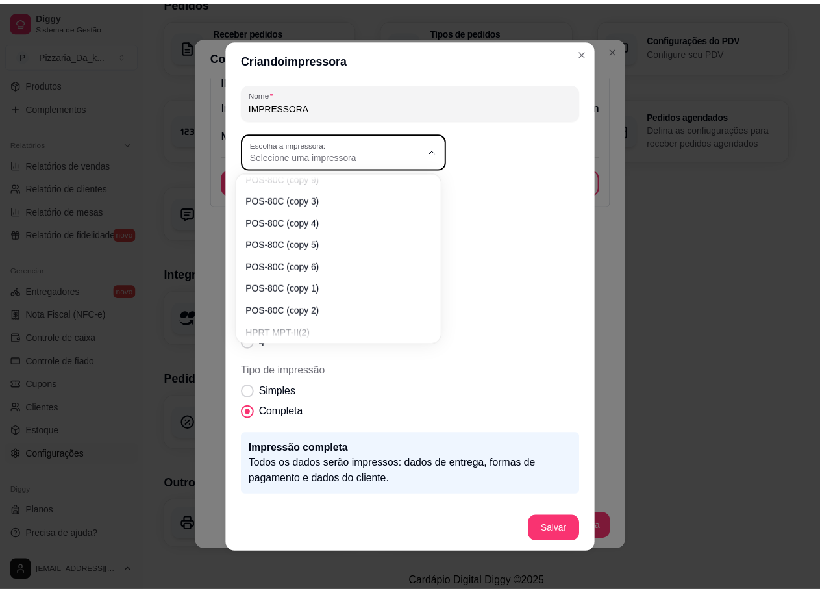
scroll to position [213, 0]
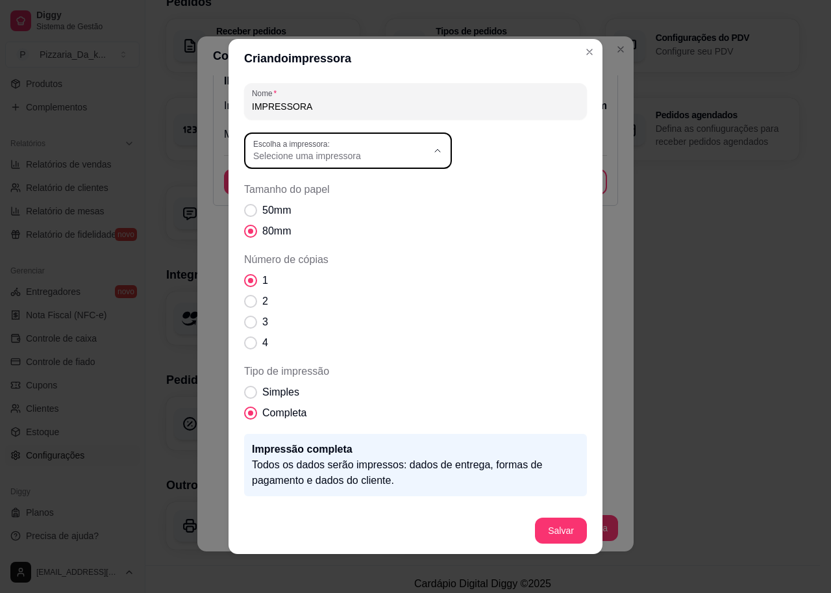
click at [299, 284] on span "HPRT MPT-II" at bounding box center [336, 279] width 167 height 12
type input "HPRT MPT-II"
select select "HPRT MPT-II"
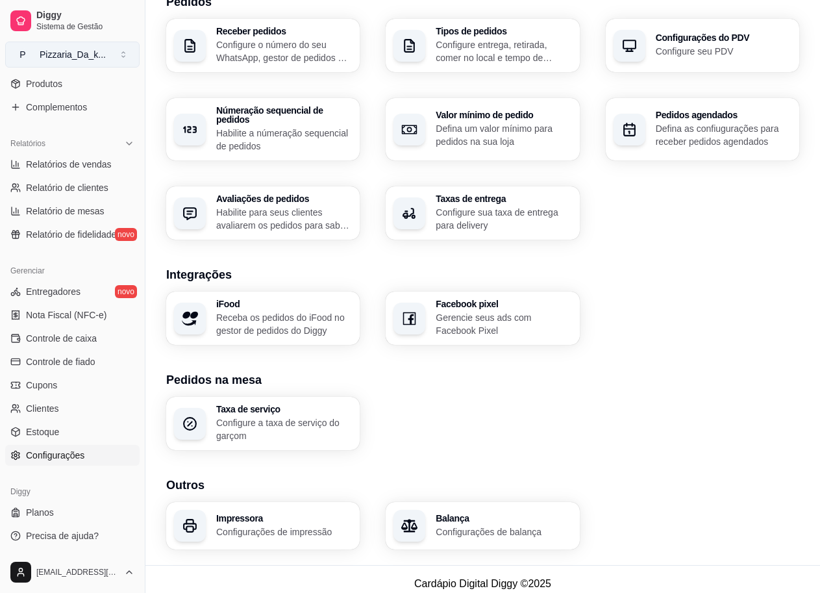
click at [79, 54] on div "Pizzaria_Da_k ..." at bounding box center [73, 54] width 66 height 13
click at [142, 189] on button "Toggle Sidebar" at bounding box center [145, 296] width 10 height 593
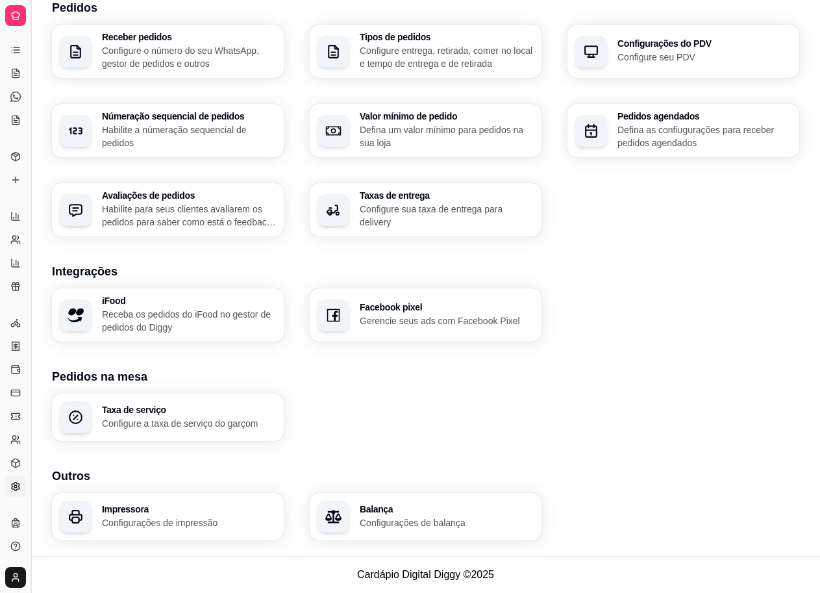
scroll to position [317, 0]
drag, startPoint x: 34, startPoint y: 134, endPoint x: 84, endPoint y: 150, distance: 52.4
click at [84, 150] on div "Diggy Sistema de Gestão P Pizzaria_Da_k ... Loja aberta Período gratuito até 26…" at bounding box center [410, 138] width 820 height 910
drag, startPoint x: 34, startPoint y: 138, endPoint x: 44, endPoint y: 137, distance: 10.5
click at [67, 144] on div "Diggy Sistema de Gestão P Pizzaria_Da_k ... Loja aberta Período gratuito até 26…" at bounding box center [410, 138] width 820 height 910
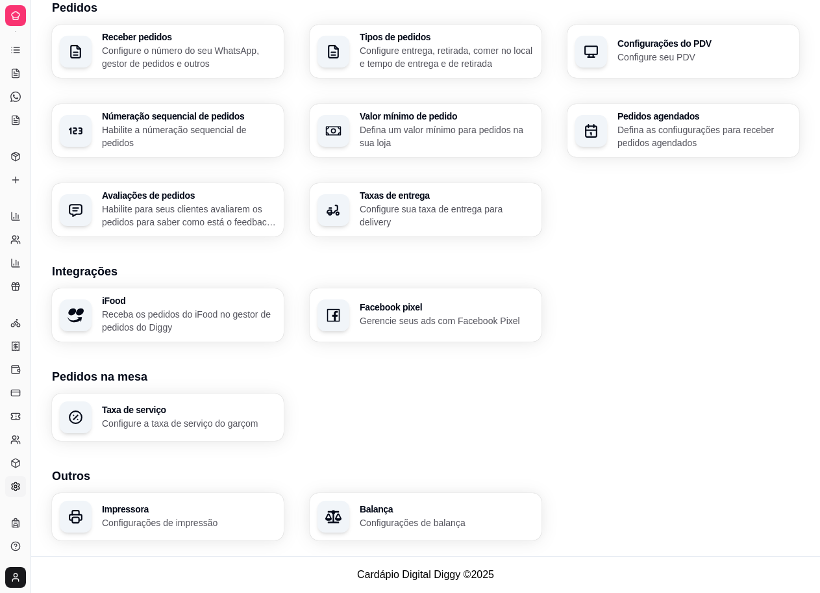
drag, startPoint x: 29, startPoint y: 130, endPoint x: 69, endPoint y: 138, distance: 41.0
click at [69, 138] on div "Diggy Sistema de Gestão P Pizzaria_Da_k ... Loja aberta Período gratuito até 26…" at bounding box center [410, 138] width 820 height 910
click at [18, 51] on icon at bounding box center [15, 50] width 10 height 10
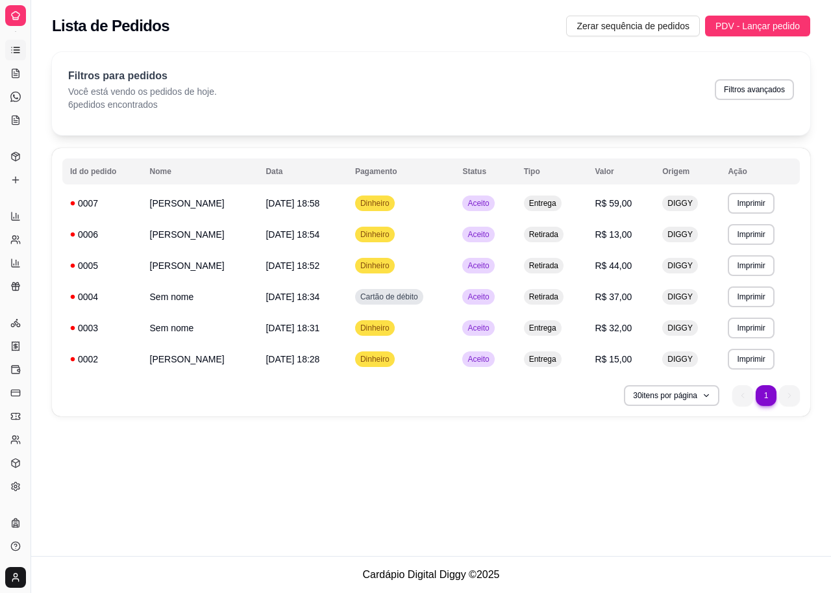
click at [16, 51] on icon at bounding box center [15, 50] width 10 height 10
click at [16, 77] on icon at bounding box center [15, 73] width 10 height 10
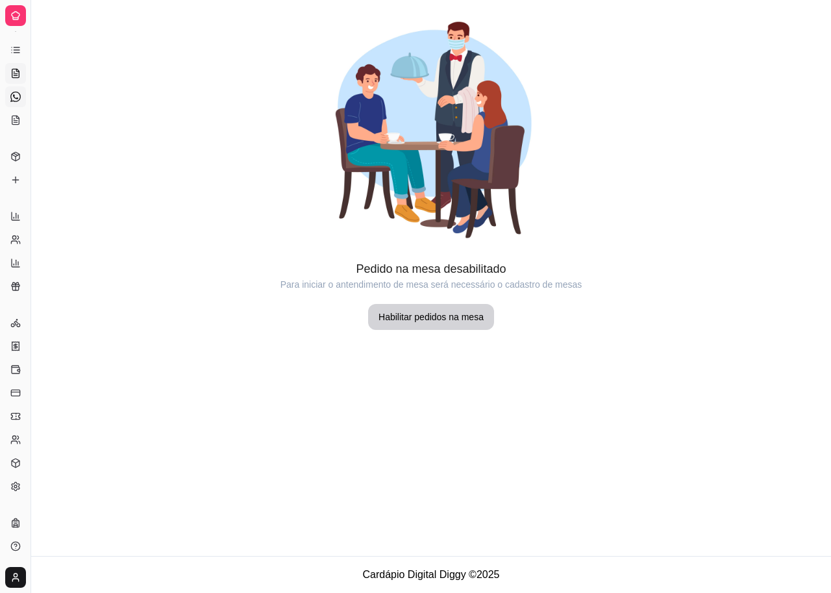
click at [11, 106] on link "Diggy Bot novo" at bounding box center [15, 96] width 21 height 21
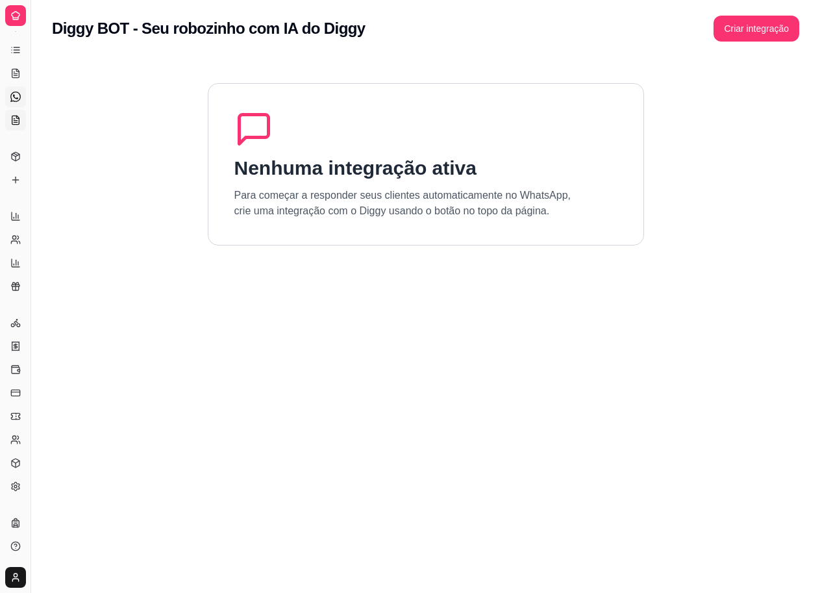
click at [12, 124] on icon at bounding box center [15, 120] width 7 height 8
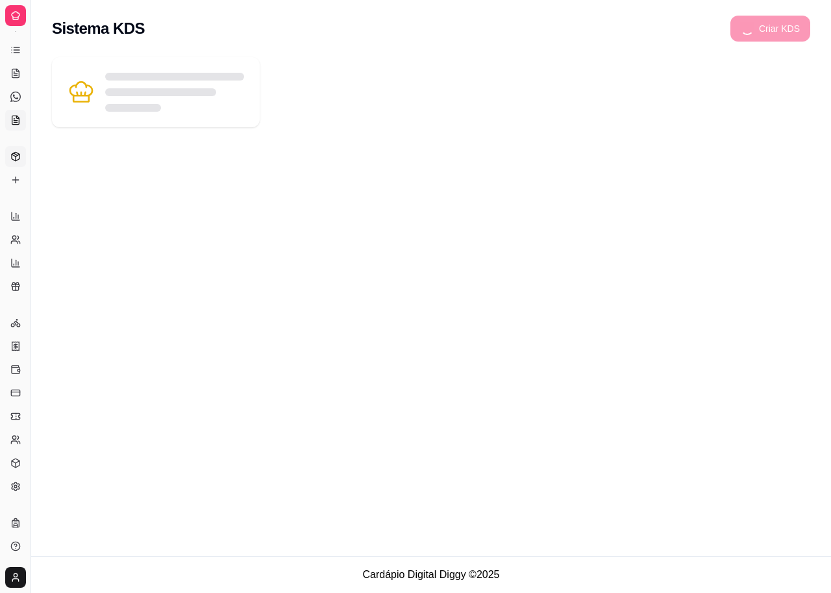
click at [11, 155] on icon at bounding box center [15, 156] width 10 height 10
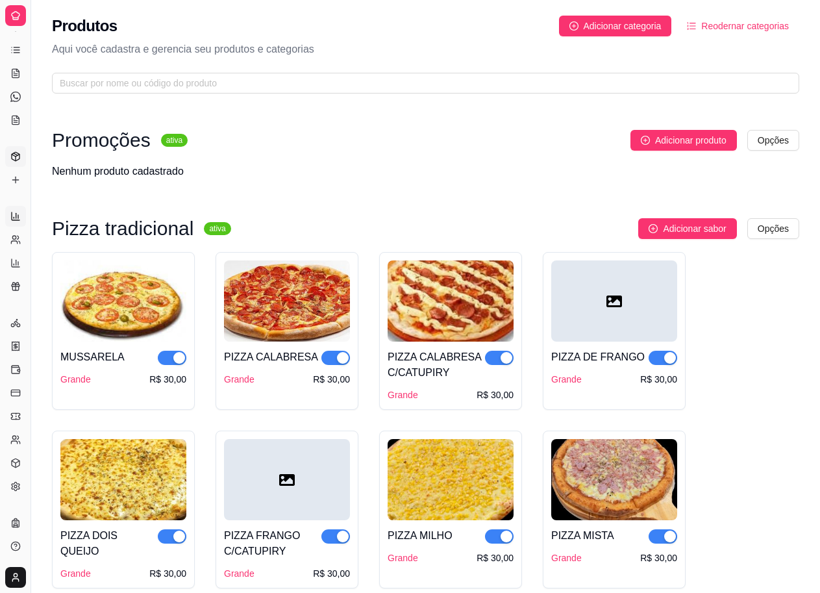
click at [10, 219] on link "Relatórios de vendas" at bounding box center [15, 216] width 21 height 21
select select "ALL"
select select "0"
select select "ALL"
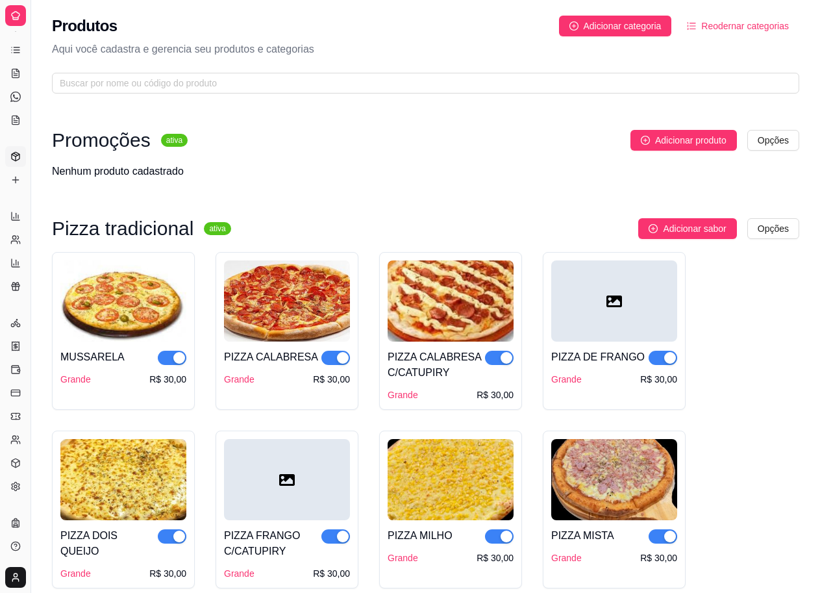
select select "ALL"
select select "0"
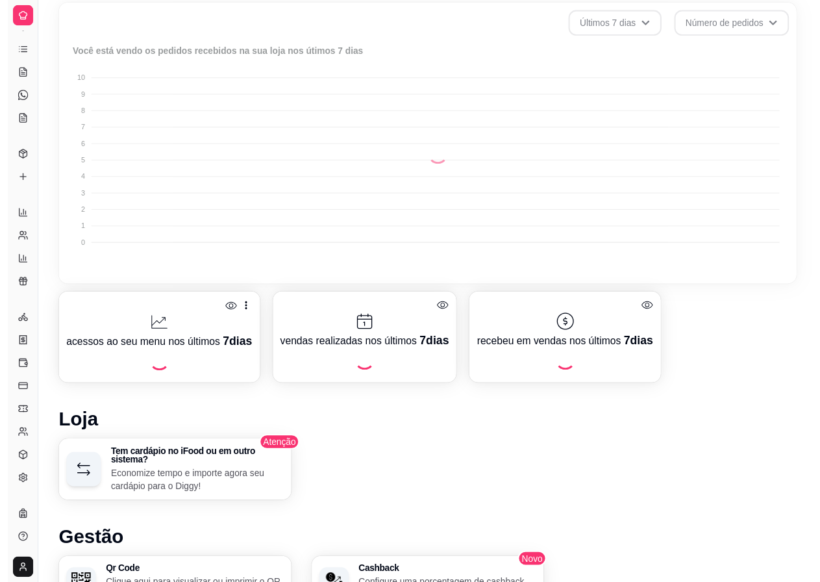
scroll to position [260, 0]
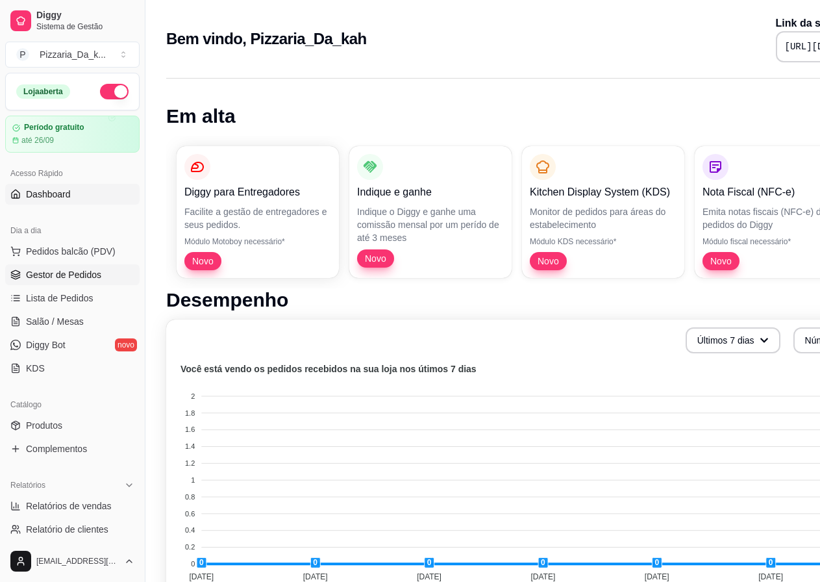
click at [64, 274] on span "Gestor de Pedidos" at bounding box center [63, 274] width 75 height 13
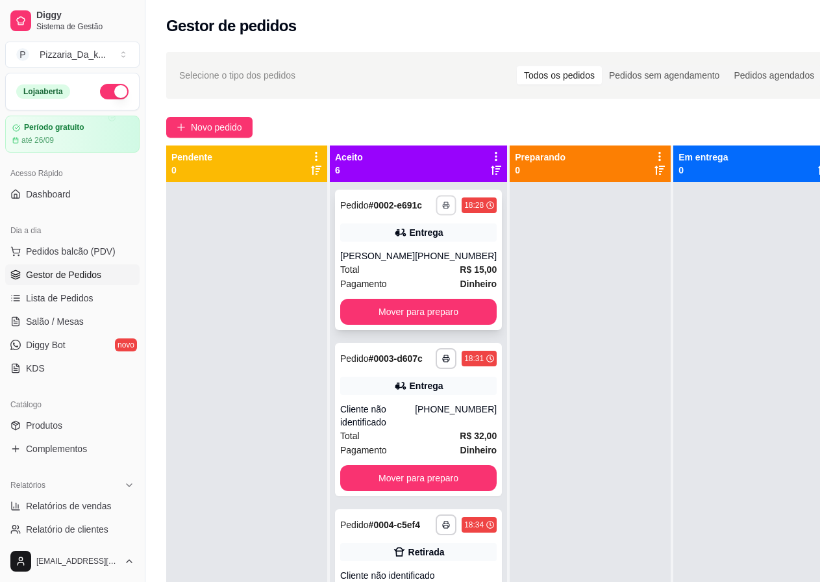
click at [436, 205] on button "button" at bounding box center [446, 205] width 20 height 20
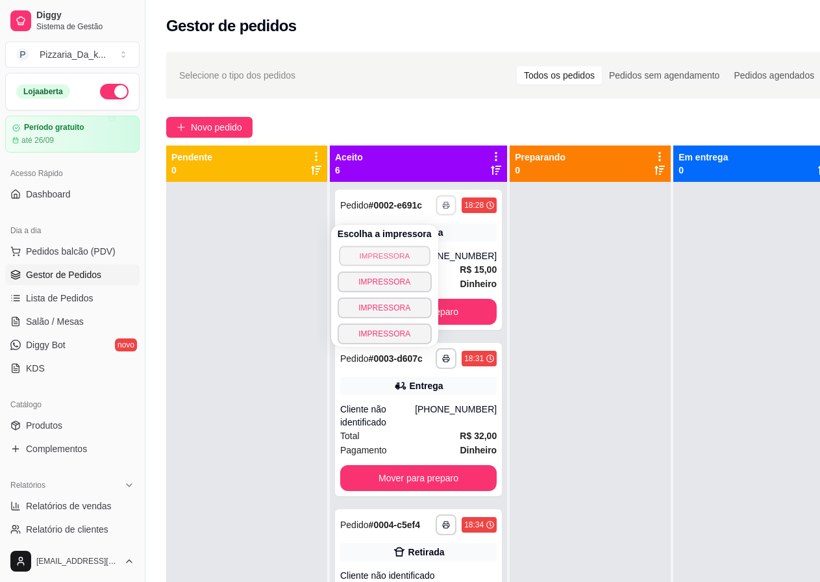
click at [403, 258] on button "IMPRESSORA" at bounding box center [384, 255] width 91 height 20
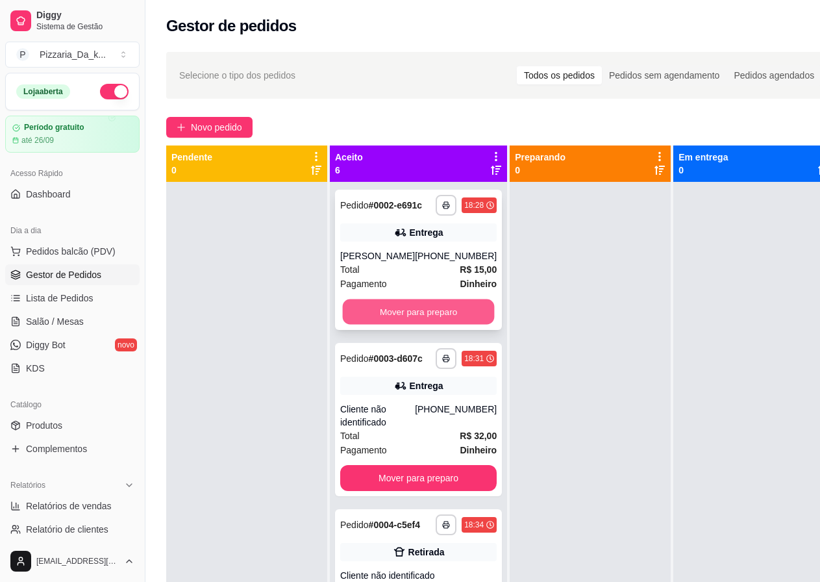
click at [385, 325] on button "Mover para preparo" at bounding box center [419, 311] width 152 height 25
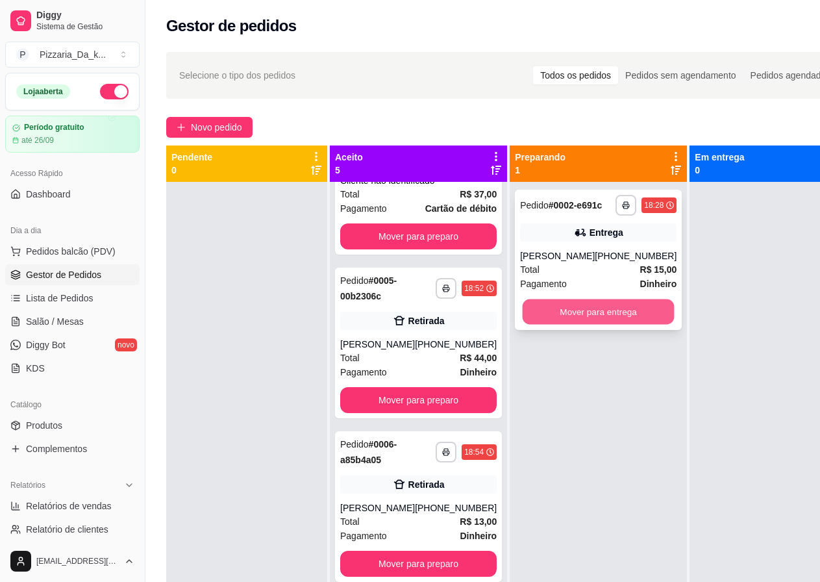
click at [555, 325] on button "Mover para entrega" at bounding box center [599, 311] width 152 height 25
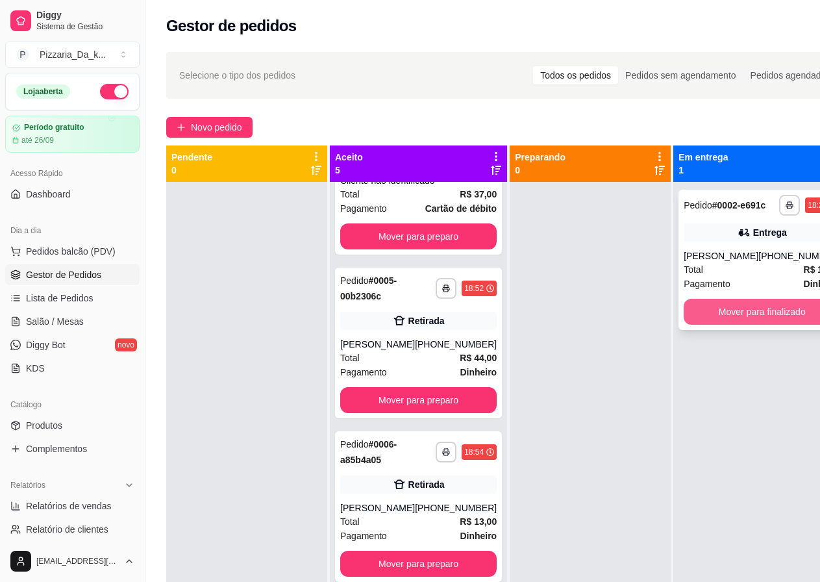
click at [740, 325] on button "Mover para finalizado" at bounding box center [762, 312] width 156 height 26
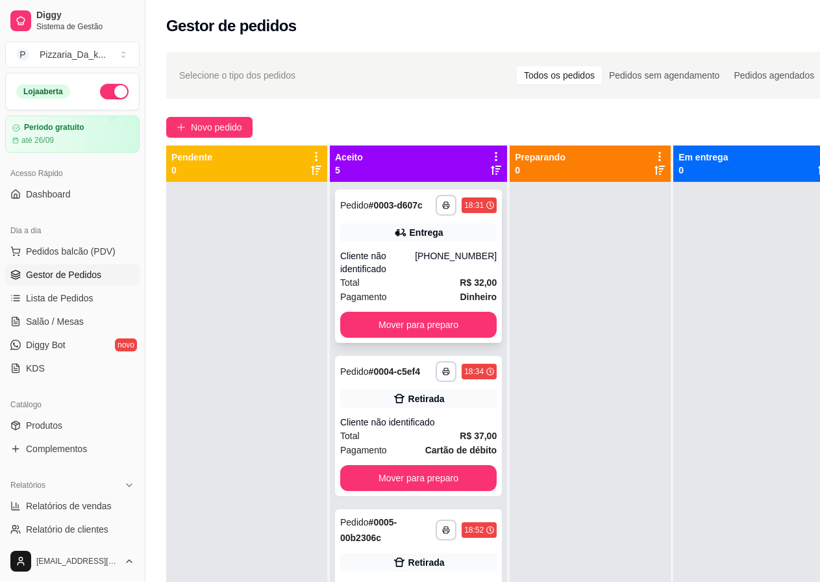
click at [374, 271] on div "Cliente não identificado" at bounding box center [377, 262] width 75 height 26
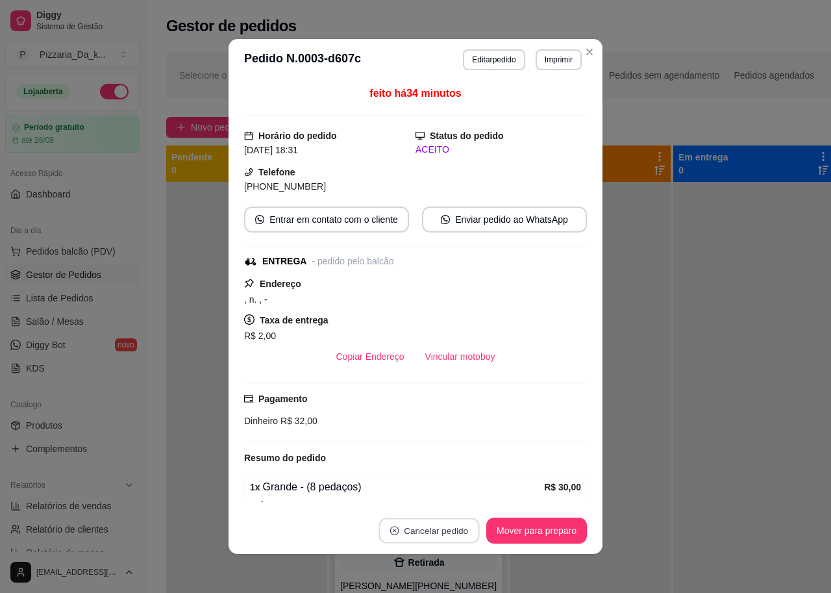
click at [437, 532] on button "Cancelar pedido" at bounding box center [429, 530] width 101 height 25
click at [449, 497] on button "Sim" at bounding box center [460, 498] width 52 height 26
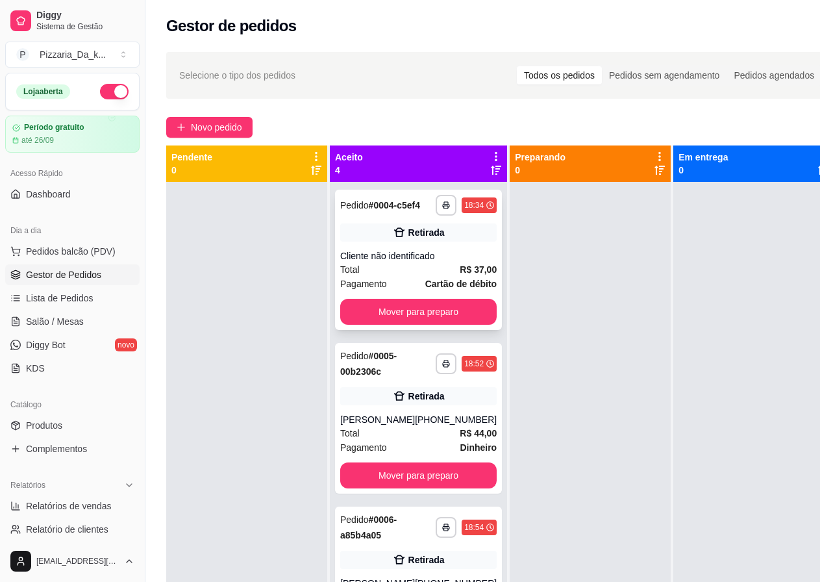
click at [382, 277] on div "Total R$ 37,00" at bounding box center [418, 269] width 156 height 14
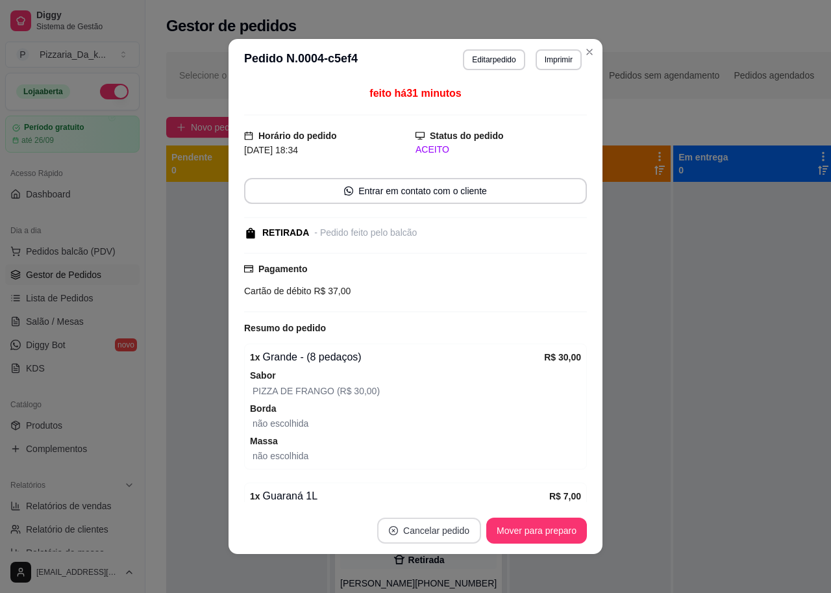
click at [436, 528] on button "Cancelar pedido" at bounding box center [429, 530] width 104 height 26
click at [444, 501] on button "Sim" at bounding box center [460, 498] width 51 height 25
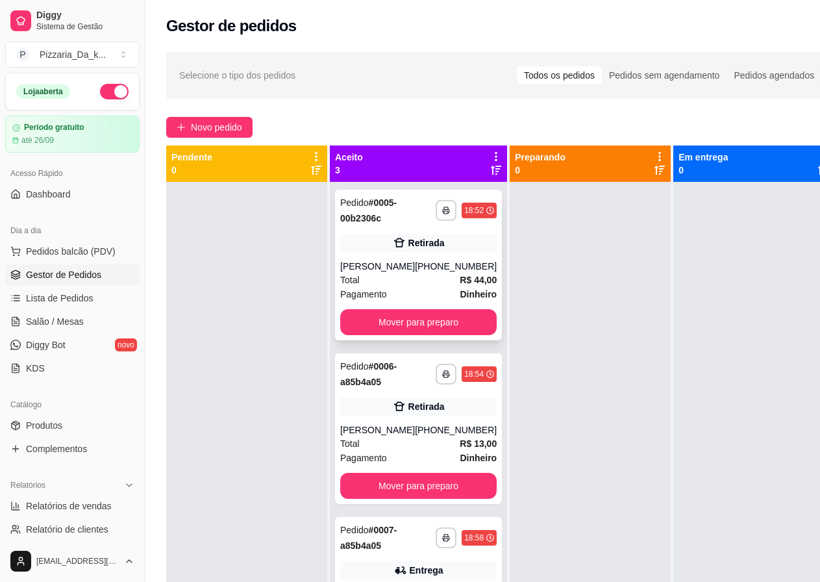
click at [408, 275] on div "Total R$ 44,00" at bounding box center [418, 280] width 156 height 14
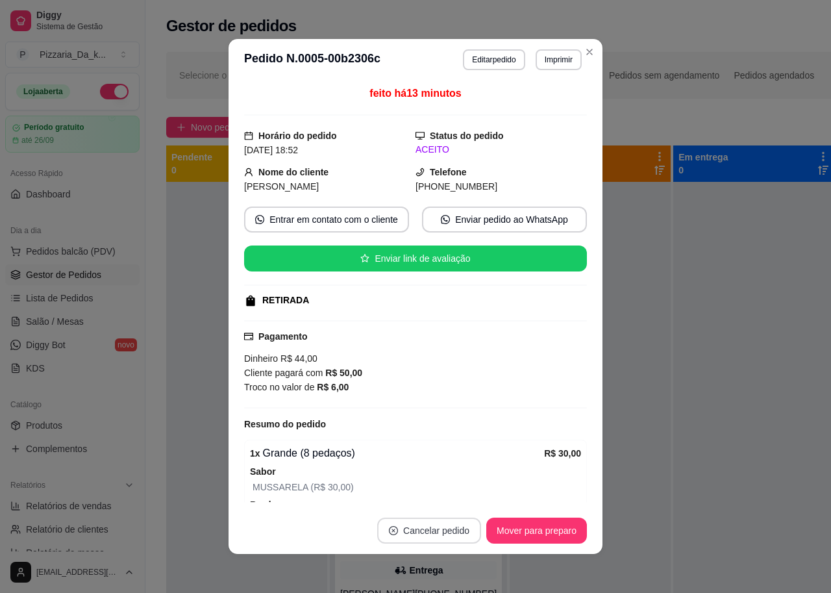
click at [447, 527] on button "Cancelar pedido" at bounding box center [429, 530] width 104 height 26
click at [469, 499] on button "Sim" at bounding box center [460, 498] width 51 height 25
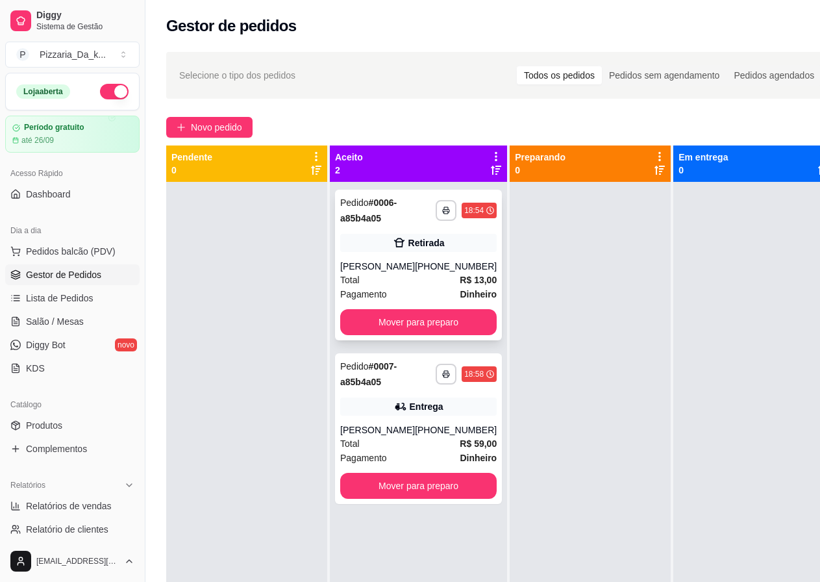
click at [383, 255] on div "**********" at bounding box center [418, 265] width 167 height 151
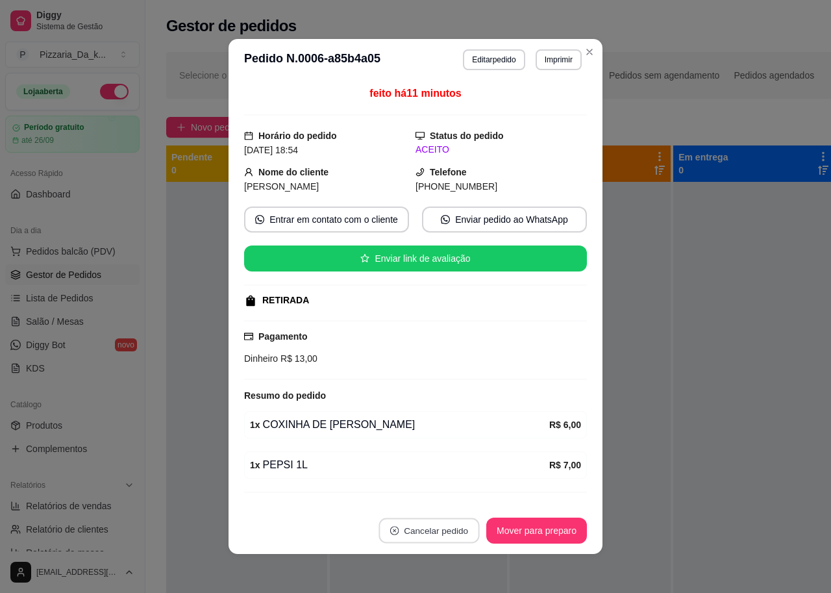
click at [454, 527] on button "Cancelar pedido" at bounding box center [429, 530] width 101 height 25
click at [435, 503] on button "Sim" at bounding box center [460, 498] width 51 height 25
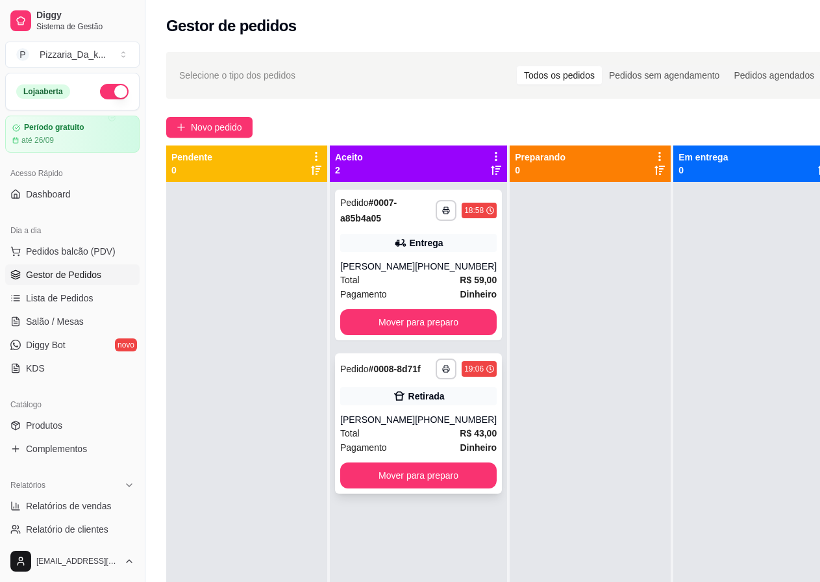
click at [412, 440] on div "Total R$ 43,00" at bounding box center [418, 433] width 156 height 14
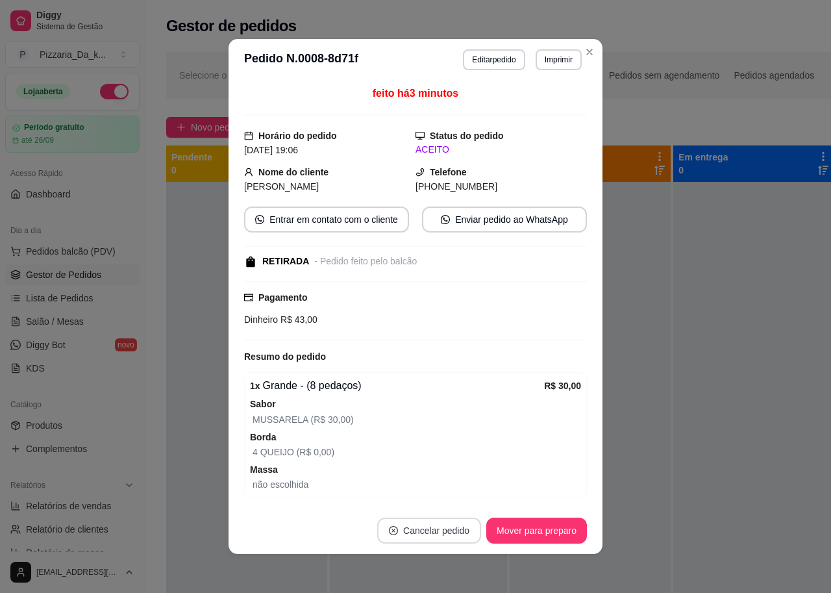
click at [451, 523] on button "Cancelar pedido" at bounding box center [429, 530] width 104 height 26
click at [453, 496] on button "Sim" at bounding box center [460, 498] width 52 height 26
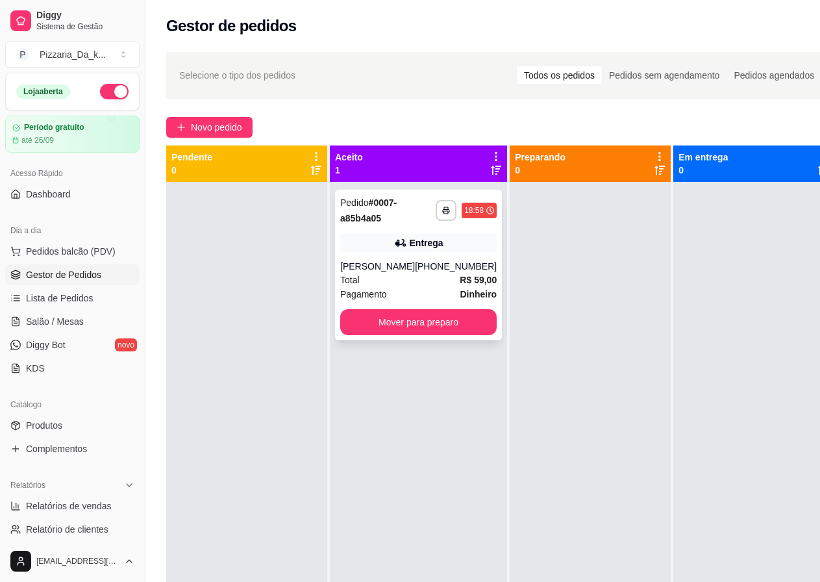
click at [379, 300] on span "Pagamento" at bounding box center [363, 294] width 47 height 14
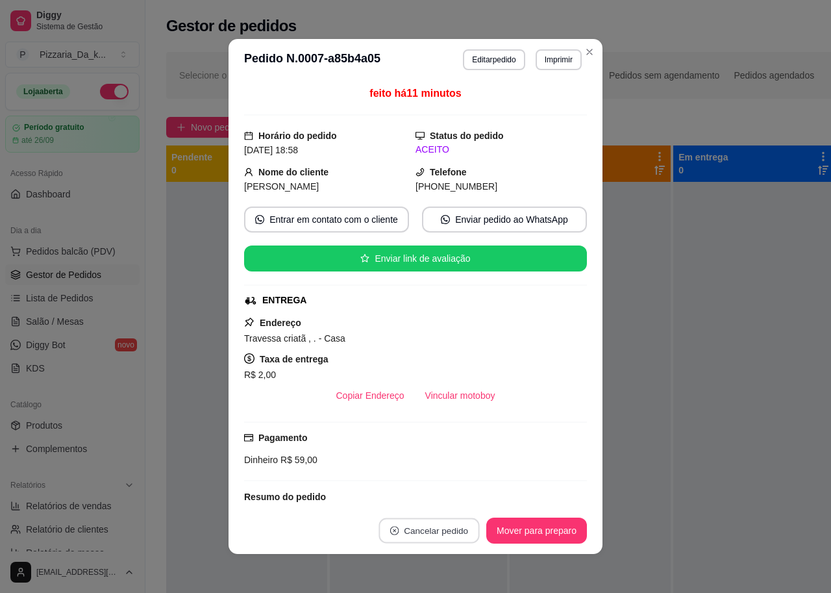
click at [451, 525] on button "Cancelar pedido" at bounding box center [429, 530] width 101 height 25
click at [441, 508] on button "Sim" at bounding box center [460, 498] width 51 height 25
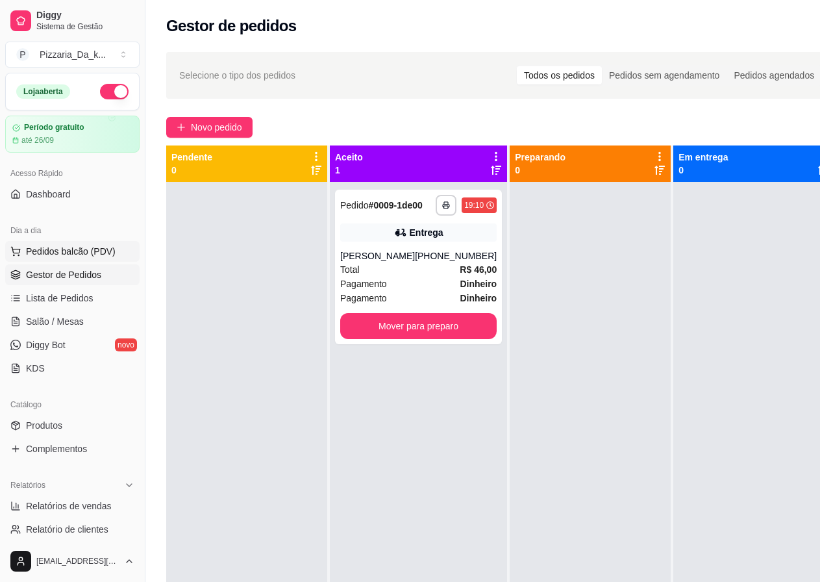
click at [86, 251] on span "Pedidos balcão (PDV)" at bounding box center [71, 251] width 90 height 13
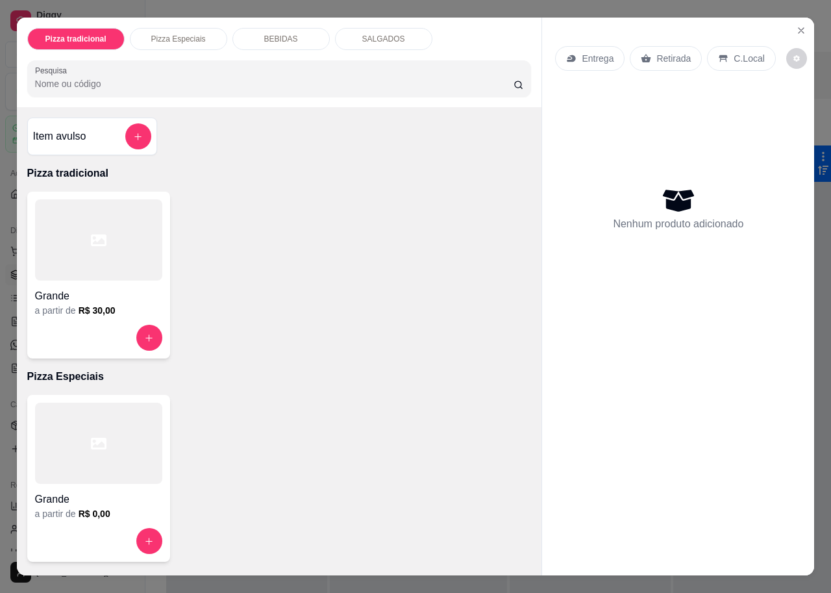
click at [77, 245] on div at bounding box center [98, 239] width 127 height 81
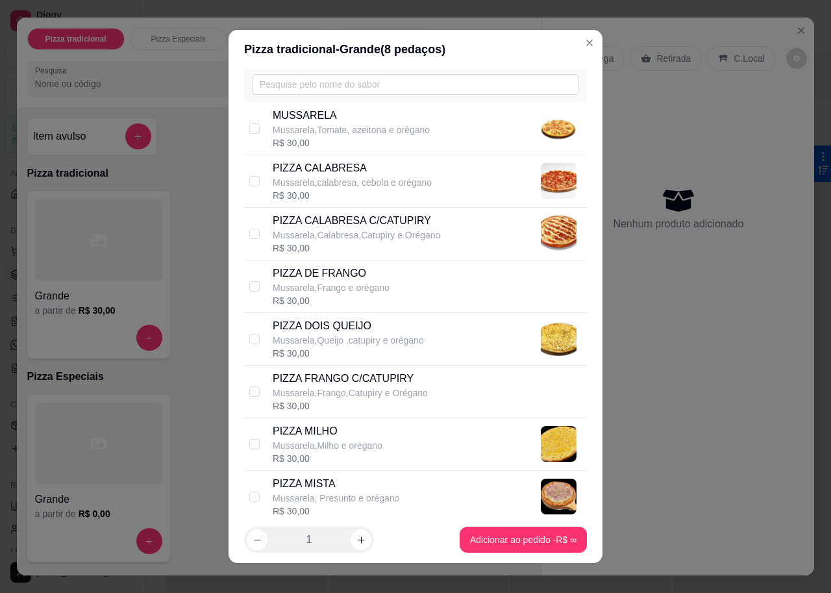
scroll to position [65, 0]
